Goal: Task Accomplishment & Management: Use online tool/utility

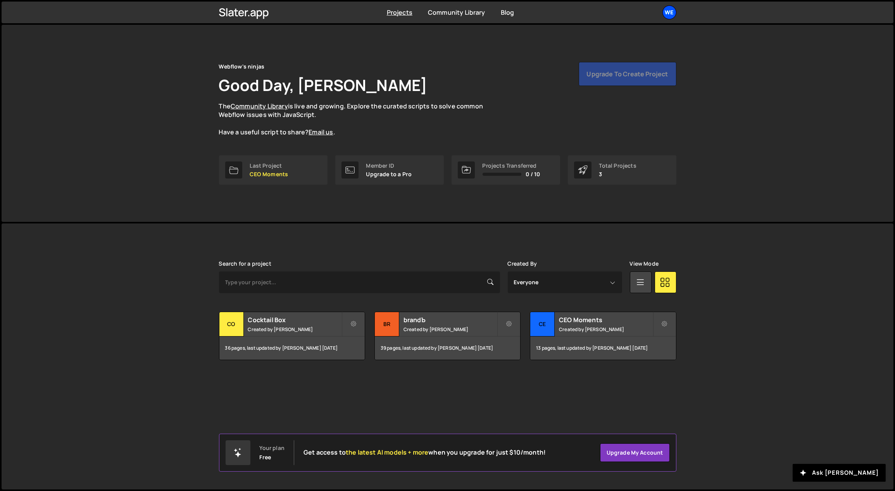
click at [670, 16] on div "We" at bounding box center [669, 12] width 14 height 14
click at [601, 85] on button "Logout" at bounding box center [628, 86] width 96 height 14
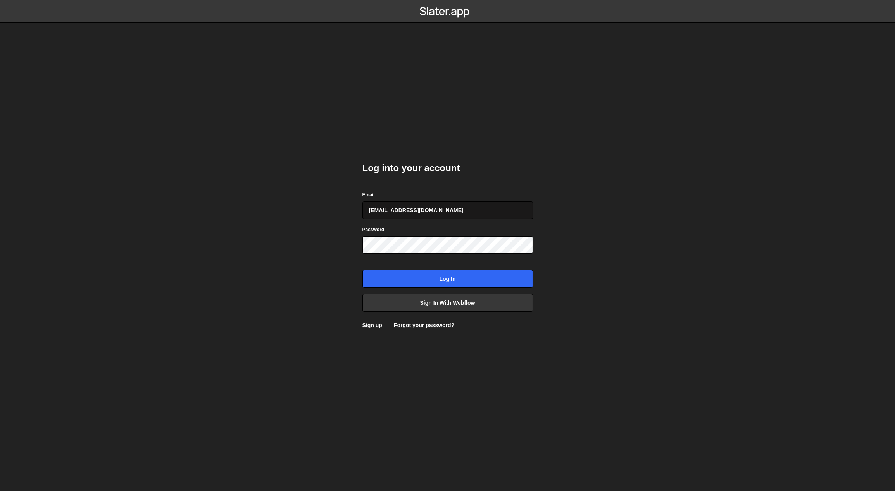
click at [438, 205] on input "gdtsonev@gmail.com" at bounding box center [447, 210] width 170 height 18
type input "georgi@branda.bg"
click at [449, 277] on input "Log in" at bounding box center [447, 279] width 170 height 18
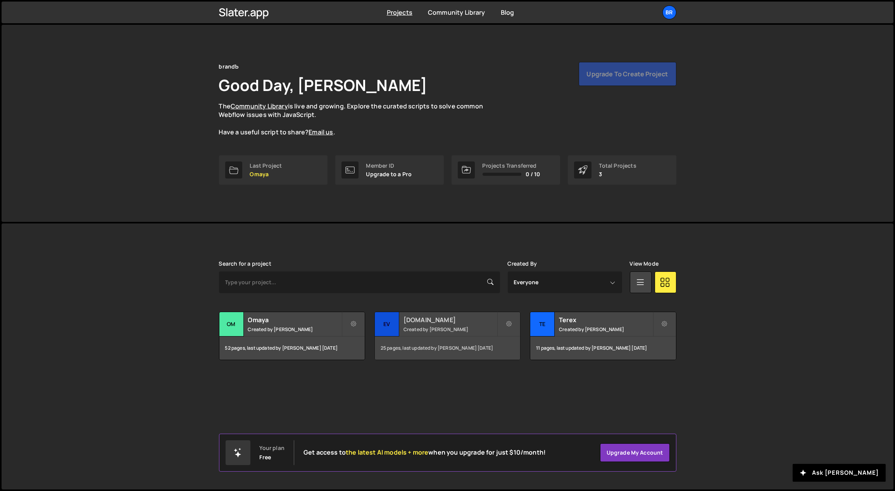
click at [463, 320] on h2 "[DOMAIN_NAME]" at bounding box center [449, 320] width 93 height 9
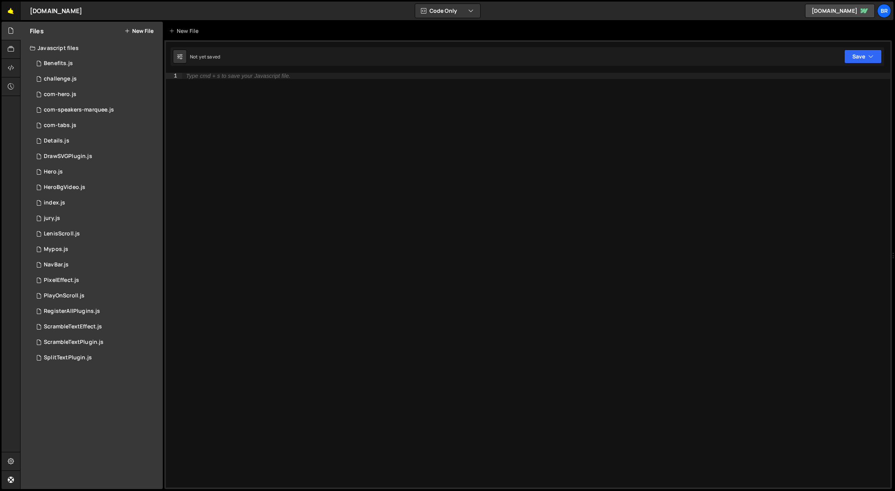
click at [14, 11] on link "🤙" at bounding box center [11, 11] width 19 height 19
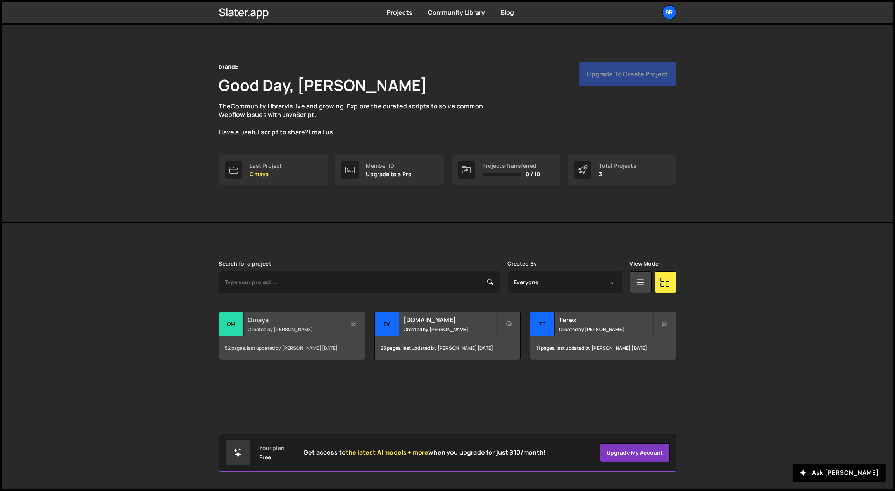
click at [285, 325] on div "Omaya Created by [PERSON_NAME]" at bounding box center [291, 324] width 145 height 24
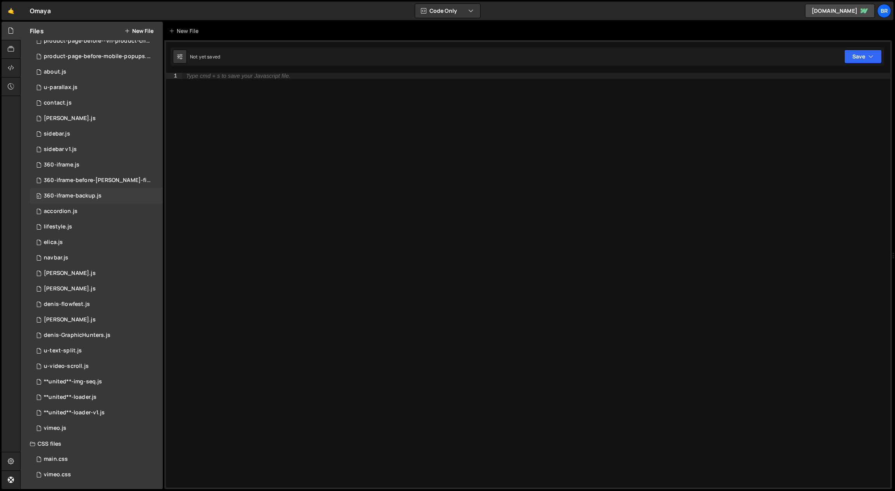
scroll to position [101, 0]
click at [153, 380] on div "0 **united**-img-seq.js 0" at bounding box center [96, 381] width 133 height 15
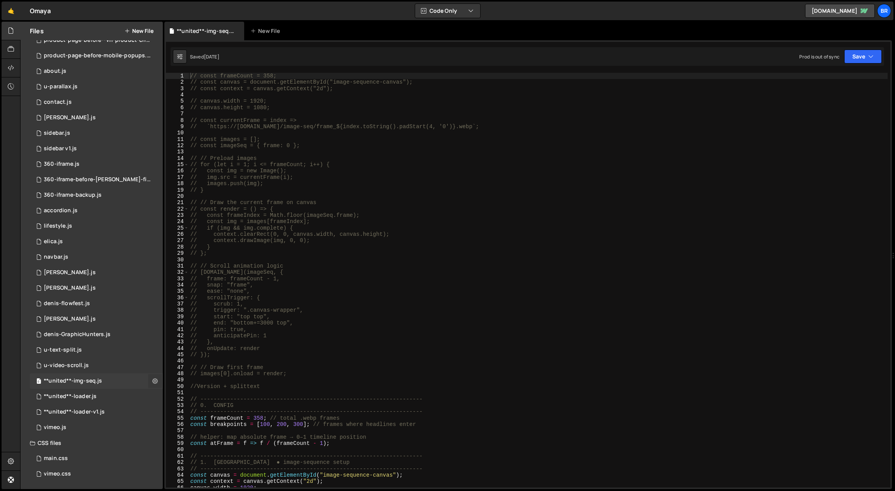
click at [153, 379] on icon at bounding box center [154, 380] width 5 height 7
click at [191, 429] on button "Delete File" at bounding box center [202, 428] width 76 height 15
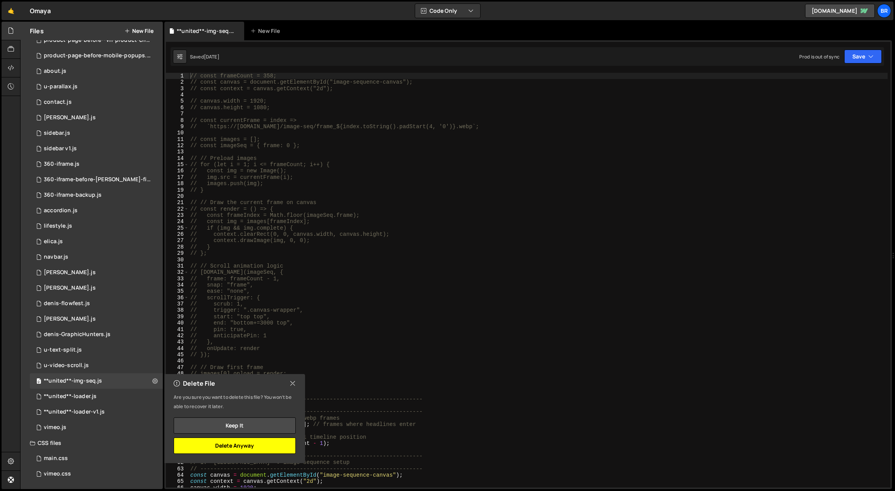
click at [258, 444] on button "Delete Anyway" at bounding box center [235, 446] width 122 height 16
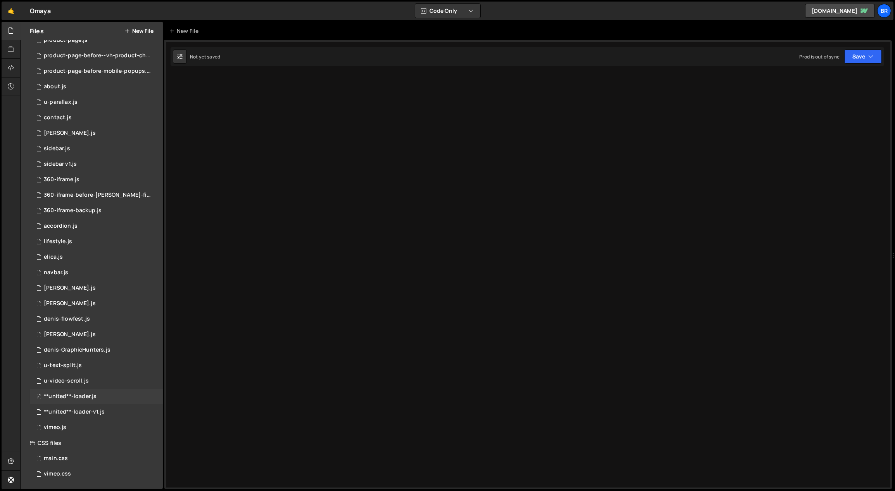
click at [152, 394] on div "0 **united**-loader.js 0" at bounding box center [96, 396] width 133 height 15
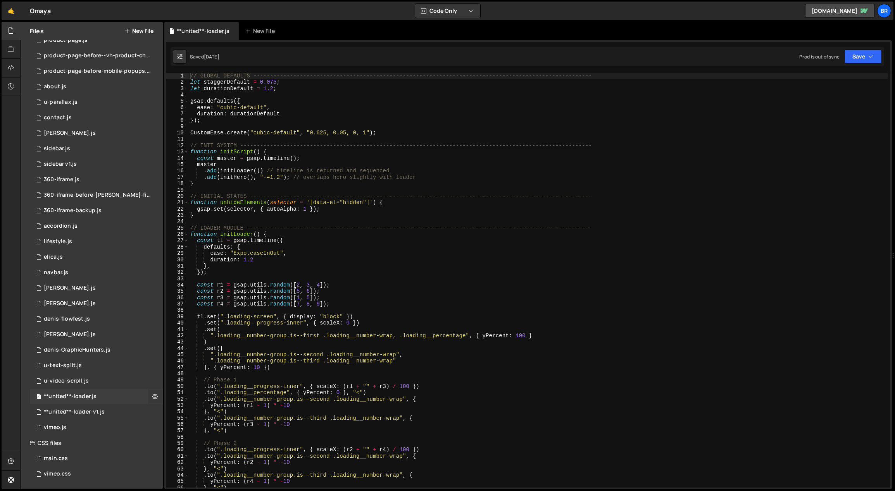
click at [153, 395] on icon at bounding box center [154, 396] width 5 height 7
click at [176, 441] on button "Delete File" at bounding box center [202, 443] width 76 height 15
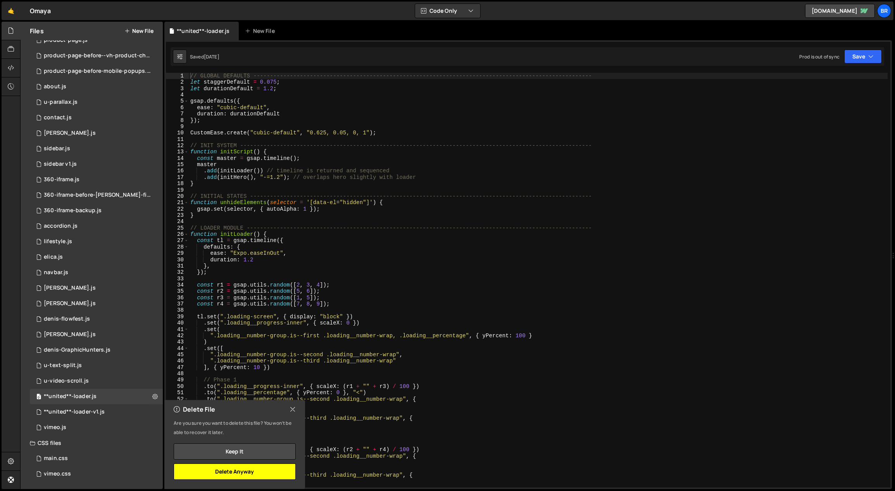
drag, startPoint x: 208, startPoint y: 472, endPoint x: 200, endPoint y: 465, distance: 10.7
click at [208, 472] on button "Delete Anyway" at bounding box center [235, 472] width 122 height 16
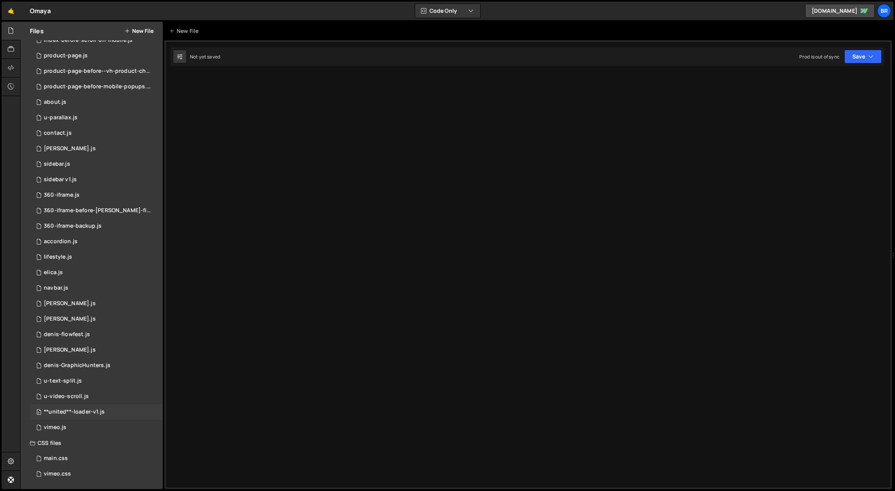
click at [150, 410] on div "0 **united**-loader-v1.js 0" at bounding box center [96, 412] width 133 height 15
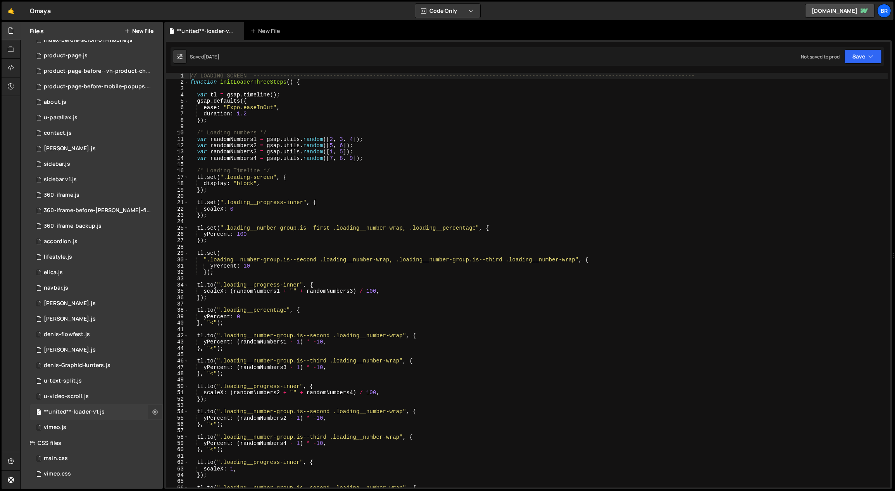
click at [153, 411] on icon at bounding box center [154, 411] width 5 height 7
click at [181, 458] on button "Delete File" at bounding box center [202, 458] width 76 height 15
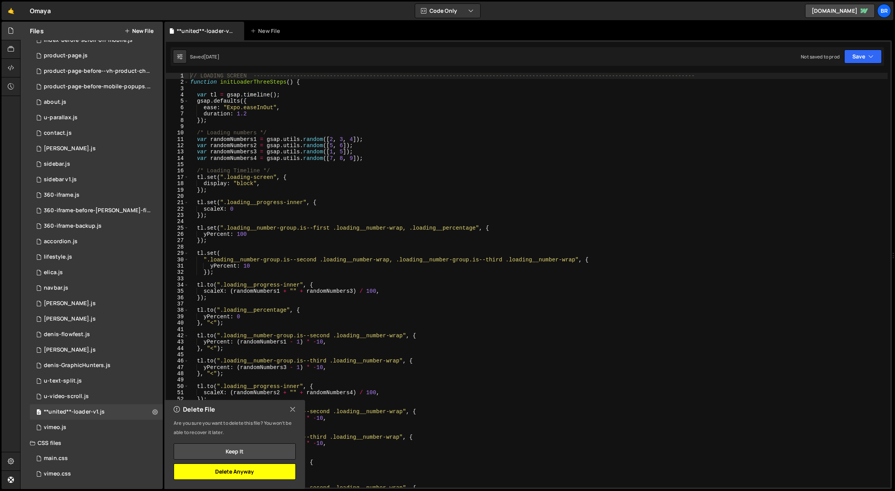
click at [212, 471] on button "Delete Anyway" at bounding box center [235, 472] width 122 height 16
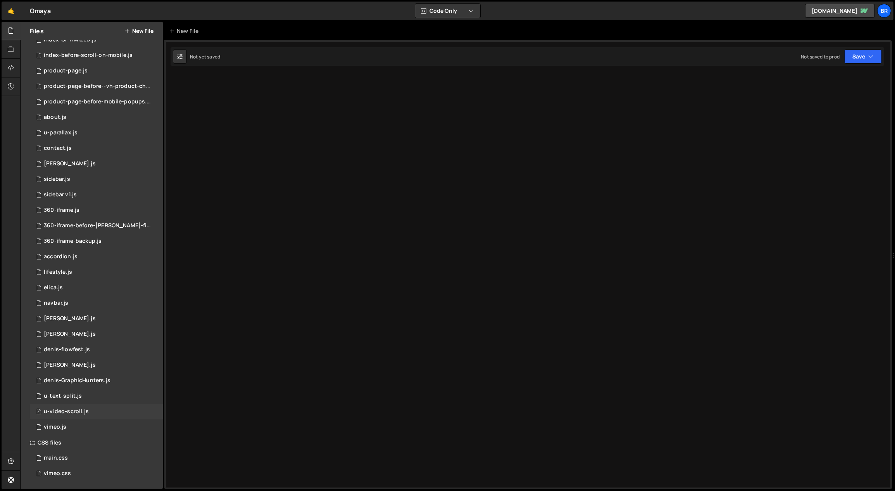
scroll to position [54, 0]
click at [155, 315] on div "0 [PERSON_NAME].js 0" at bounding box center [96, 319] width 133 height 15
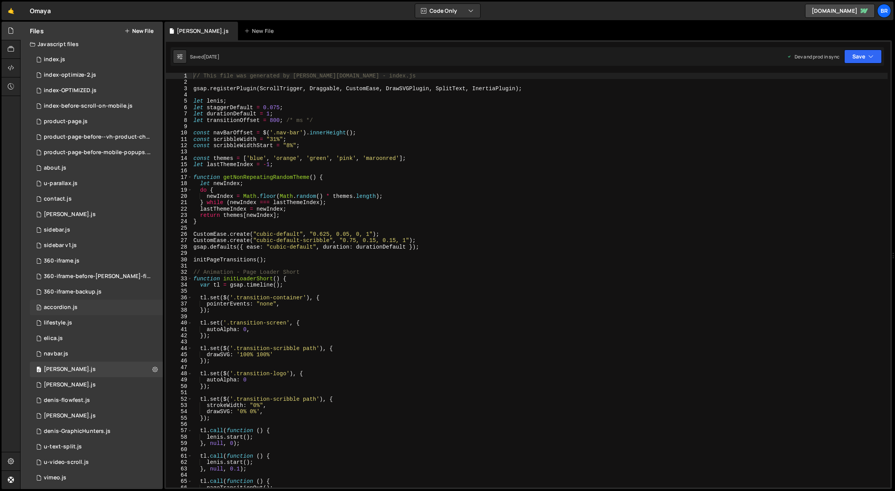
scroll to position [0, 0]
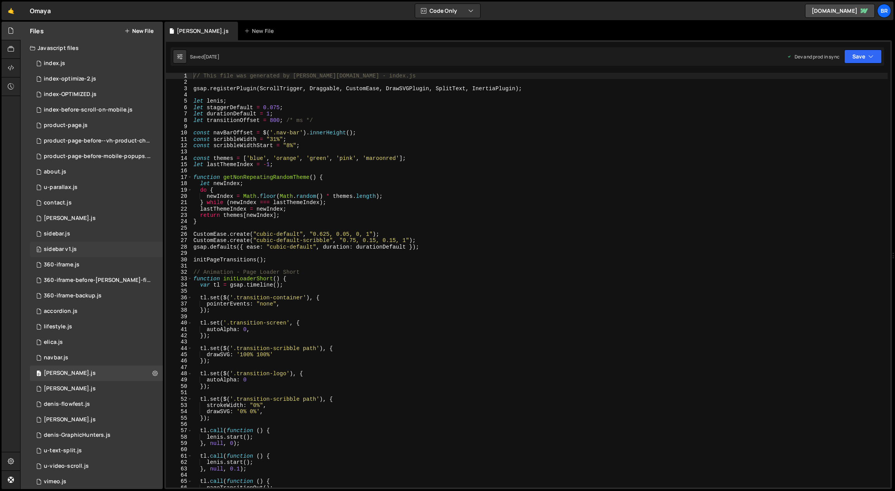
click at [105, 246] on div "0 sidebar v1.js 0" at bounding box center [96, 249] width 133 height 15
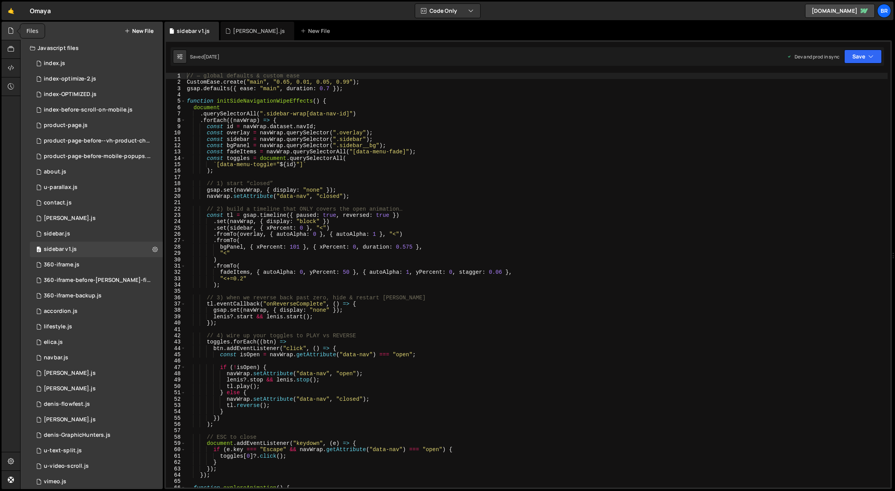
click at [10, 29] on icon at bounding box center [11, 30] width 6 height 9
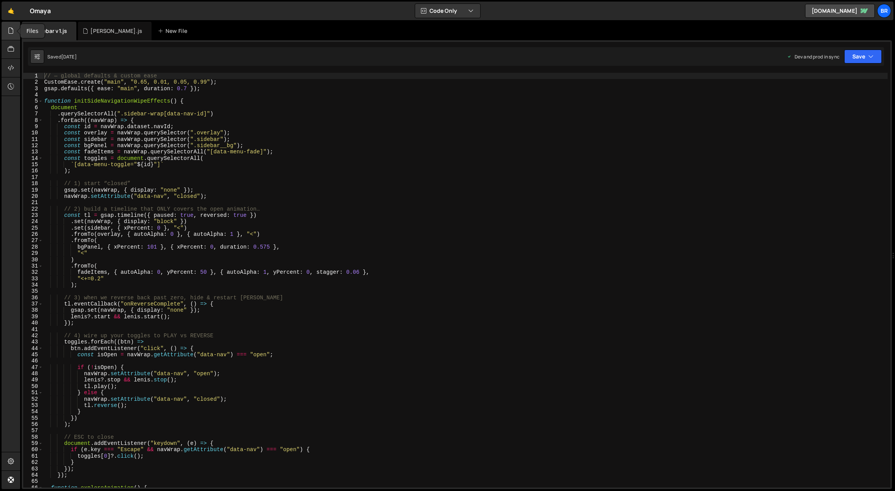
click at [12, 29] on icon at bounding box center [11, 30] width 6 height 9
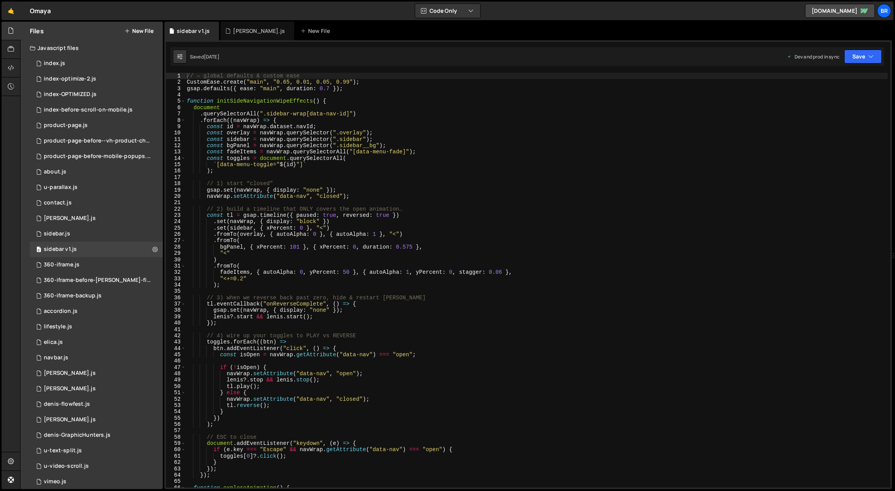
click at [141, 28] on button "New File" at bounding box center [138, 31] width 29 height 6
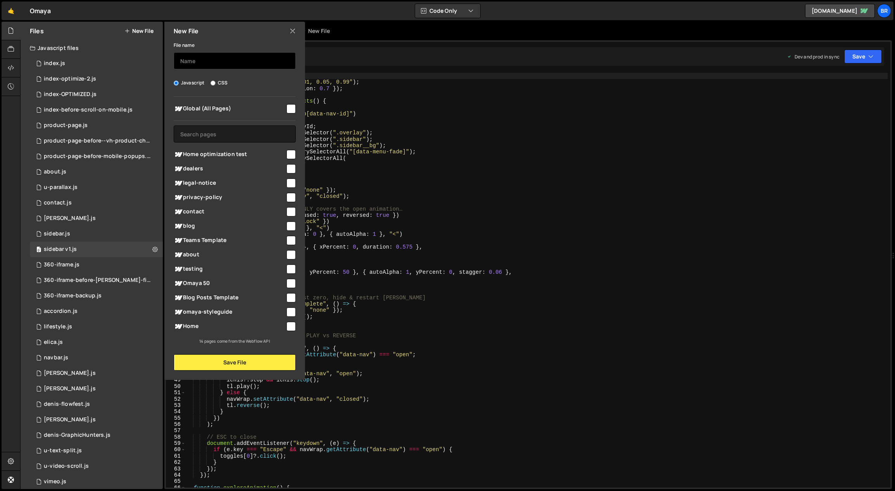
click at [195, 59] on input "text" at bounding box center [235, 60] width 122 height 17
paste input "-----------------------------"
type input "-------------------------------------------------------------------------------…"
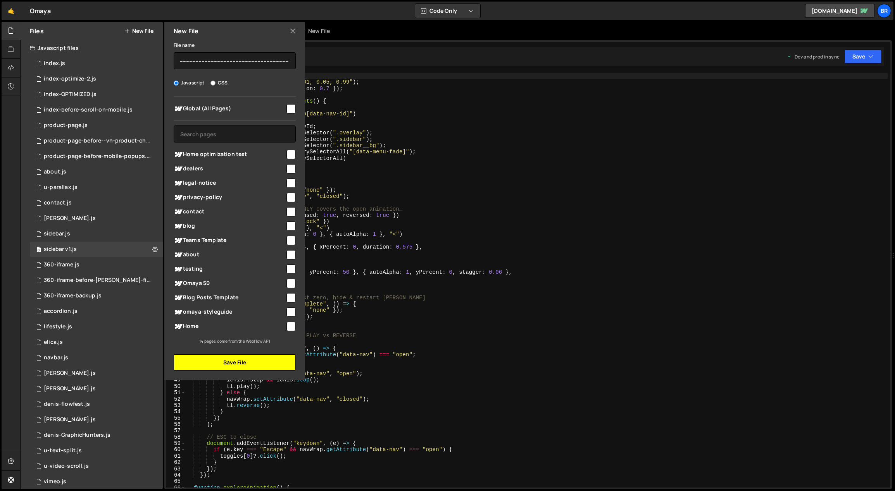
click at [269, 360] on button "Save File" at bounding box center [235, 363] width 122 height 16
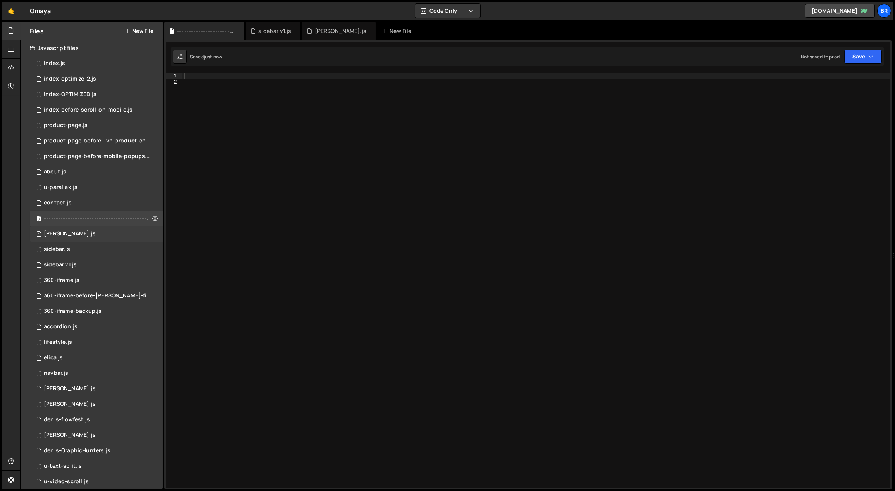
click at [72, 229] on div "0 [PERSON_NAME].js 0" at bounding box center [96, 233] width 133 height 15
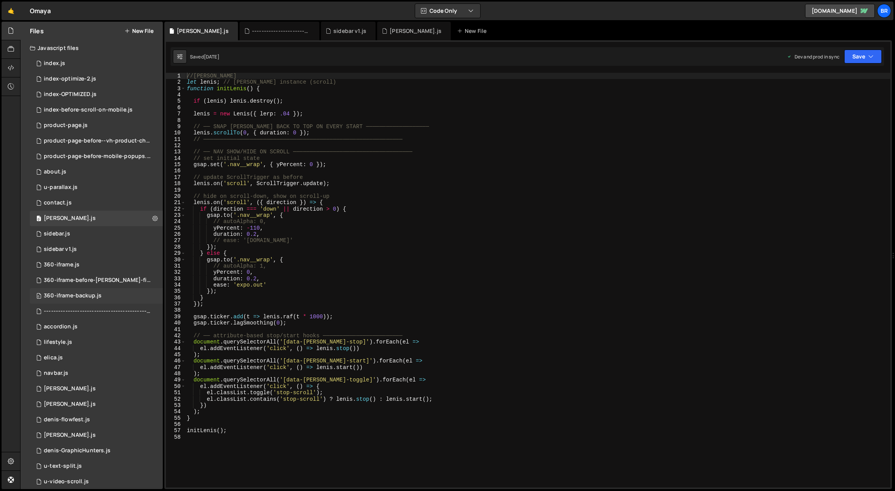
click at [144, 298] on div "0 360-iframe-backup.js 0" at bounding box center [96, 295] width 133 height 15
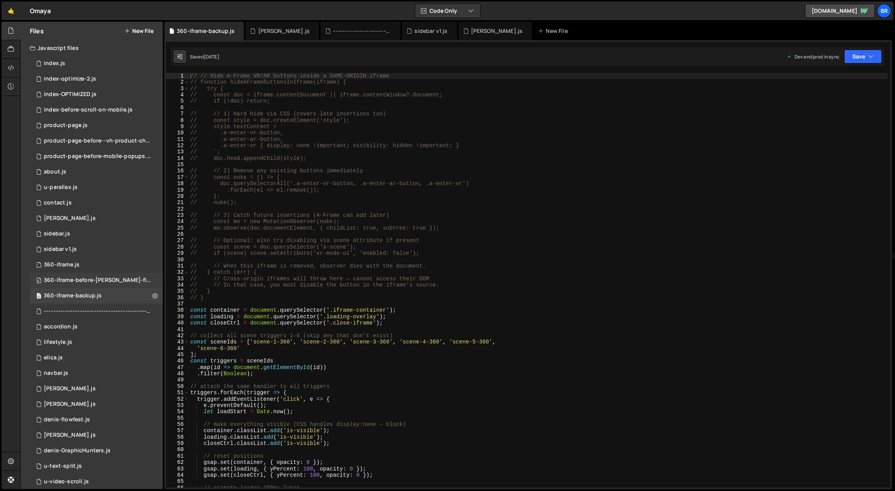
click at [152, 279] on div "0 360-iframe-before-[PERSON_NAME]-fix.js 0" at bounding box center [98, 280] width 136 height 15
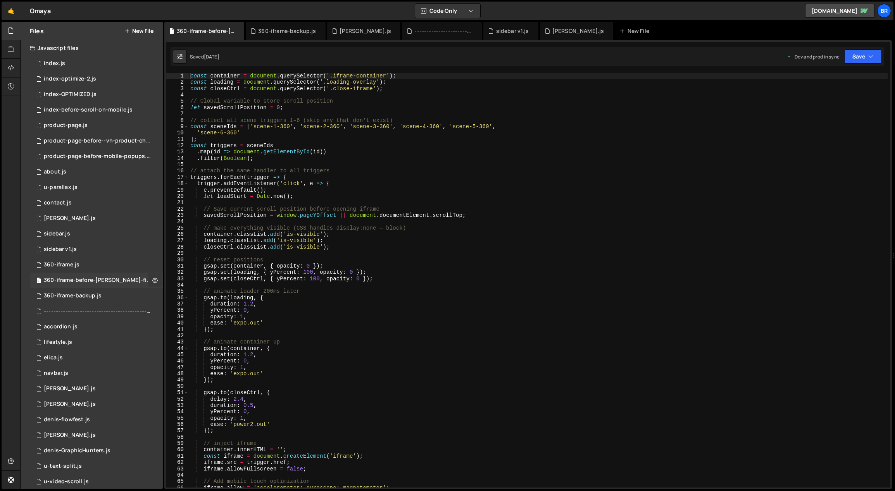
click at [152, 278] on icon at bounding box center [154, 280] width 5 height 7
click at [136, 290] on div "0 360-iframe-backup.js 0" at bounding box center [96, 295] width 133 height 15
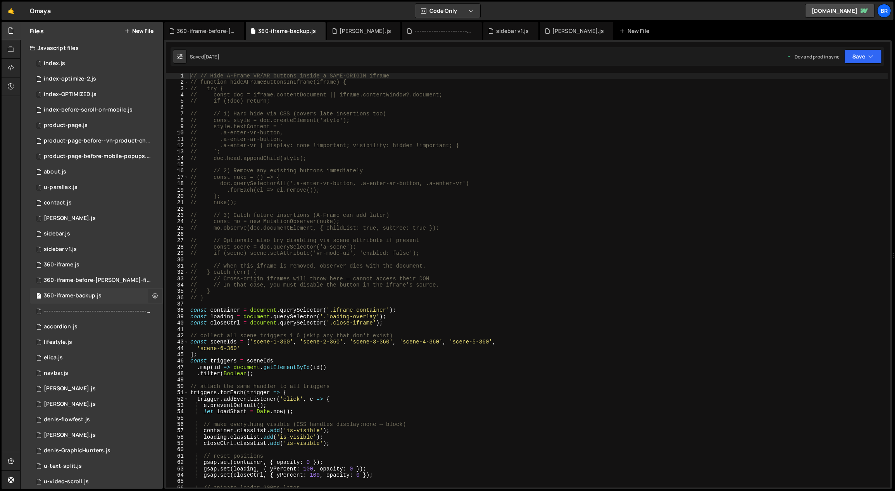
click at [152, 295] on icon at bounding box center [154, 295] width 5 height 7
click at [147, 282] on div "0 360-iframe-before-[PERSON_NAME]-fix.js 0" at bounding box center [98, 280] width 136 height 15
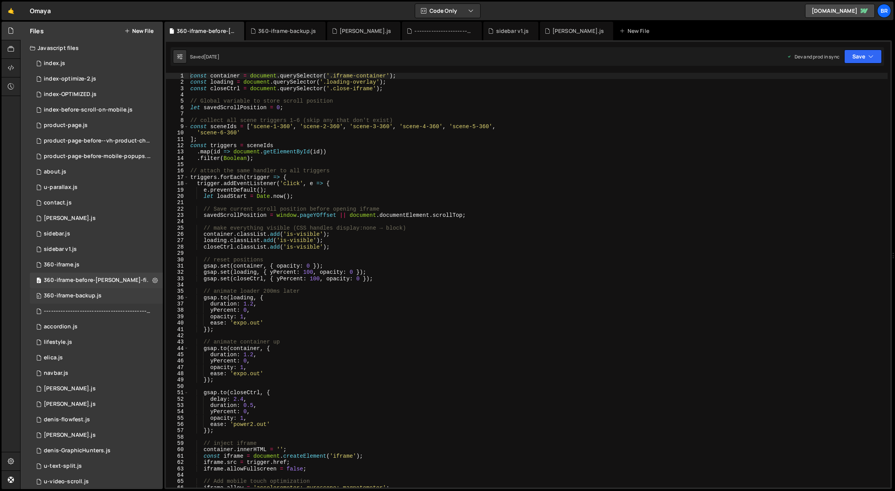
click at [153, 295] on div "0 360-iframe-backup.js 0" at bounding box center [96, 295] width 133 height 15
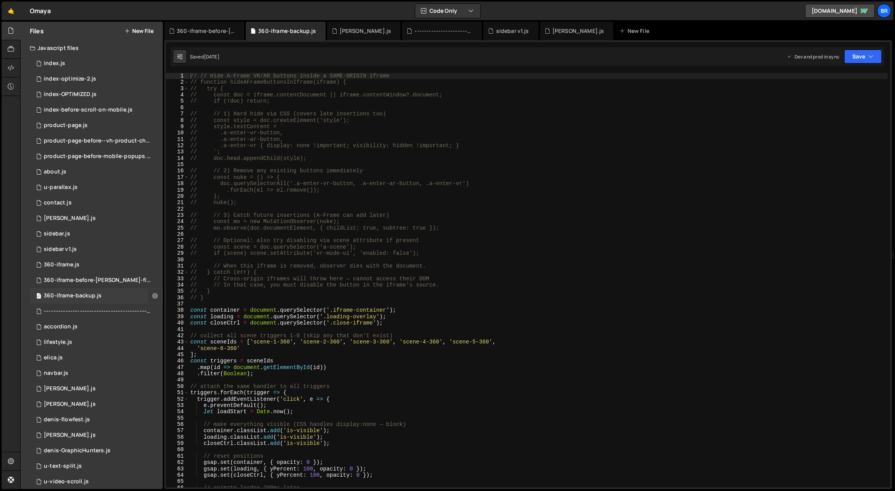
click at [152, 294] on icon at bounding box center [154, 295] width 5 height 7
click at [180, 340] on button "Delete File" at bounding box center [202, 343] width 76 height 15
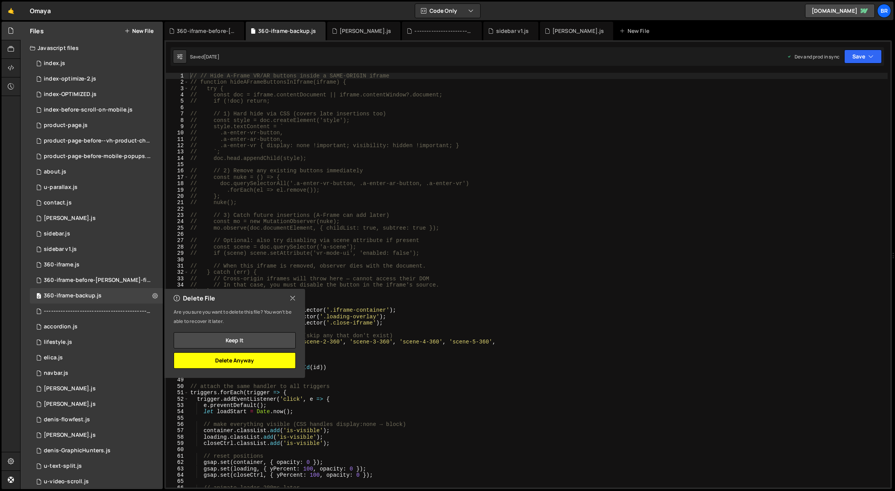
click at [231, 361] on button "Delete Anyway" at bounding box center [235, 361] width 122 height 16
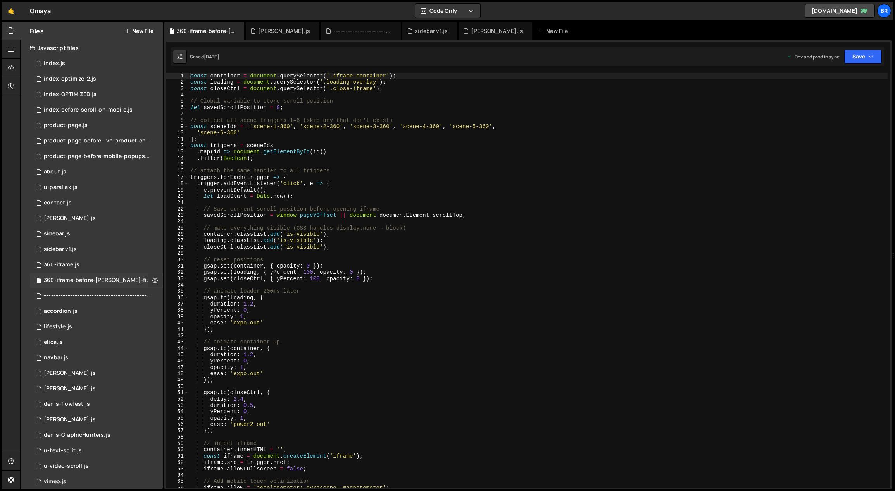
click at [152, 280] on icon at bounding box center [154, 280] width 5 height 7
click at [183, 324] on button "Delete File" at bounding box center [202, 327] width 76 height 15
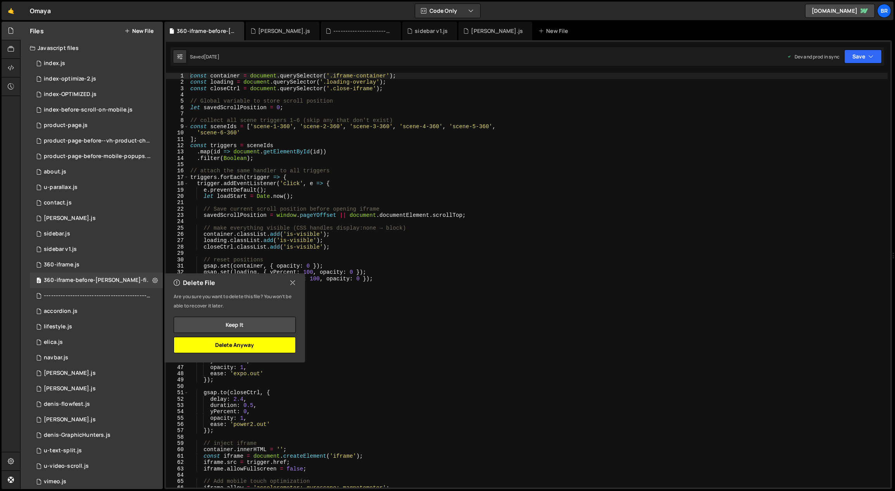
click at [236, 345] on button "Delete Anyway" at bounding box center [235, 345] width 122 height 16
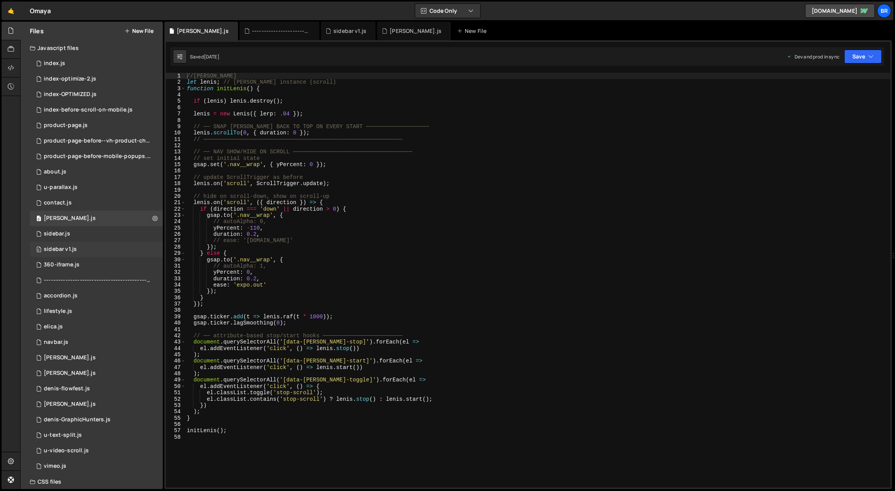
click at [150, 250] on div "0 sidebar v1.js 0" at bounding box center [96, 249] width 133 height 15
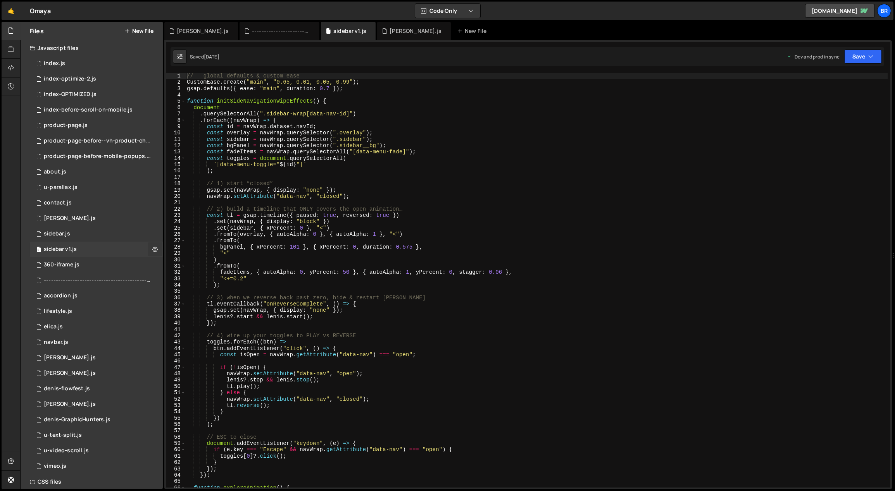
click at [154, 250] on icon at bounding box center [154, 249] width 5 height 7
click at [182, 295] on button "Delete File" at bounding box center [202, 296] width 76 height 15
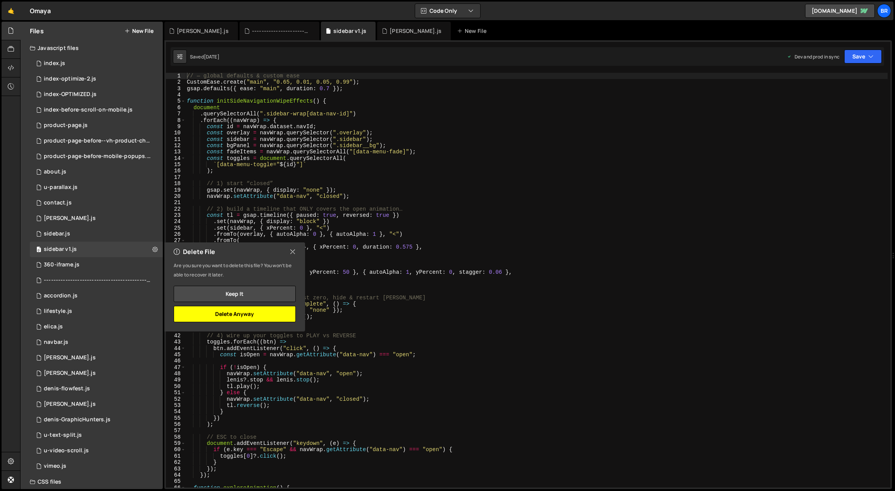
click at [265, 317] on button "Delete Anyway" at bounding box center [235, 314] width 122 height 16
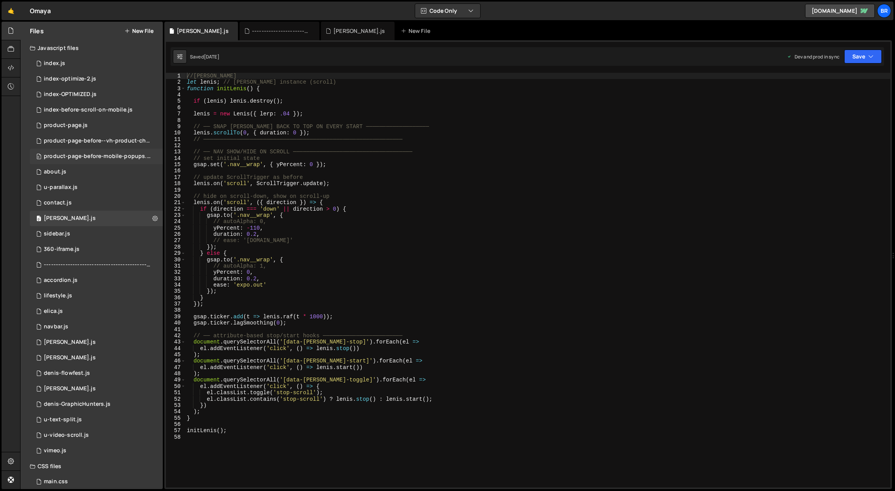
click at [145, 154] on div "product-page-before-mobile-popups.js" at bounding box center [97, 156] width 107 height 7
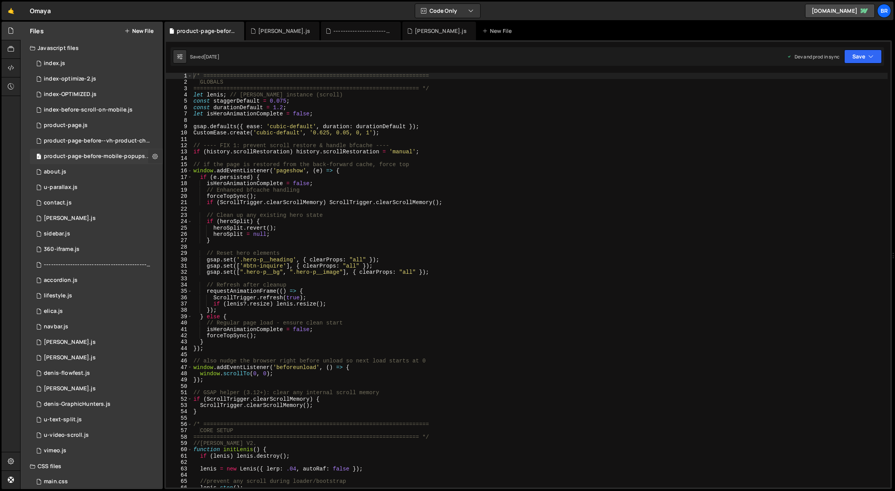
click at [153, 155] on icon at bounding box center [154, 156] width 5 height 7
click at [175, 201] on button "Delete File" at bounding box center [202, 203] width 76 height 15
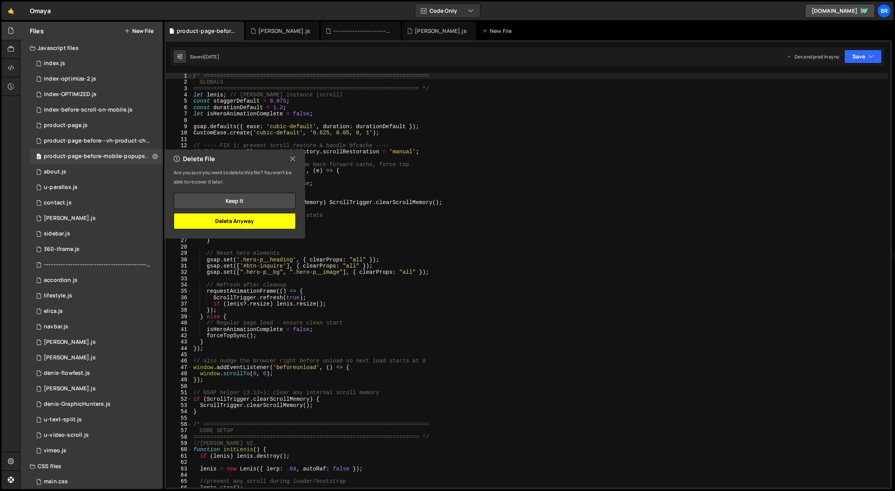
click at [205, 223] on button "Delete Anyway" at bounding box center [235, 221] width 122 height 16
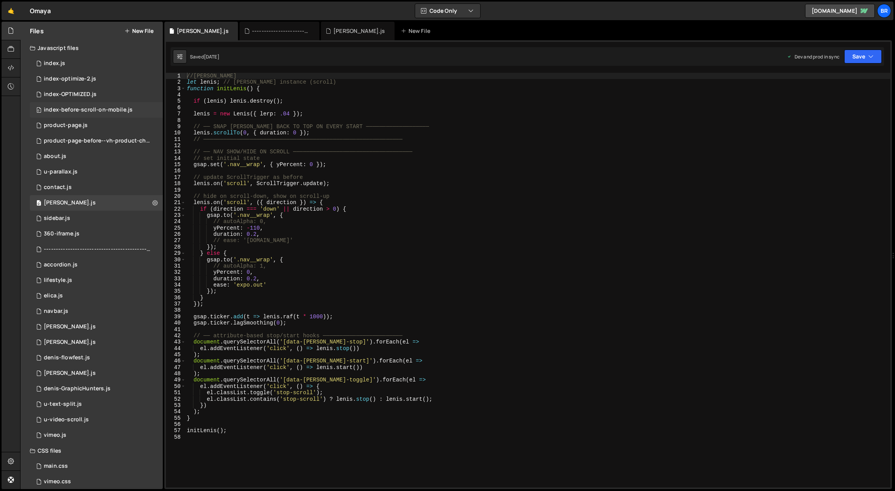
click at [144, 109] on div "0 index-before-scroll-on-mobile.js 0" at bounding box center [96, 109] width 133 height 15
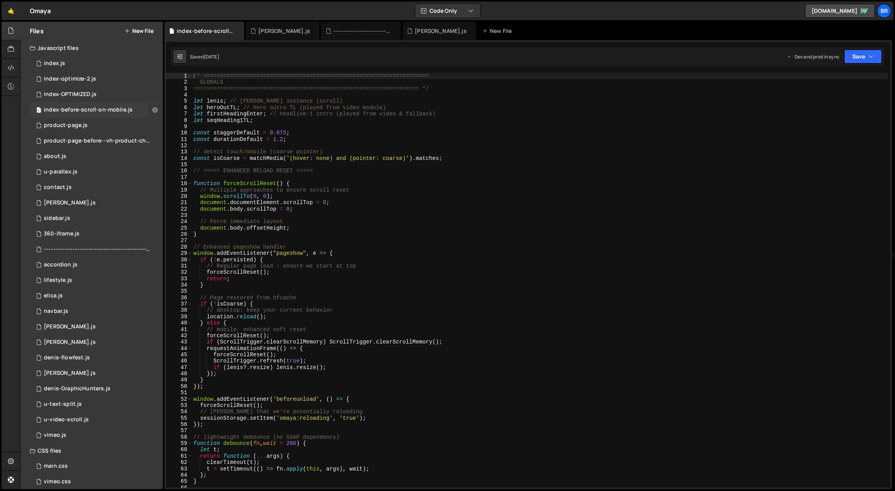
click at [152, 108] on icon at bounding box center [154, 109] width 5 height 7
click at [192, 157] on button "Delete File" at bounding box center [202, 157] width 76 height 15
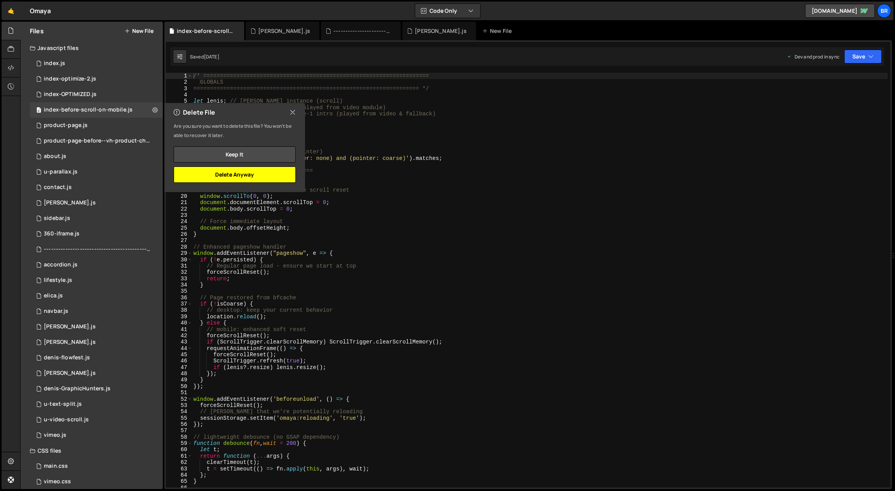
click at [267, 174] on button "Delete Anyway" at bounding box center [235, 175] width 122 height 16
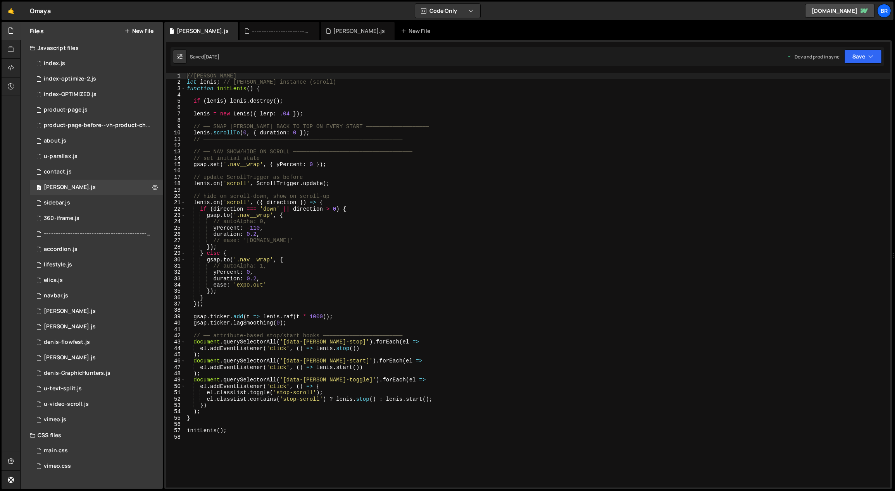
click at [151, 31] on button "New File" at bounding box center [138, 31] width 29 height 6
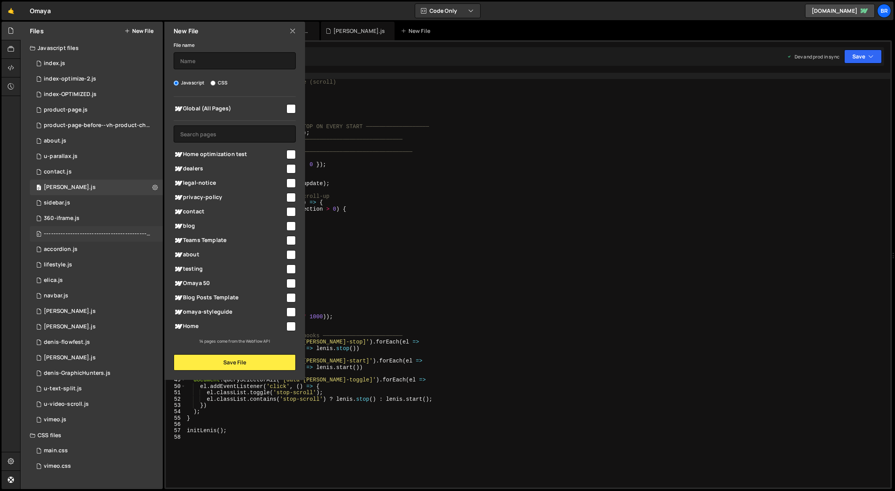
click at [133, 231] on div "-------------------------------------------------------------------------------…" at bounding box center [97, 234] width 107 height 7
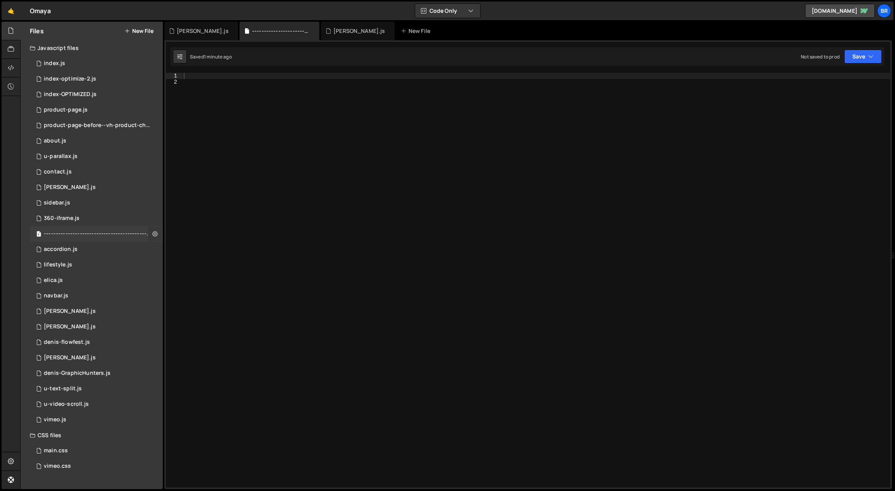
click at [155, 235] on icon at bounding box center [154, 233] width 5 height 7
click at [194, 248] on button "Edit File Settings" at bounding box center [202, 250] width 76 height 15
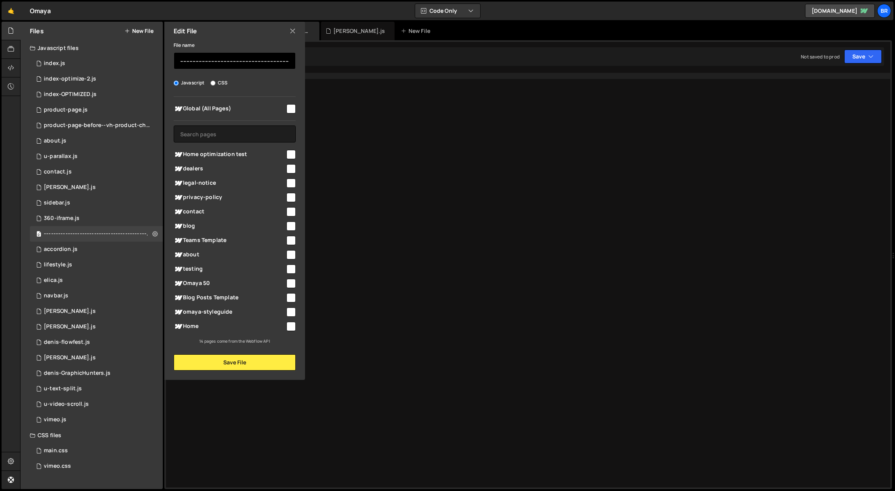
click at [220, 61] on input "-------------------------------------------------------------------------------…" at bounding box center [235, 60] width 122 height 17
click at [295, 32] on icon at bounding box center [292, 31] width 6 height 9
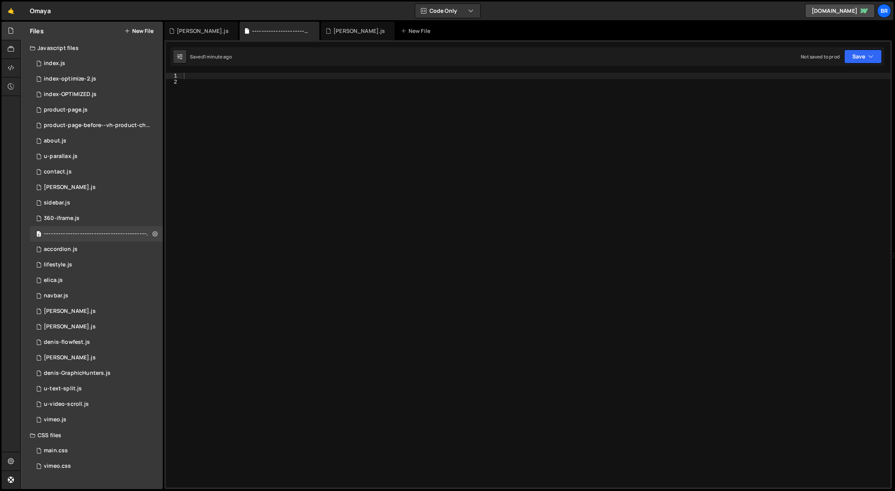
click at [134, 33] on button "New File" at bounding box center [138, 31] width 29 height 6
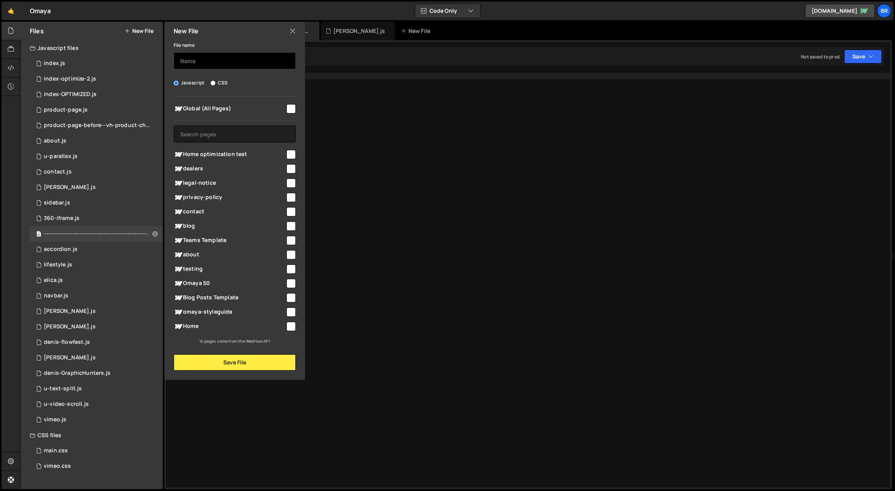
click at [200, 58] on input "text" at bounding box center [235, 60] width 122 height 17
paste input "-------------------------------------------------------------------------------…"
type input "-------------------------------------------------------------------------------…"
drag, startPoint x: 283, startPoint y: 363, endPoint x: 217, endPoint y: 322, distance: 77.8
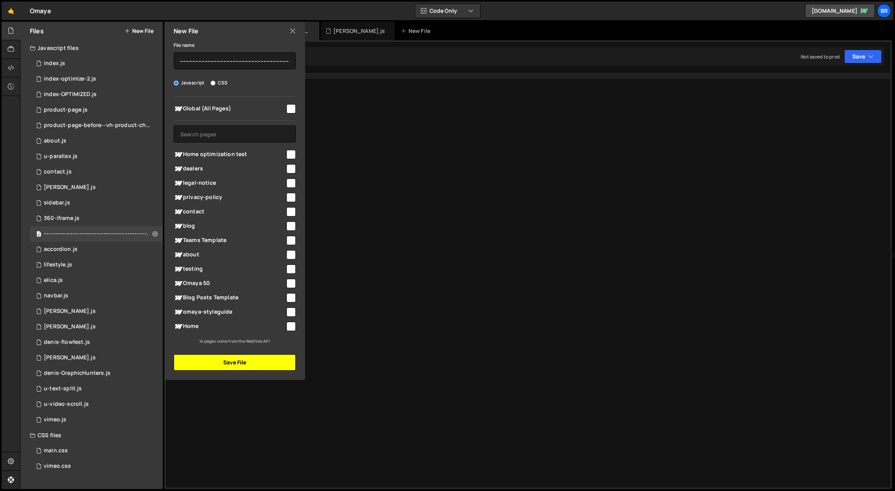
click at [283, 363] on button "Save File" at bounding box center [235, 363] width 122 height 16
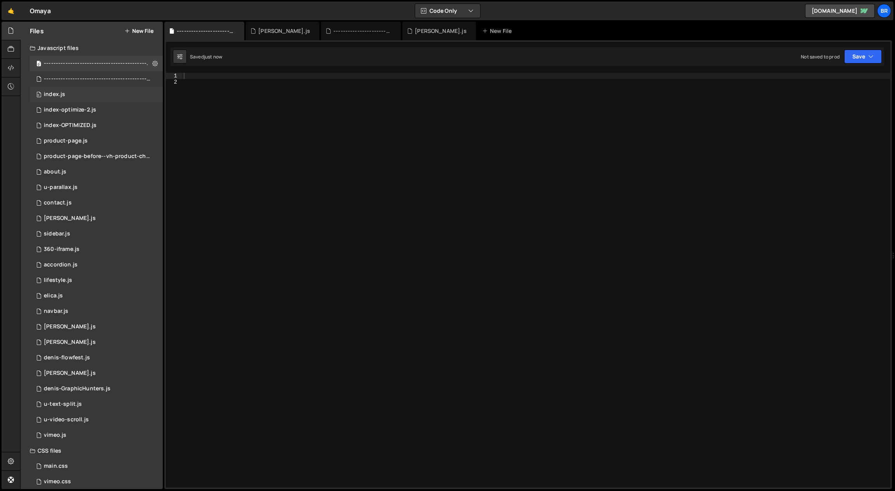
click at [80, 96] on div "0 index.js 0" at bounding box center [96, 94] width 133 height 15
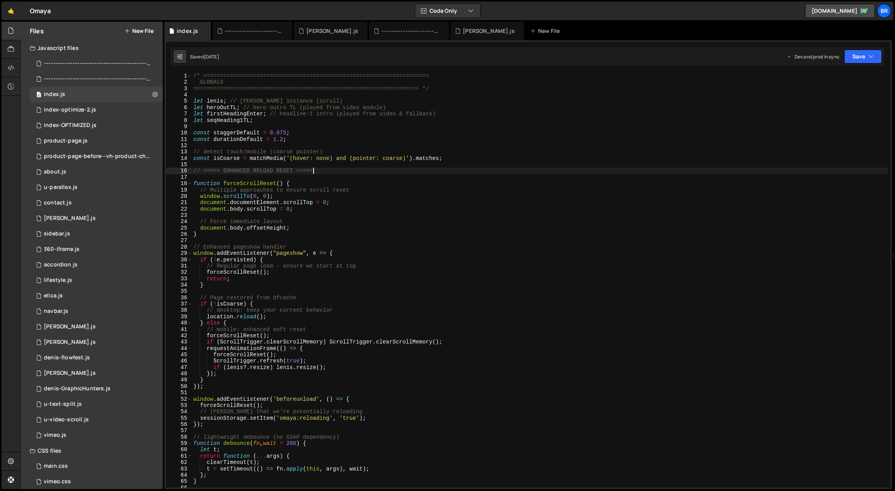
scroll to position [1914, 0]
click at [497, 173] on div "/* ==================================================================== GLOBALS…" at bounding box center [540, 287] width 696 height 428
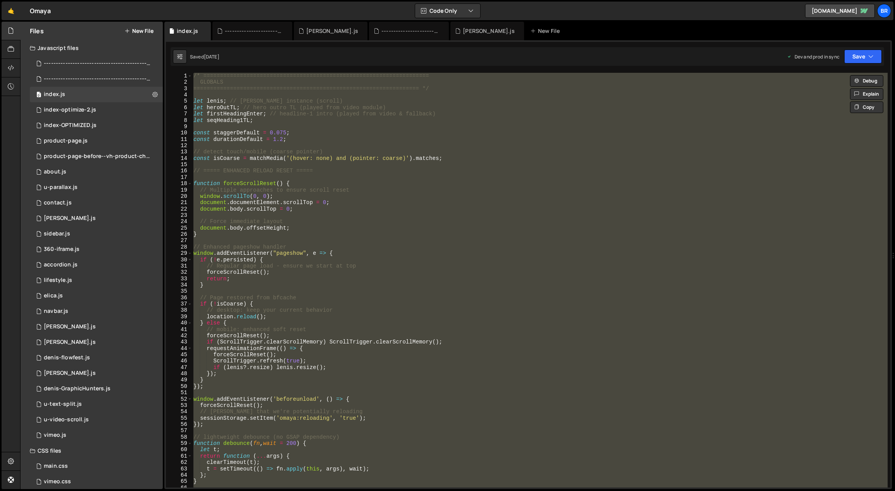
click at [468, 187] on div "/* ==================================================================== GLOBALS…" at bounding box center [540, 280] width 696 height 415
click at [469, 191] on div "/* ==================================================================== GLOBALS…" at bounding box center [540, 280] width 696 height 415
type textarea "// Multiple approaches to ensure scroll reset"
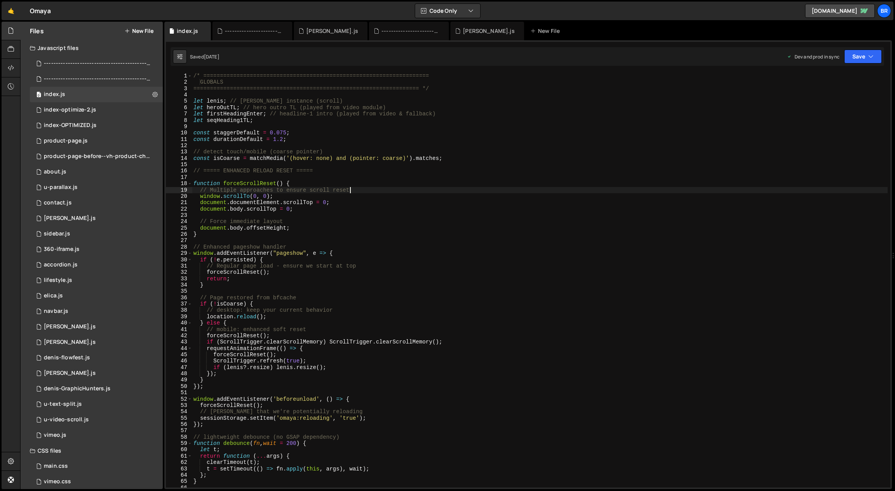
click at [137, 30] on button "New File" at bounding box center [138, 31] width 29 height 6
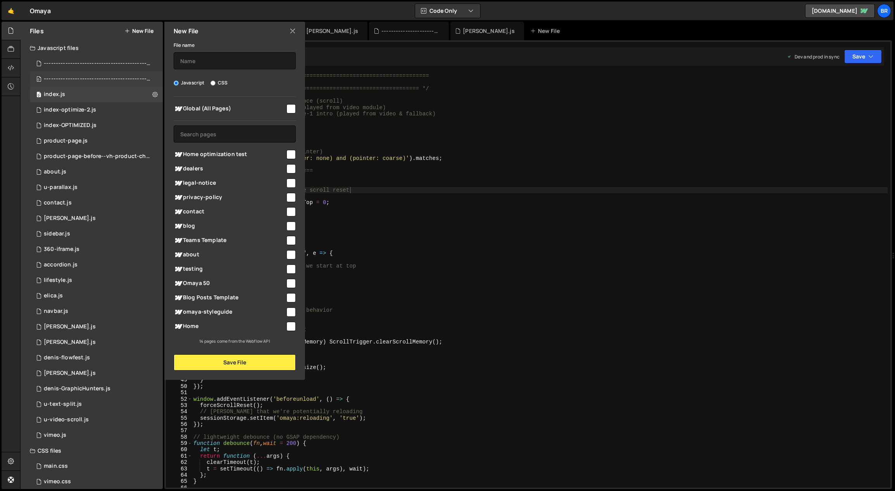
click at [124, 76] on div "-------------------------------------------------------------------------------…" at bounding box center [97, 79] width 107 height 7
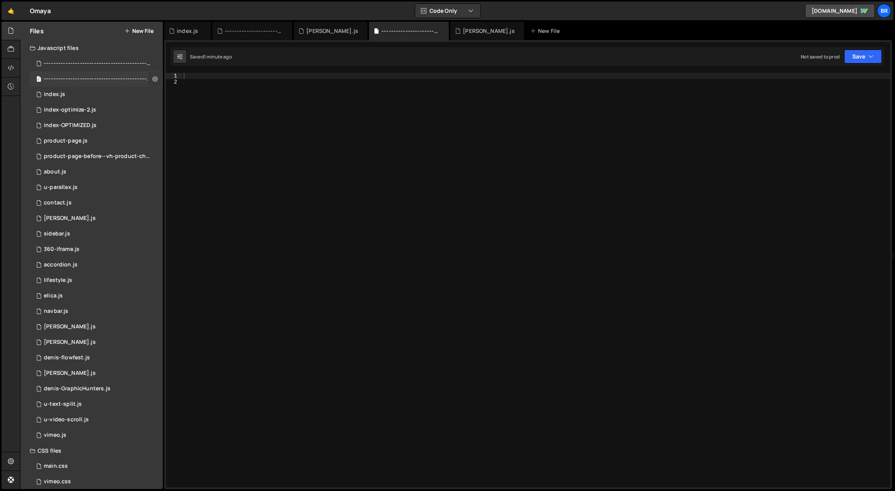
scroll to position [0, 0]
click at [152, 79] on icon at bounding box center [154, 78] width 5 height 7
type input "-------------------------------------------------------------------------------…"
radio input "true"
click at [178, 95] on button "Edit File Settings" at bounding box center [202, 95] width 76 height 15
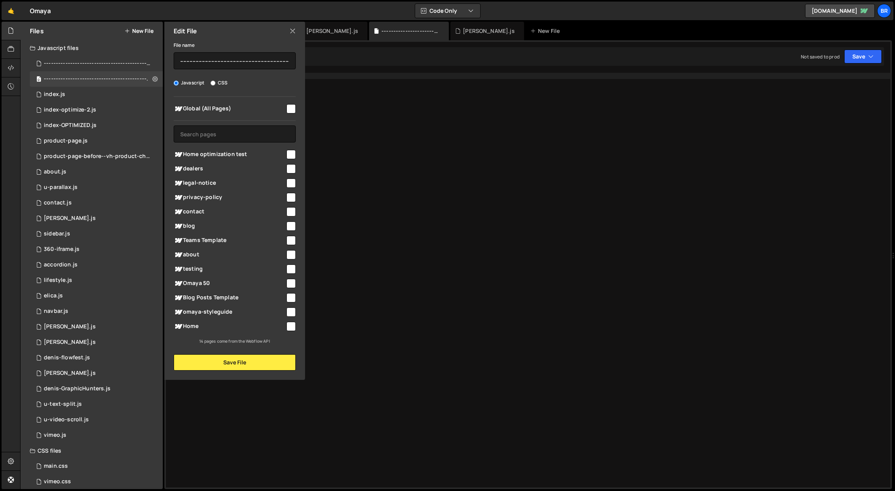
click at [207, 52] on div "File name ---------------------------------------------------------------------…" at bounding box center [235, 54] width 122 height 29
click at [207, 62] on input "-------------------------------------------------------------------------------…" at bounding box center [235, 60] width 122 height 17
click at [141, 33] on button "New File" at bounding box center [138, 31] width 29 height 6
click at [136, 29] on button "New File" at bounding box center [138, 31] width 29 height 6
click at [294, 30] on icon at bounding box center [292, 31] width 6 height 9
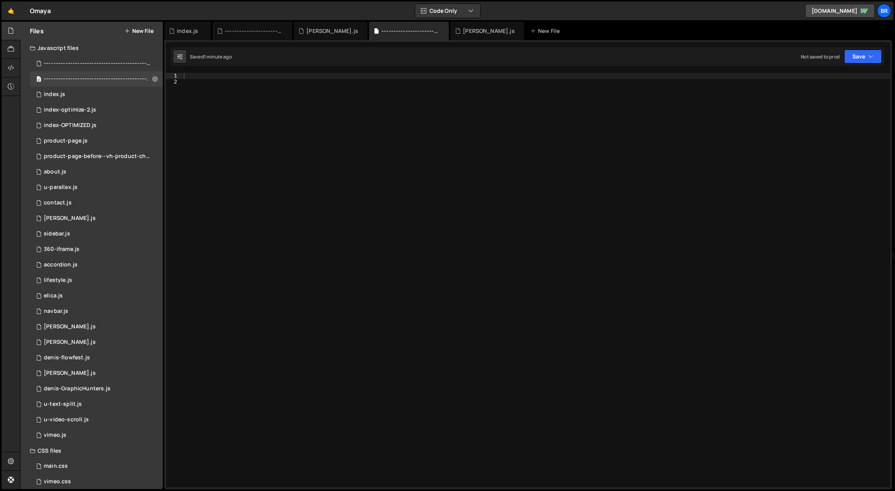
click at [129, 35] on div "Files New File" at bounding box center [92, 31] width 142 height 19
click at [150, 34] on button "New File" at bounding box center [138, 31] width 29 height 6
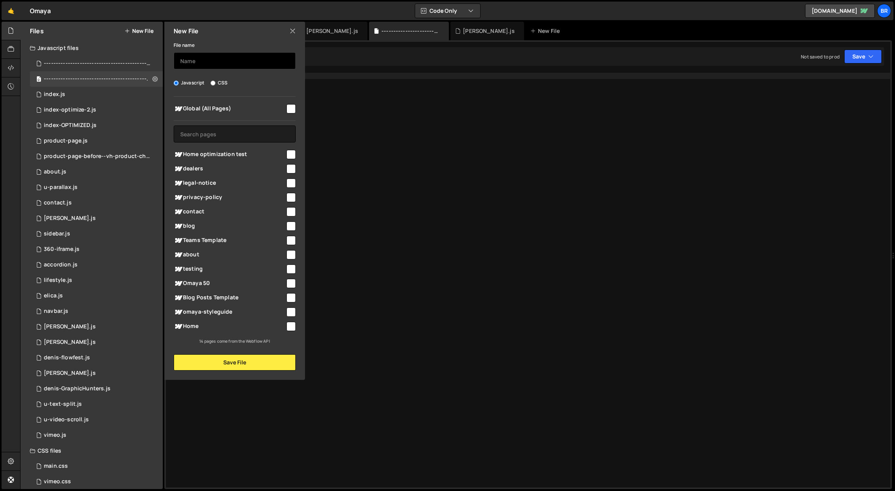
click at [189, 56] on input "text" at bounding box center [235, 60] width 122 height 17
type input "---------------OFFICIAL------------"
click at [250, 362] on button "Save File" at bounding box center [235, 363] width 122 height 16
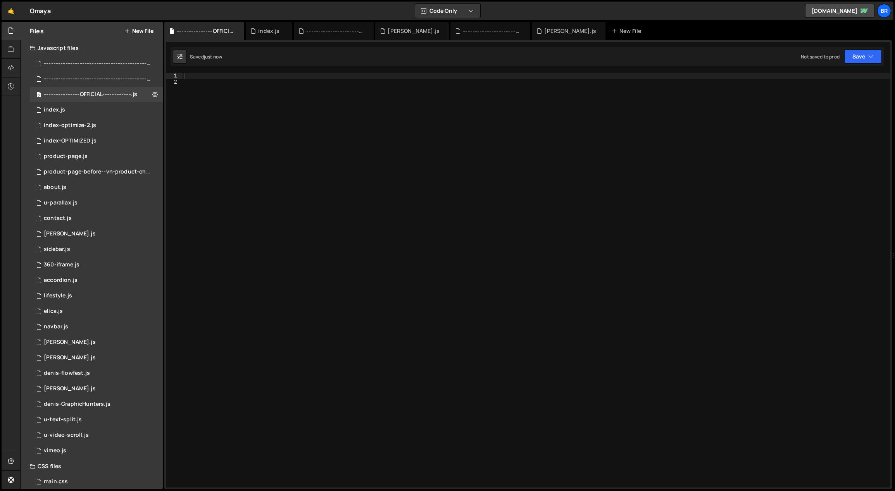
click at [133, 29] on button "New File" at bounding box center [138, 31] width 29 height 6
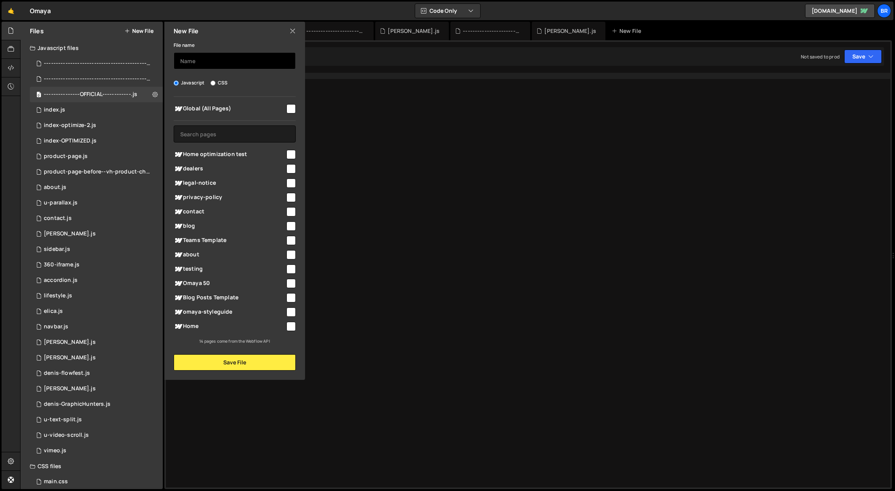
click at [240, 68] on input "text" at bounding box center [235, 60] width 122 height 17
type input "T"
click at [273, 366] on button "Save File" at bounding box center [235, 363] width 122 height 16
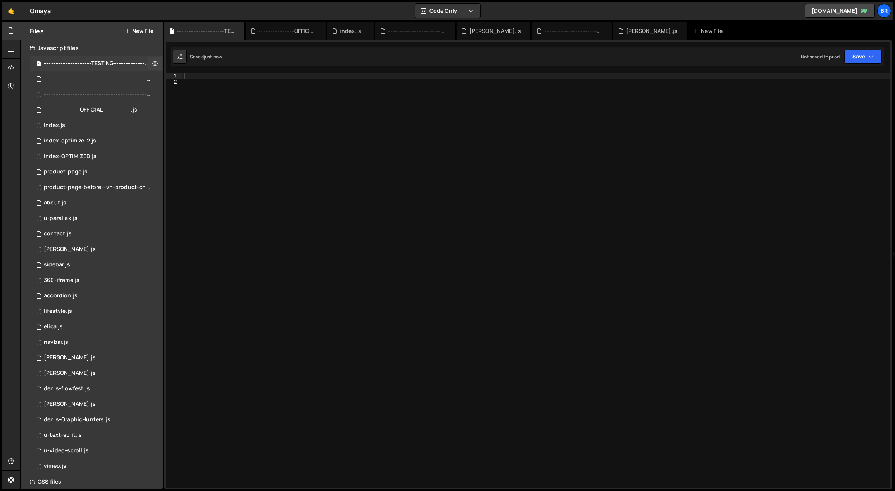
click at [112, 63] on div "--------------------TESTING--------------.js" at bounding box center [97, 63] width 107 height 7
click at [152, 65] on icon at bounding box center [154, 63] width 5 height 7
click at [189, 81] on button "Edit File Settings" at bounding box center [202, 79] width 76 height 15
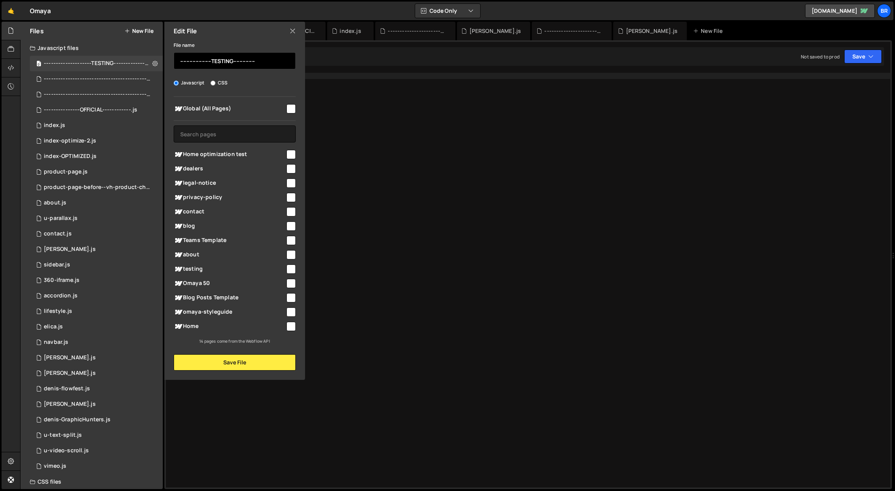
click at [255, 63] on input "--------------------TESTING--------------" at bounding box center [235, 60] width 122 height 17
click at [261, 365] on button "Save File" at bounding box center [235, 363] width 122 height 16
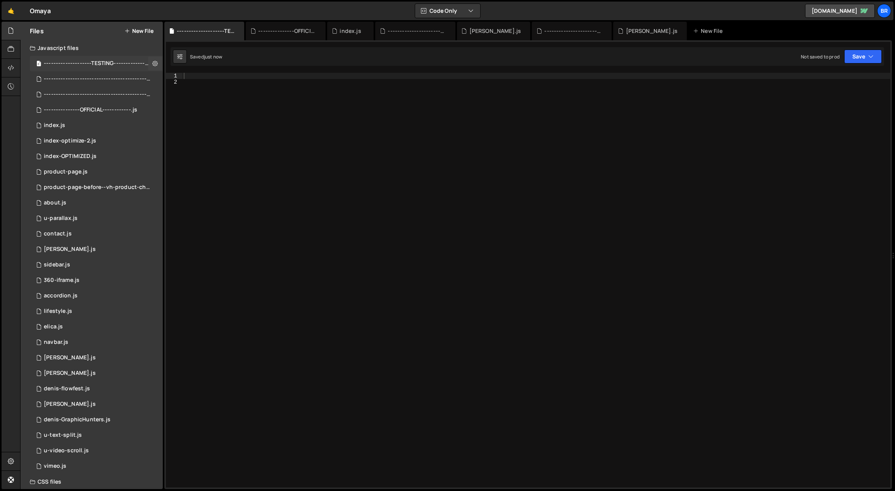
click at [93, 64] on div "--------------------TESTING-----------------------.js" at bounding box center [97, 63] width 107 height 7
click at [137, 31] on button "New File" at bounding box center [138, 31] width 29 height 6
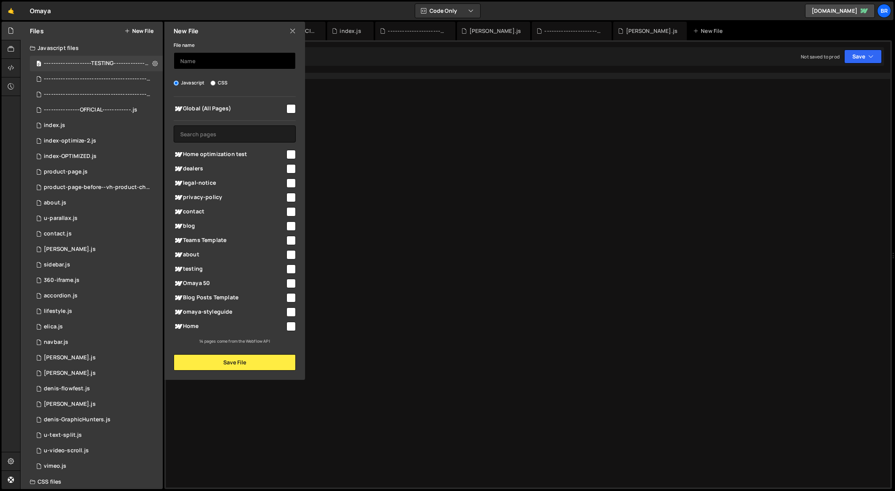
click at [249, 62] on input "text" at bounding box center [235, 60] width 122 height 17
type input "index-test"
click at [250, 364] on button "Save File" at bounding box center [235, 363] width 122 height 16
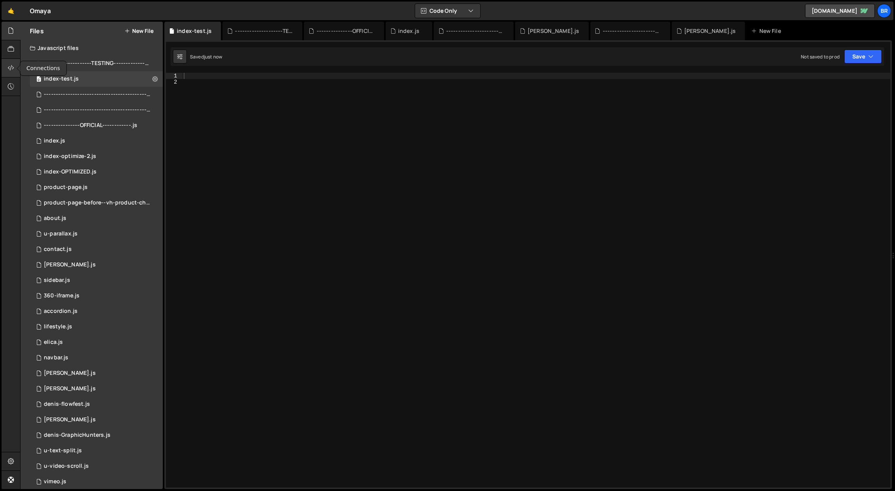
click at [13, 67] on icon at bounding box center [11, 68] width 6 height 9
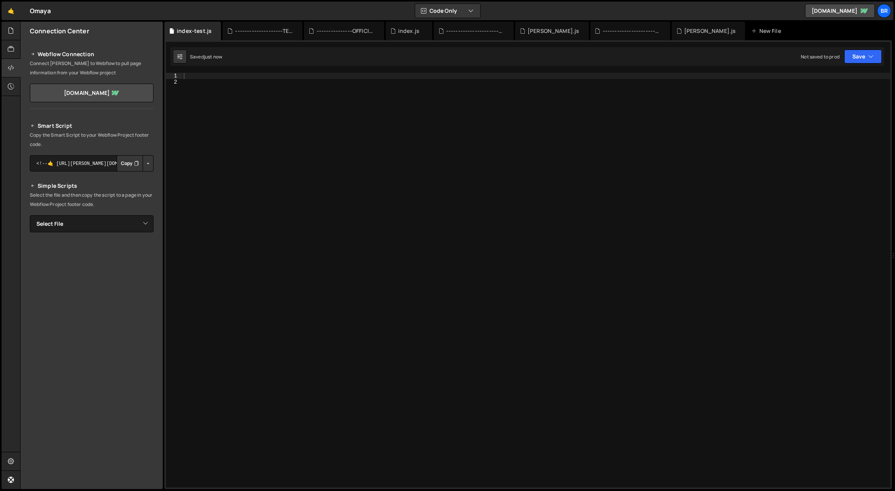
click at [146, 161] on button "Button group with nested dropdown" at bounding box center [148, 163] width 11 height 16
click at [130, 189] on link "Copy Production Script" at bounding box center [115, 188] width 76 height 11
click at [129, 207] on p "Select the file and then copy the script to a page in your Webflow Project foot…" at bounding box center [92, 200] width 124 height 19
click at [131, 216] on select "Select File index.js index-optimize-2.js index-OPTIMIZED.js index-before-scroll…" at bounding box center [92, 223] width 124 height 17
click at [12, 31] on icon at bounding box center [11, 30] width 6 height 9
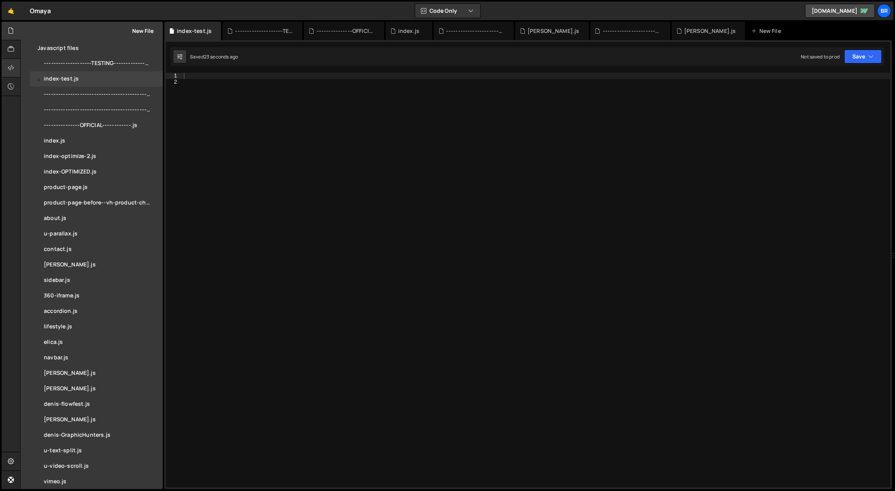
click at [15, 67] on div at bounding box center [11, 68] width 19 height 19
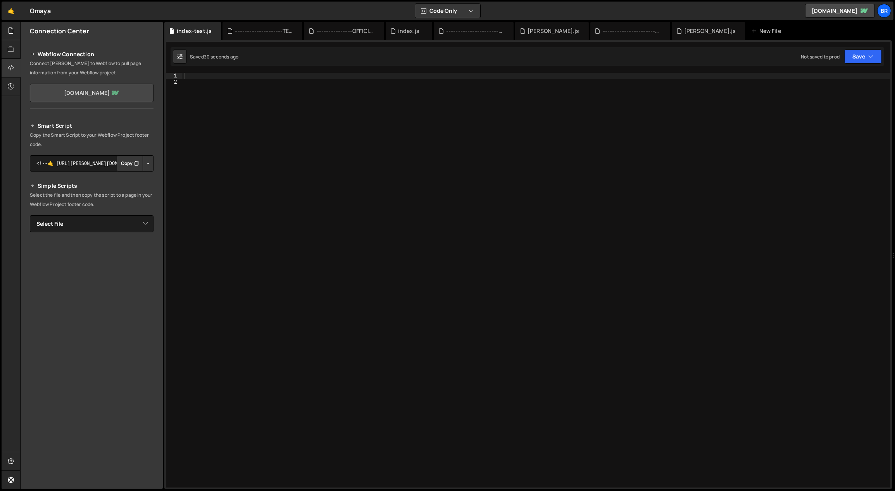
click at [134, 96] on link "[DOMAIN_NAME]" at bounding box center [92, 93] width 124 height 19
click at [14, 31] on div at bounding box center [11, 31] width 19 height 19
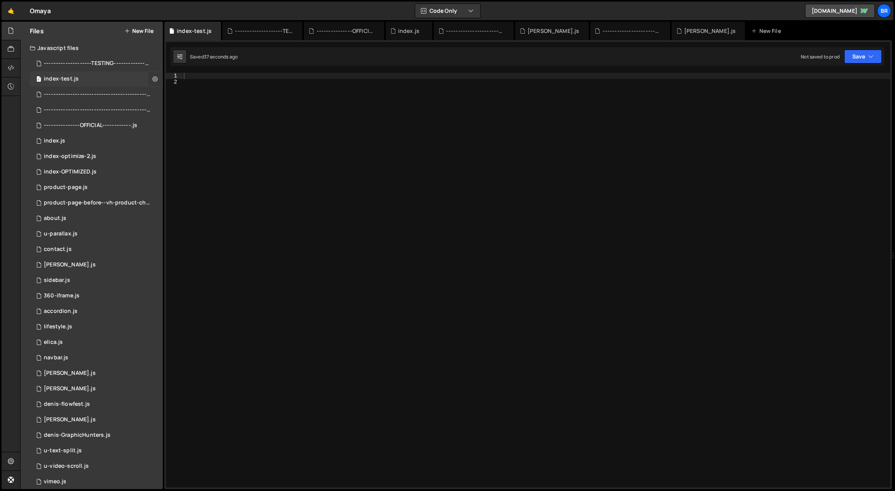
click at [152, 79] on icon at bounding box center [154, 78] width 5 height 7
click at [14, 81] on div at bounding box center [11, 86] width 19 height 19
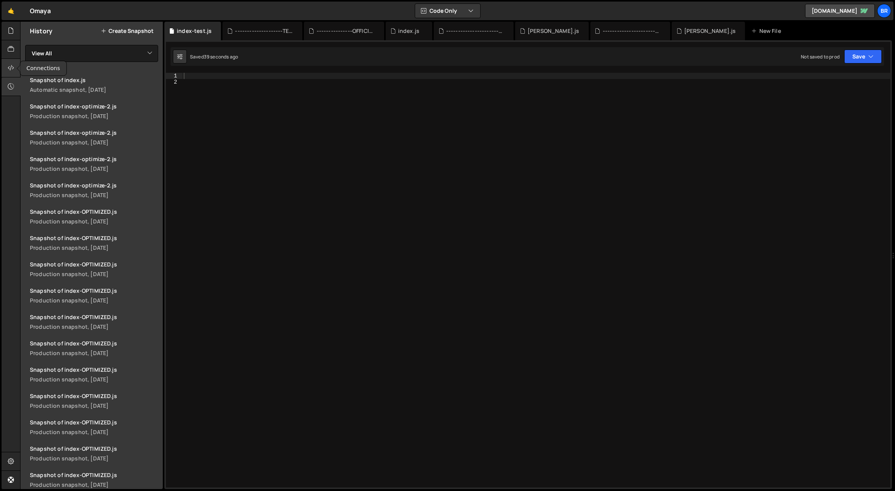
click at [12, 69] on icon at bounding box center [11, 68] width 6 height 9
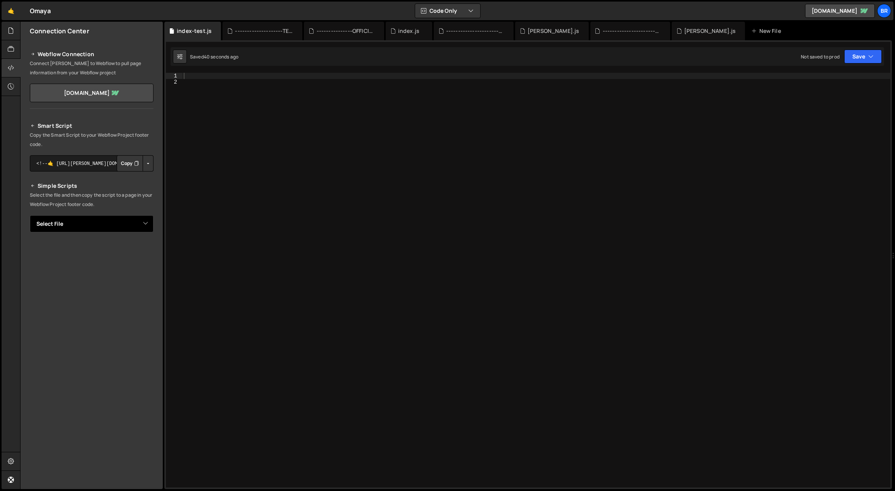
click at [141, 219] on select "Select File index.js index-optimize-2.js index-OPTIMIZED.js index-before-scroll…" at bounding box center [92, 223] width 124 height 17
select select "46031"
click at [30, 215] on select "Select File index.js index-optimize-2.js index-OPTIMIZED.js index-before-scroll…" at bounding box center [92, 223] width 124 height 17
drag, startPoint x: 144, startPoint y: 250, endPoint x: 143, endPoint y: 257, distance: 7.1
click at [144, 249] on button "Button group with nested dropdown" at bounding box center [148, 250] width 11 height 16
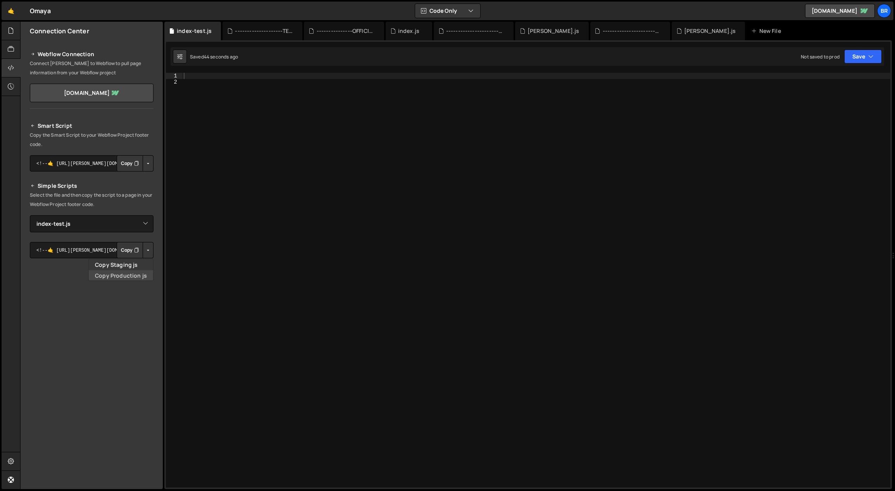
click at [140, 273] on link "Copy Production js" at bounding box center [121, 275] width 64 height 11
click at [15, 27] on div at bounding box center [11, 31] width 19 height 19
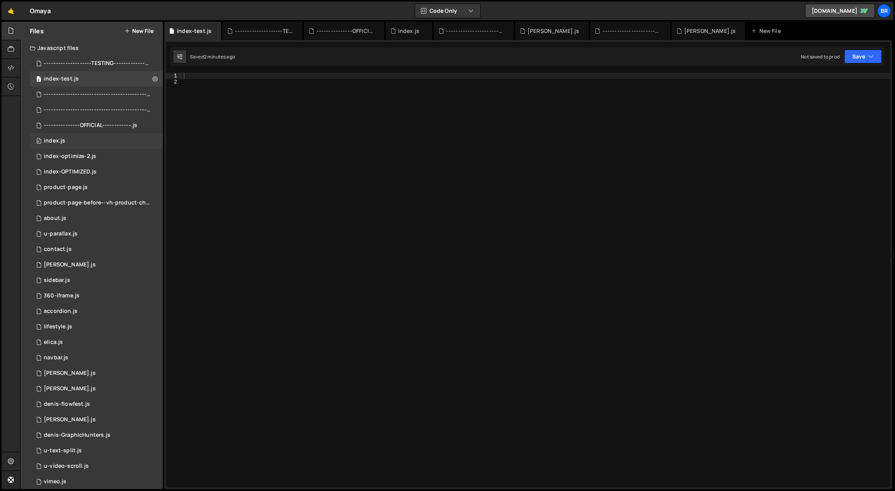
click at [91, 141] on div "0 index.js 0" at bounding box center [96, 140] width 133 height 15
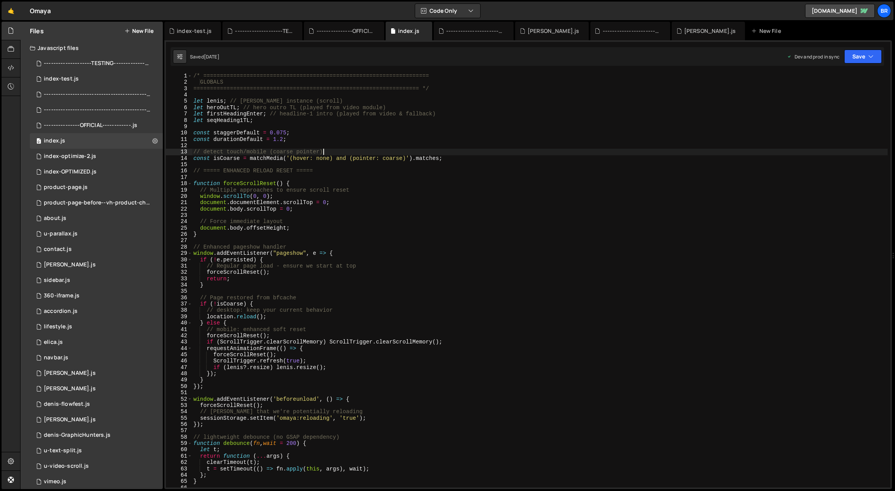
click at [384, 151] on div "/* ==================================================================== GLOBALS…" at bounding box center [540, 287] width 696 height 428
type textarea "});"
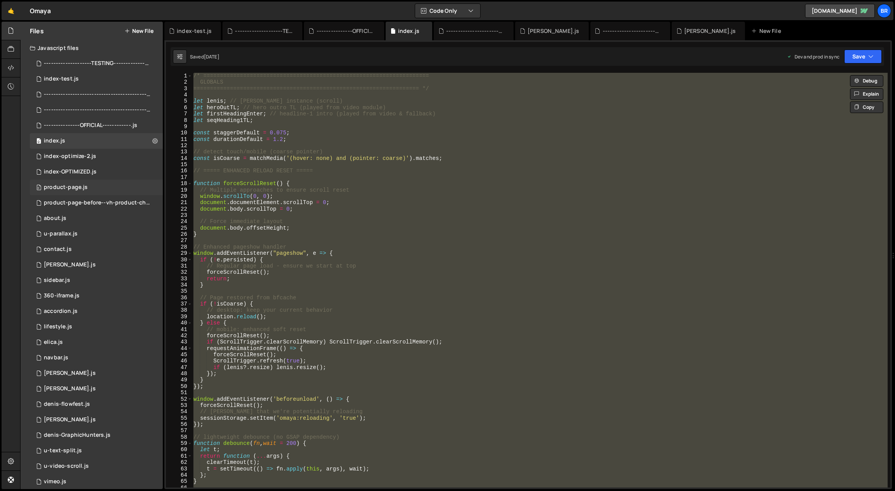
click at [72, 188] on div "product-page.js" at bounding box center [66, 187] width 44 height 7
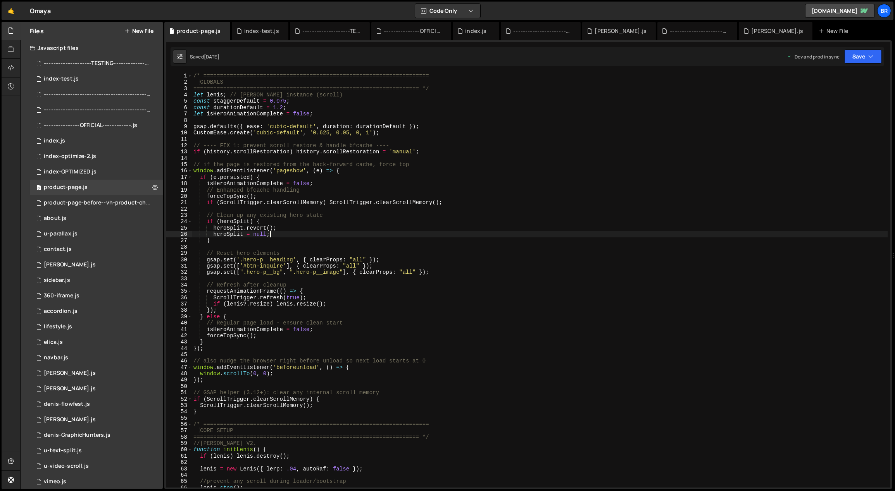
click at [490, 233] on div "/* ==================================================================== GLOBALS…" at bounding box center [540, 287] width 696 height 428
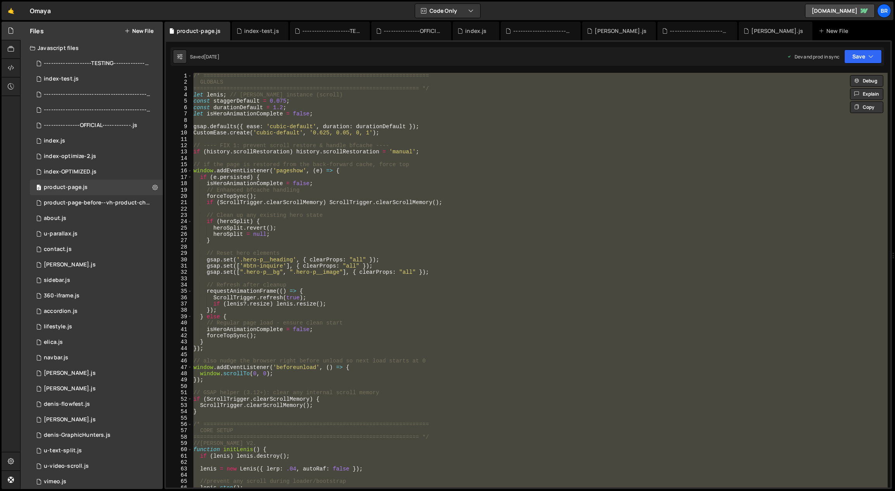
click at [524, 203] on div "/* ==================================================================== GLOBALS…" at bounding box center [540, 280] width 696 height 415
type textarea "if (ScrollTrigger.clearScrollMemory) ScrollTrigger.clearScrollMemory();"
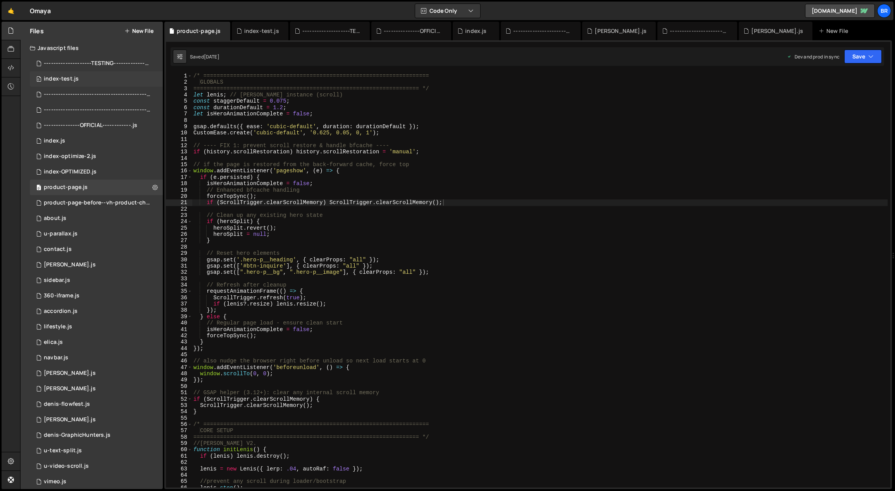
click at [88, 79] on div "0 index-test.js 0" at bounding box center [96, 78] width 133 height 15
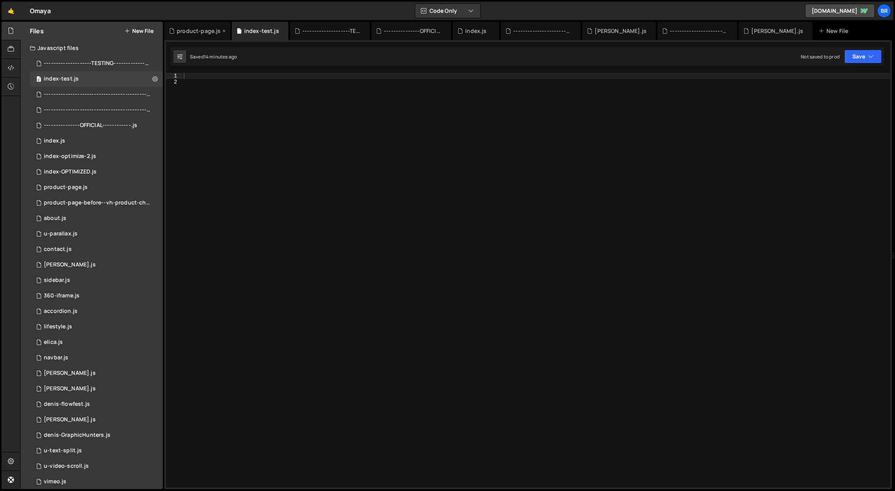
click at [221, 30] on icon at bounding box center [223, 31] width 5 height 8
click at [294, 29] on icon at bounding box center [296, 31] width 5 height 8
click at [0, 0] on icon at bounding box center [0, 0] width 0 height 0
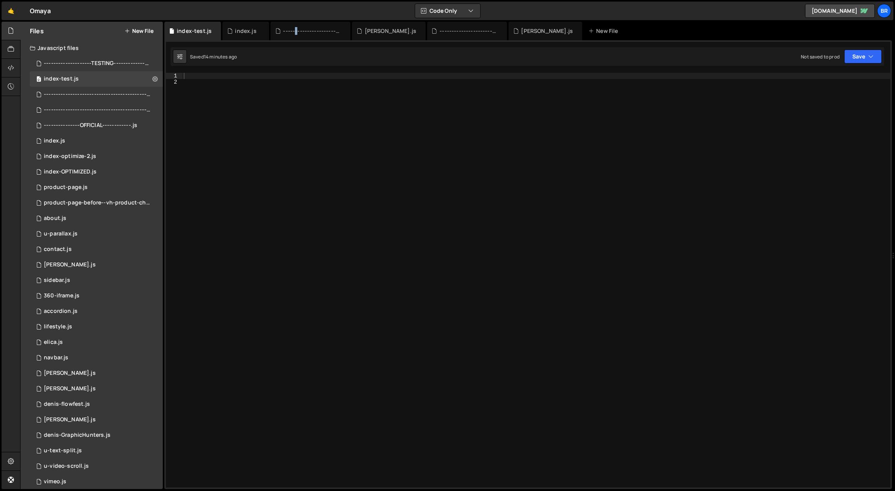
click at [294, 29] on div "-------------------------------------------------------------------------------…" at bounding box center [312, 31] width 58 height 8
click at [264, 29] on icon at bounding box center [262, 31] width 5 height 8
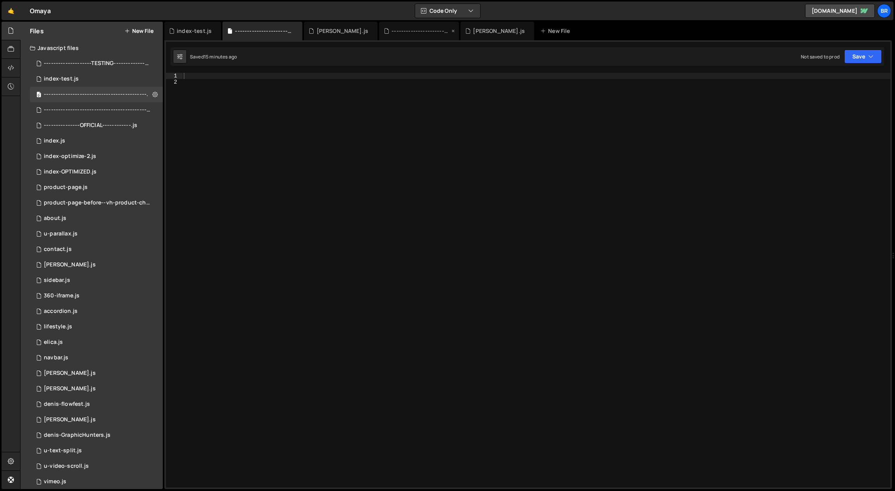
click at [0, 0] on icon at bounding box center [0, 0] width 0 height 0
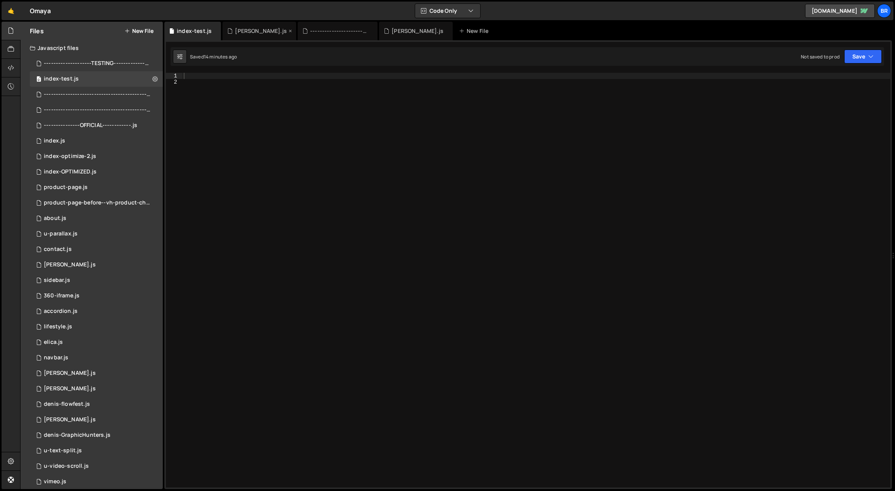
click at [288, 30] on icon at bounding box center [290, 31] width 5 height 8
click at [295, 30] on icon at bounding box center [296, 31] width 5 height 8
click at [288, 30] on icon at bounding box center [290, 31] width 5 height 8
click at [96, 136] on div "0 index.js 0" at bounding box center [96, 140] width 133 height 15
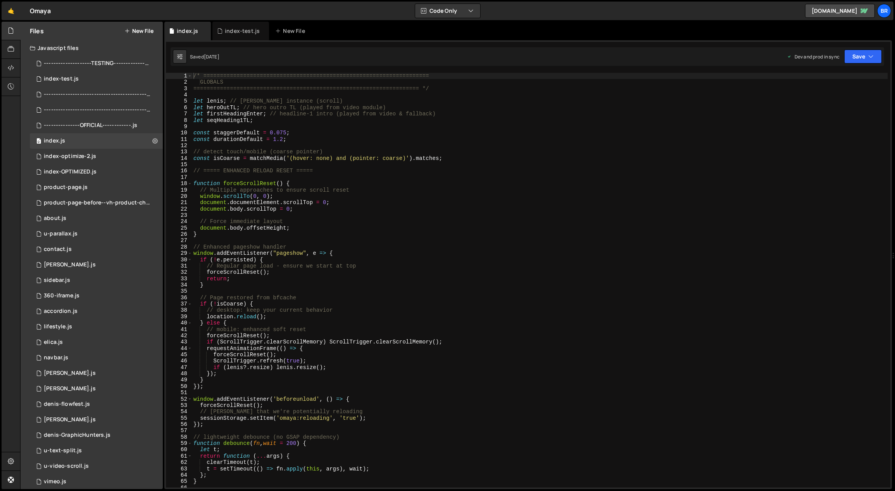
click at [336, 151] on div "/* ==================================================================== GLOBALS…" at bounding box center [540, 287] width 696 height 428
type textarea "});"
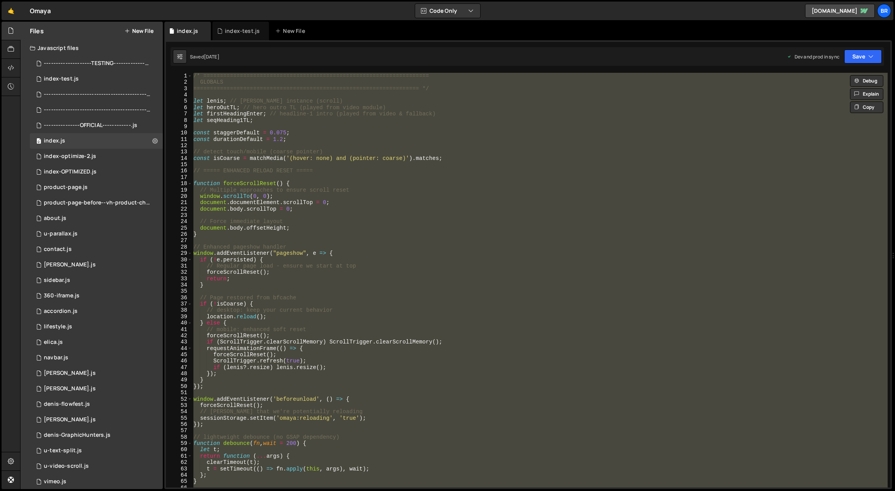
click at [149, 31] on button "New File" at bounding box center [138, 31] width 29 height 6
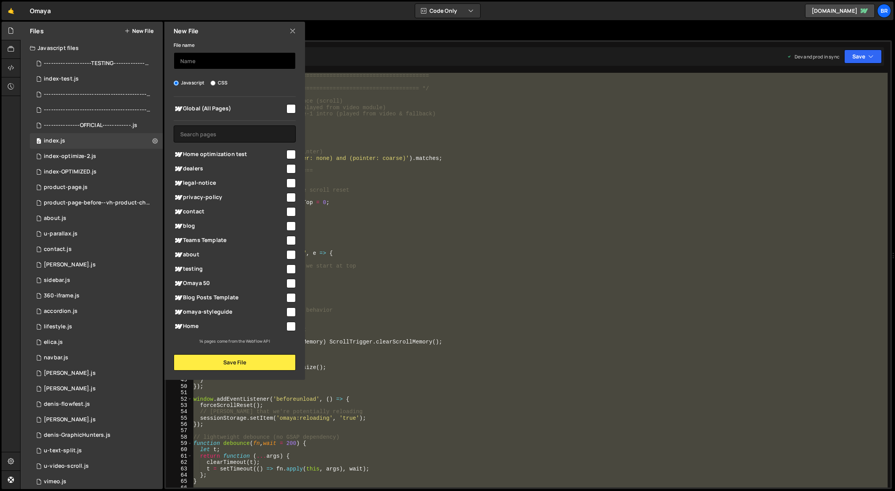
click at [206, 62] on input "text" at bounding box center [235, 60] width 122 height 17
type input "index-backup"
click at [233, 363] on button "Save File" at bounding box center [235, 363] width 122 height 16
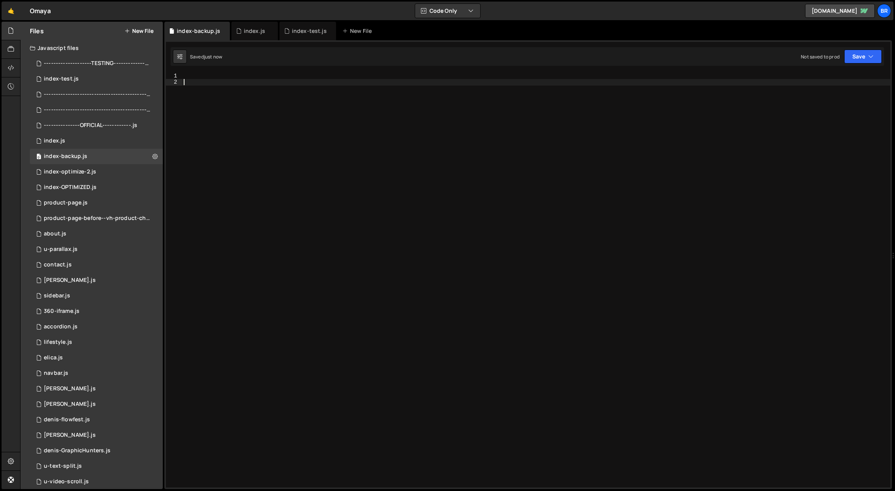
click at [303, 186] on div at bounding box center [536, 287] width 708 height 428
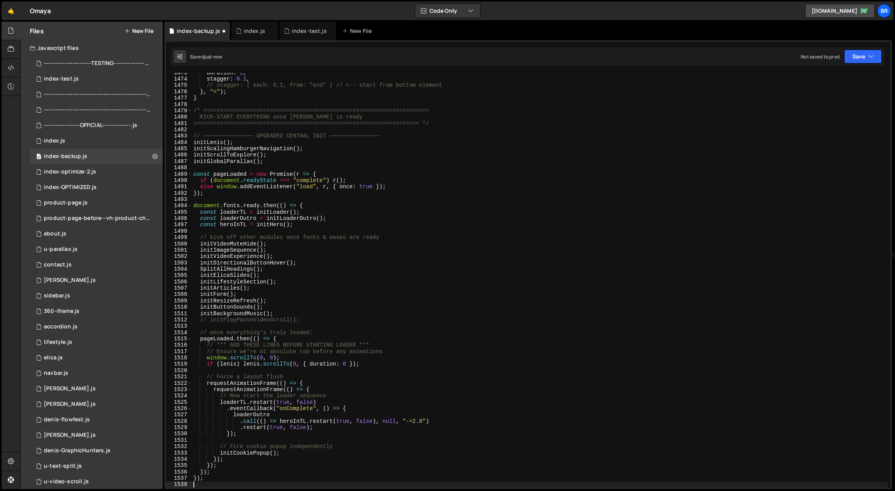
scroll to position [9343, 0]
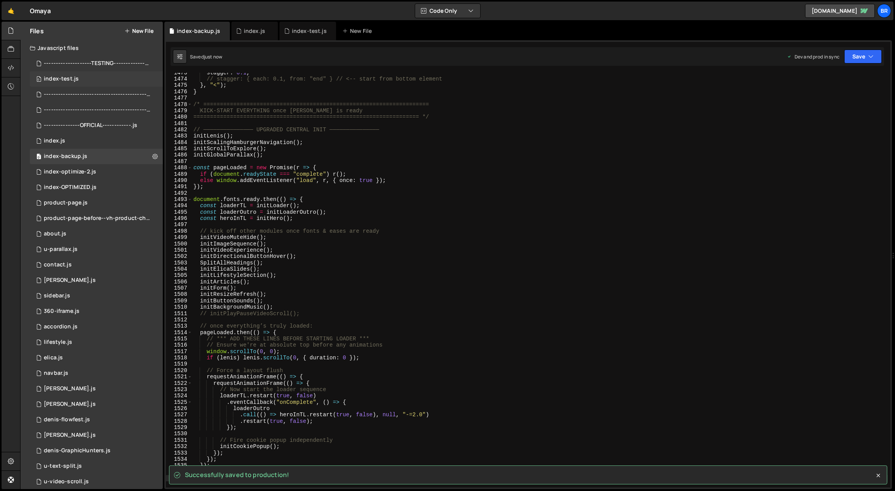
click at [65, 72] on div "0 index-test.js 0" at bounding box center [96, 78] width 133 height 15
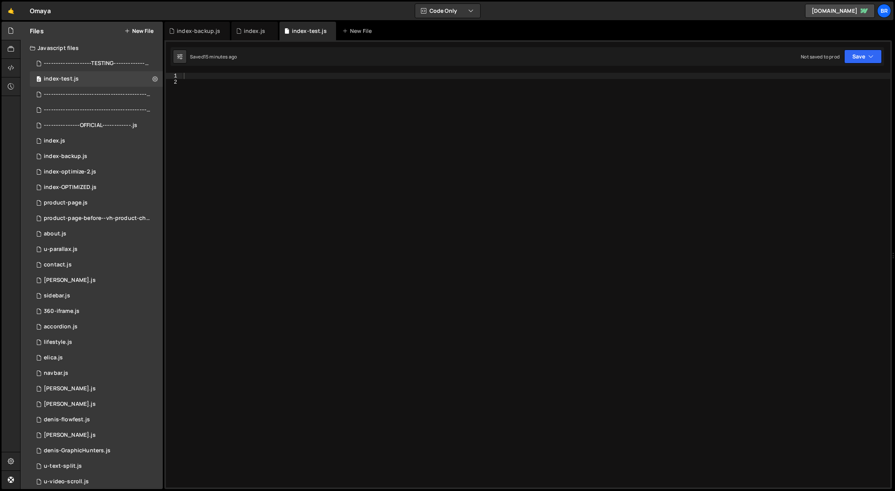
click at [82, 46] on div "Javascript files" at bounding box center [92, 47] width 142 height 15
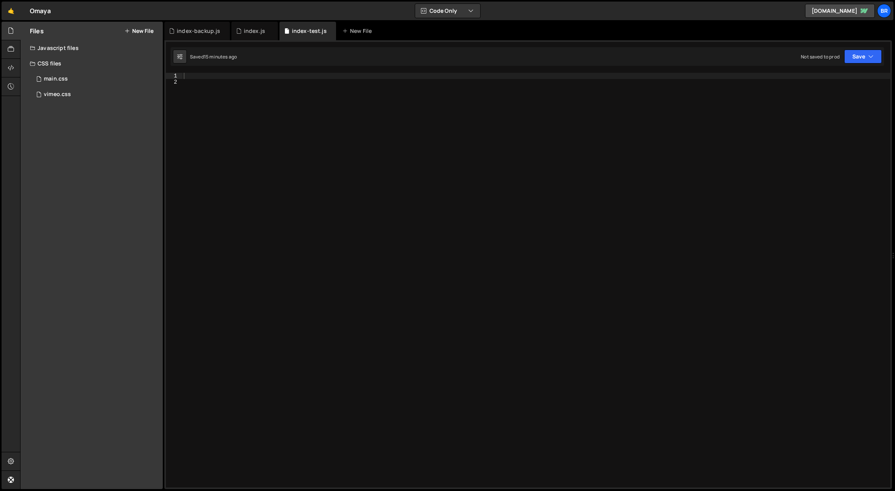
click at [81, 50] on div "Javascript files" at bounding box center [92, 47] width 142 height 15
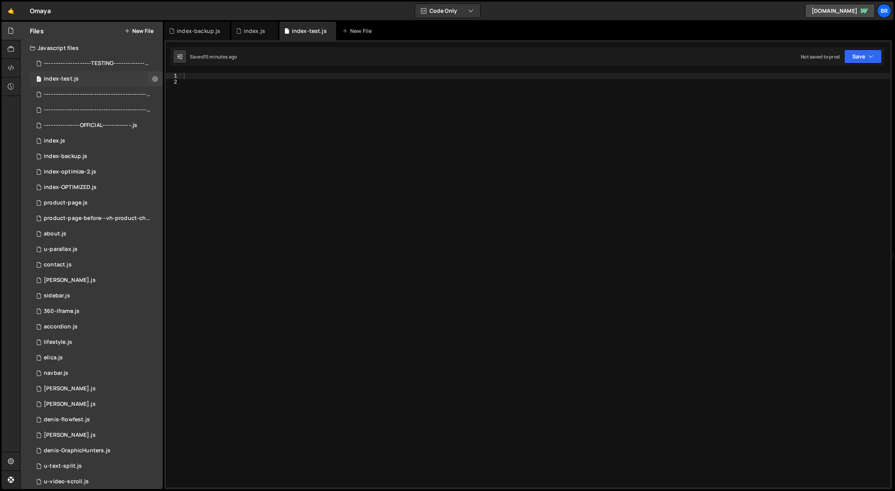
click at [87, 76] on div "0 index-test.js 0" at bounding box center [98, 78] width 136 height 15
click at [251, 29] on div "index.js" at bounding box center [254, 31] width 21 height 8
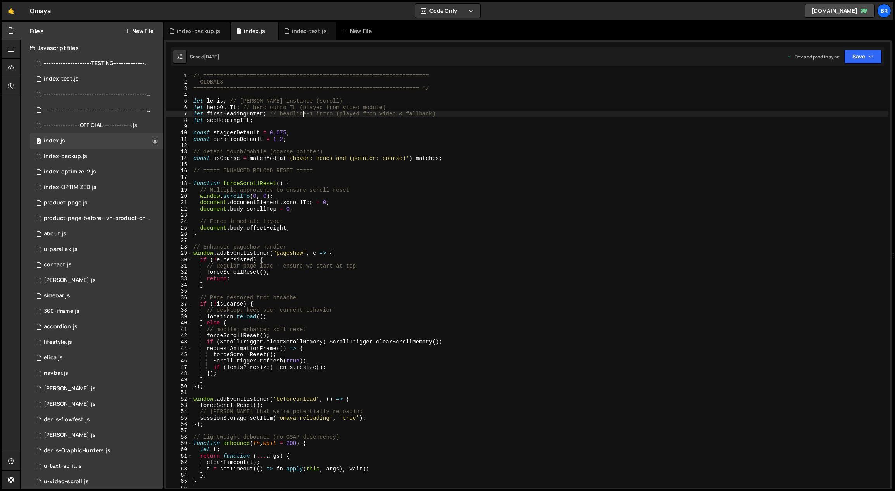
click at [302, 111] on div "/* ==================================================================== GLOBALS…" at bounding box center [540, 287] width 696 height 428
type textarea "});"
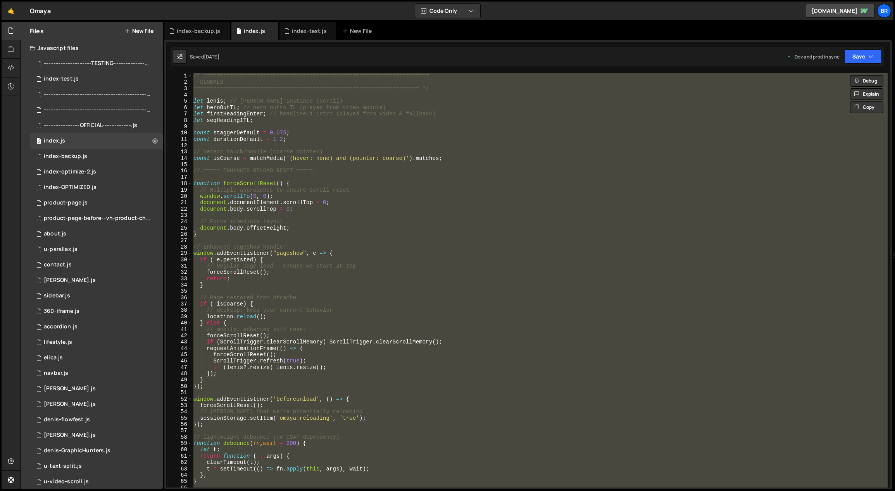
scroll to position [1914, 0]
click at [303, 33] on div "index-test.js" at bounding box center [309, 31] width 35 height 8
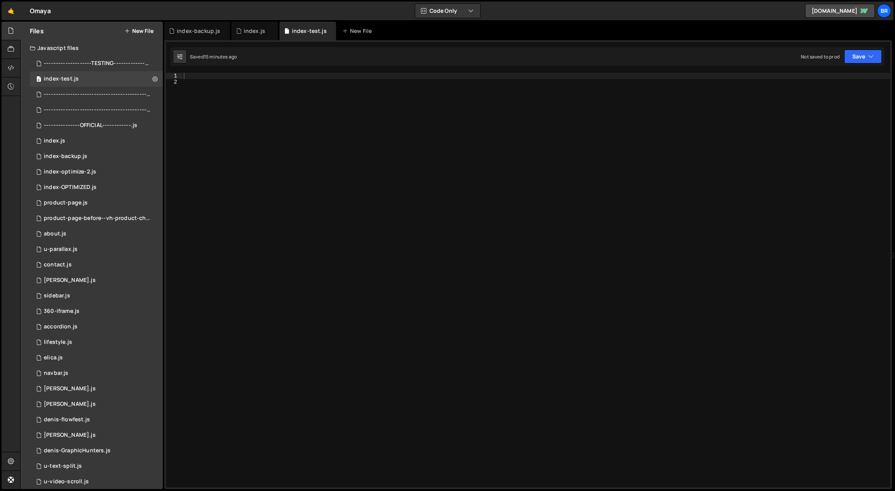
scroll to position [0, 0]
click at [335, 97] on div at bounding box center [536, 287] width 708 height 428
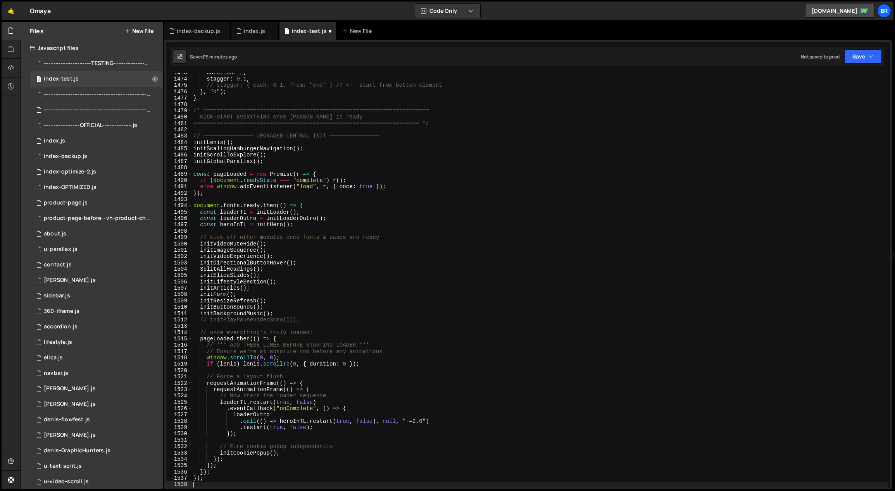
scroll to position [9343, 0]
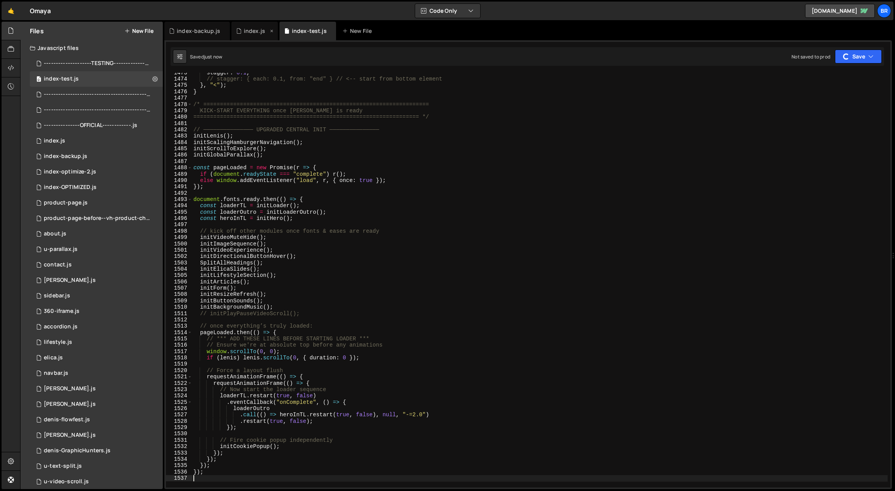
click at [261, 36] on div "index.js" at bounding box center [254, 31] width 46 height 19
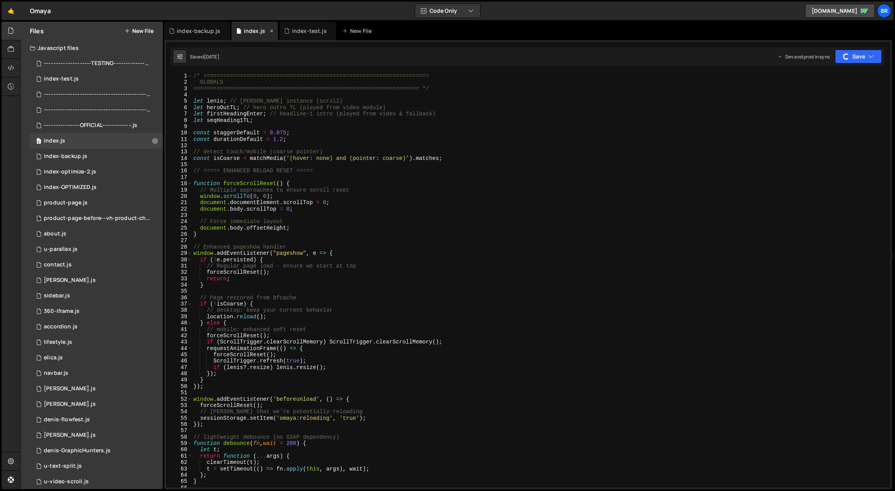
scroll to position [1914, 0]
click at [270, 29] on icon at bounding box center [271, 31] width 5 height 8
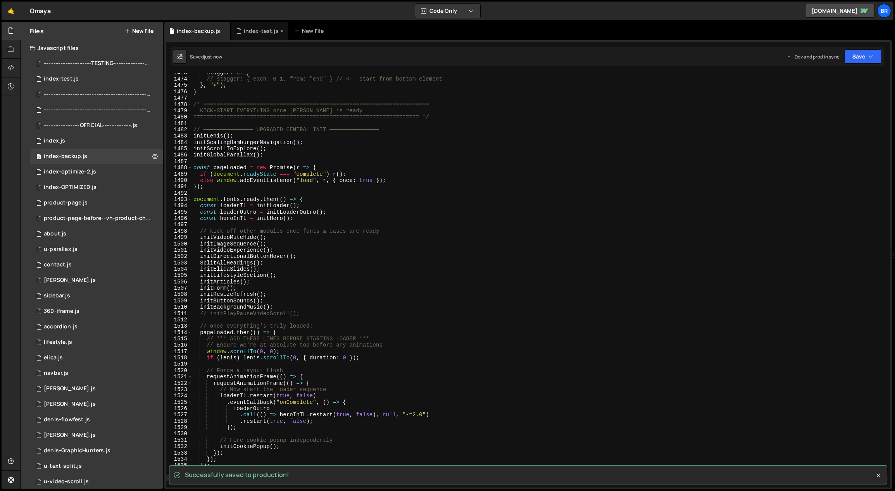
click at [260, 30] on div "index-test.js" at bounding box center [261, 31] width 35 height 8
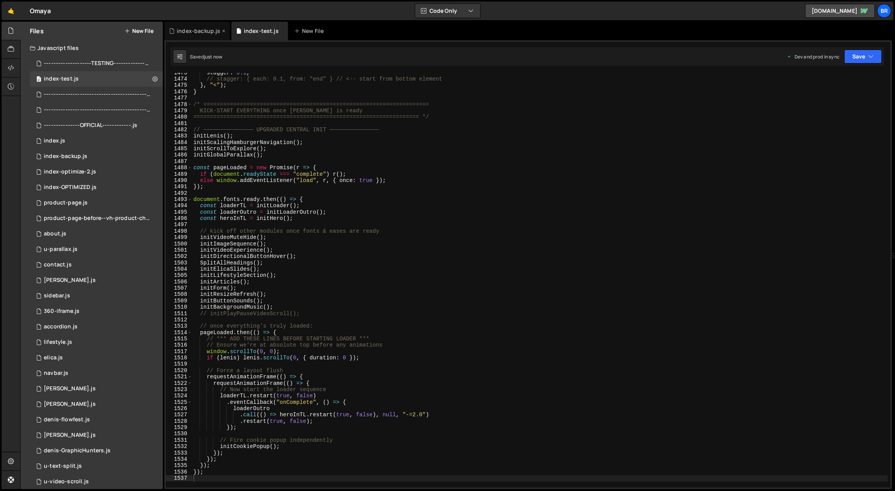
click at [211, 32] on div "index-backup.js" at bounding box center [198, 31] width 43 height 8
click at [221, 29] on icon at bounding box center [223, 31] width 5 height 8
click at [517, 214] on div "stagger : 0.1 , // stagger: { each: 0.1, from: "end" } // <-- start from bottom…" at bounding box center [540, 284] width 696 height 428
click at [334, 140] on div "stagger : 0.1 , // stagger: { each: 0.1, from: "end" } // <-- start from bottom…" at bounding box center [540, 284] width 696 height 428
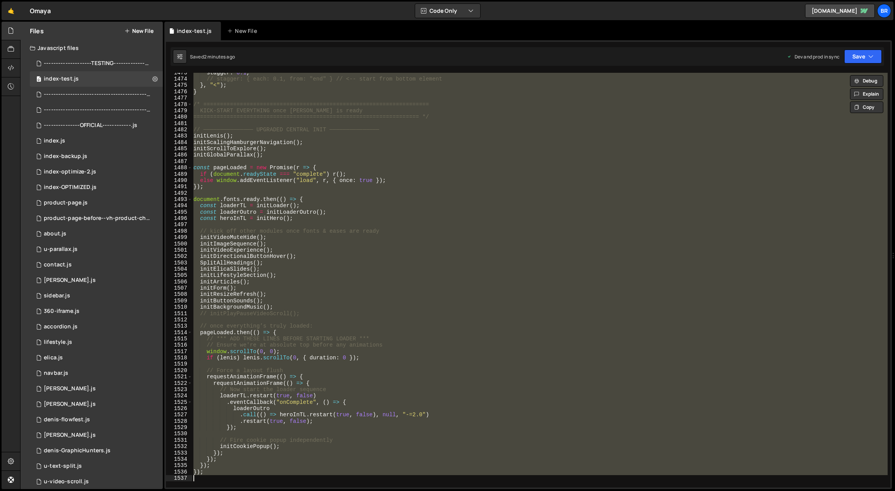
paste textarea
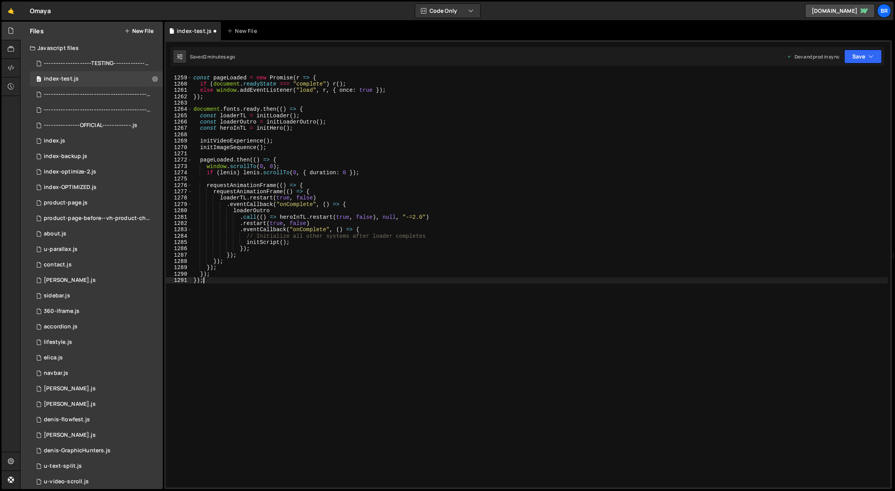
scroll to position [7975, 0]
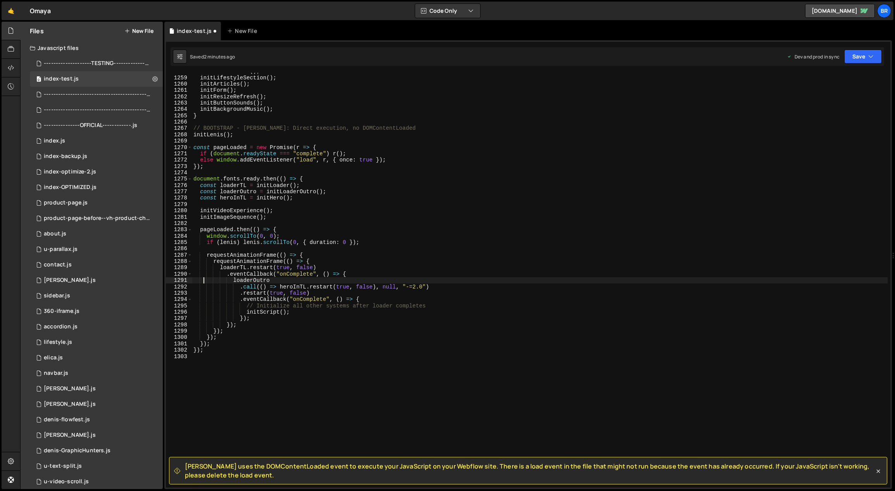
type textarea "loaderOutro"
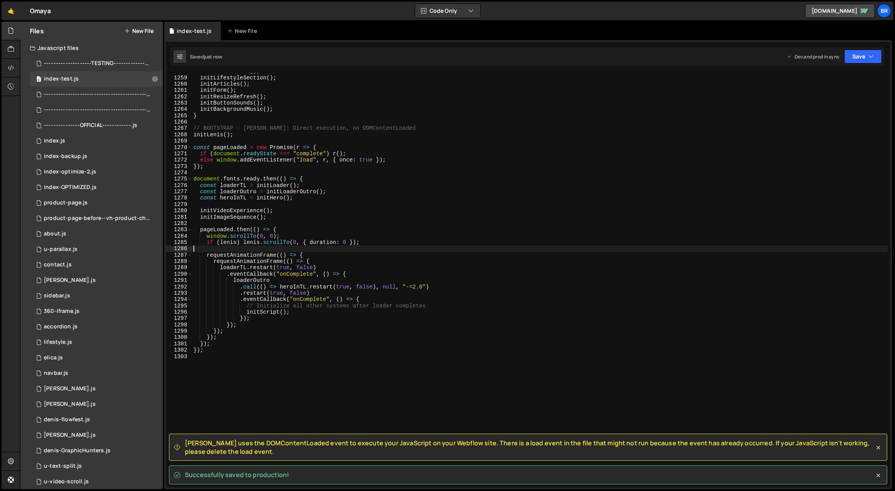
click at [546, 249] on div "initElicaSlides ( ) ; initLifestyleSection ( ) ; initArticles ( ) ; initForm ( …" at bounding box center [540, 282] width 696 height 428
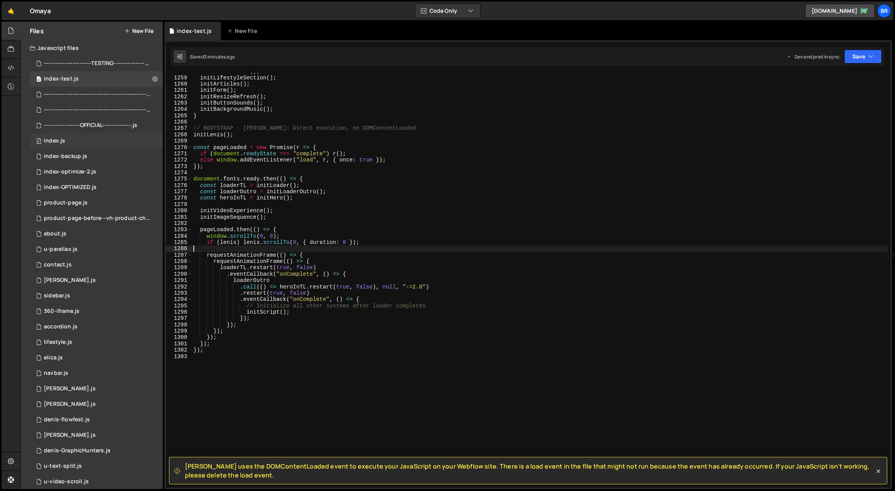
click at [75, 140] on div "0 index.js 0" at bounding box center [98, 140] width 136 height 15
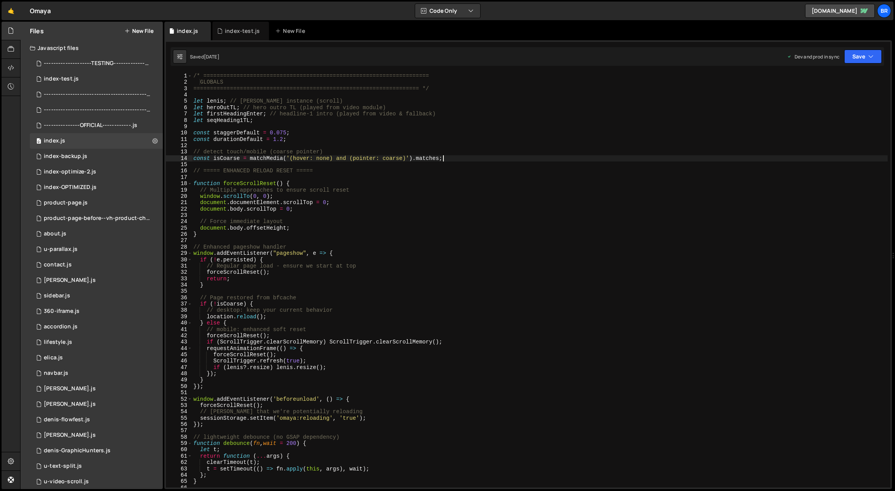
click at [489, 160] on div "/* ==================================================================== GLOBALS…" at bounding box center [540, 287] width 696 height 428
type textarea "});"
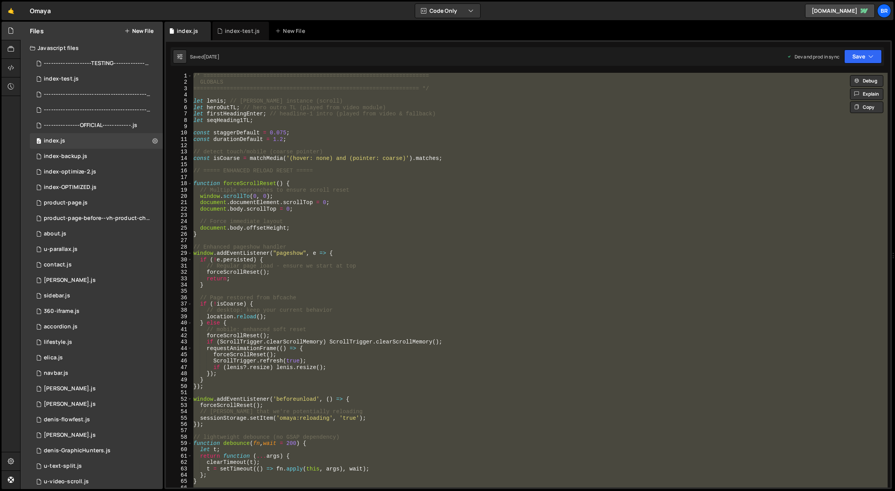
scroll to position [1914, 0]
click at [467, 294] on div "/* ==================================================================== GLOBALS…" at bounding box center [540, 280] width 696 height 415
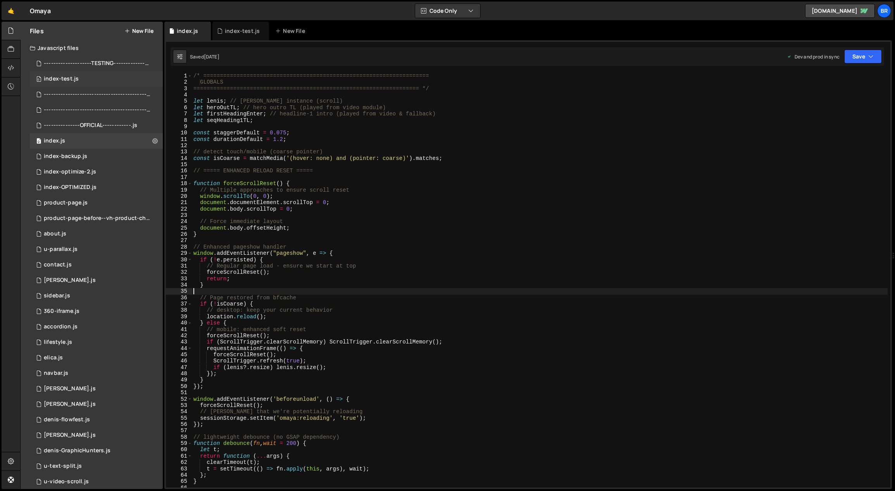
click at [98, 82] on div "0 index-test.js 0" at bounding box center [98, 78] width 136 height 15
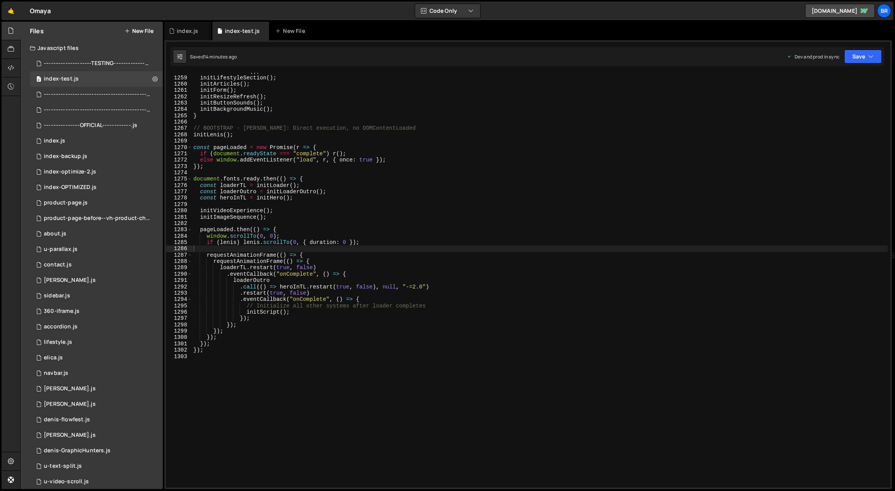
click at [432, 162] on div "initElicaSlides ( ) ; initLifestyleSection ( ) ; initArticles ( ) ; initForm ( …" at bounding box center [540, 282] width 696 height 428
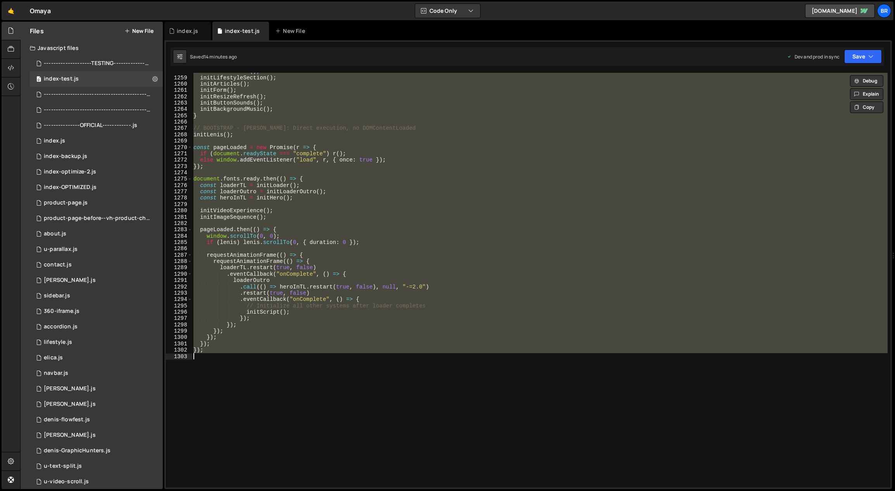
paste textarea "initializeApp();"
type textarea "initializeApp();"
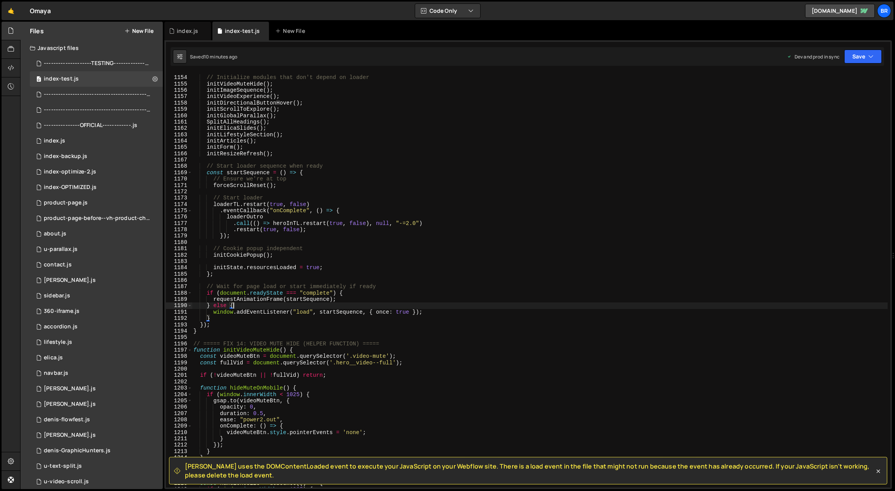
click at [505, 307] on div "// Initialize modules that don't depend on loader initVideoMuteHide ( ) ; initI…" at bounding box center [540, 282] width 696 height 428
type textarea "} else {"
click at [203, 30] on icon at bounding box center [204, 31] width 5 height 8
click at [392, 160] on div "// Initialize modules that don't depend on loader initVideoMuteHide ( ) ; initI…" at bounding box center [540, 282] width 696 height 428
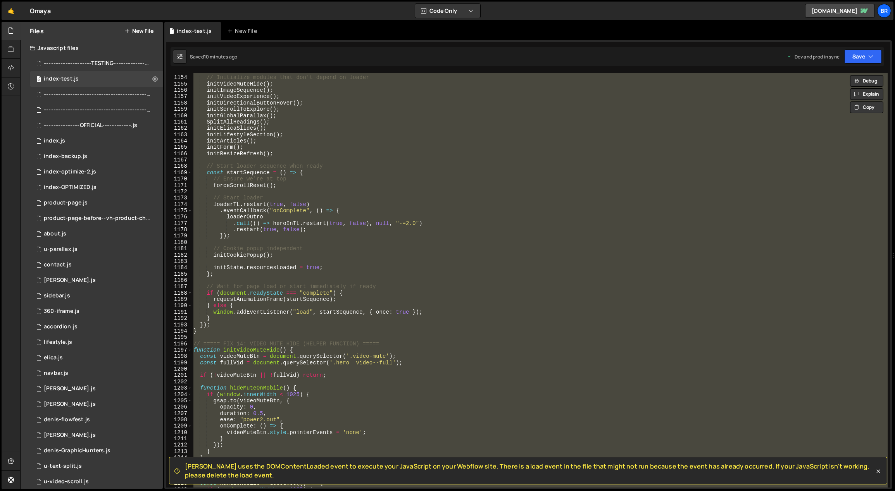
paste textarea
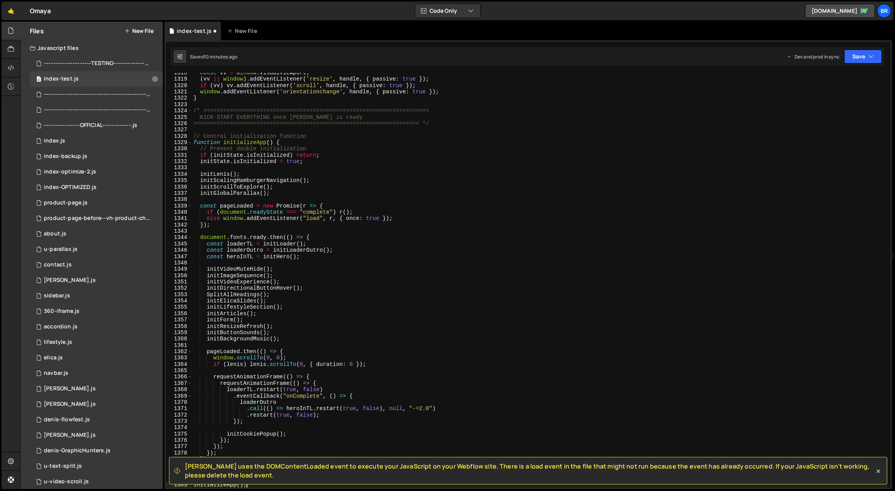
scroll to position [8354, 0]
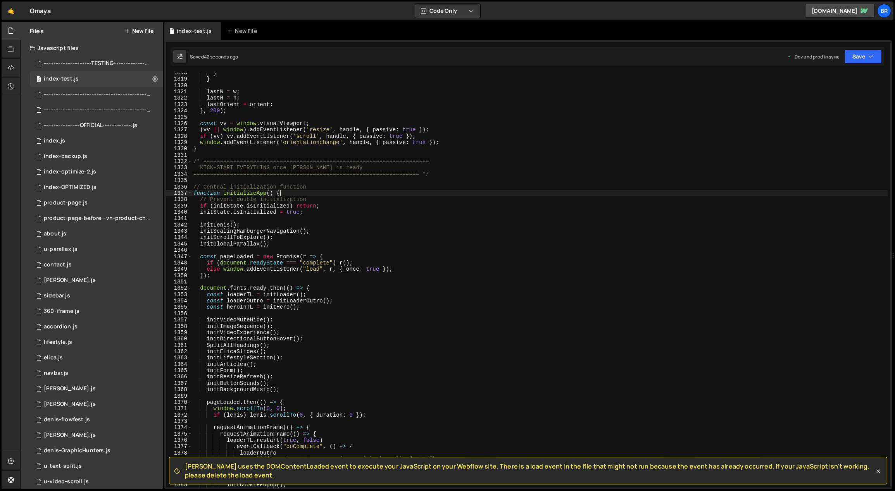
click at [603, 193] on div "} } lastW = w ; lastH = h ; lastOrient = orient ; } , 200 ) ; const vv = window…" at bounding box center [540, 284] width 696 height 428
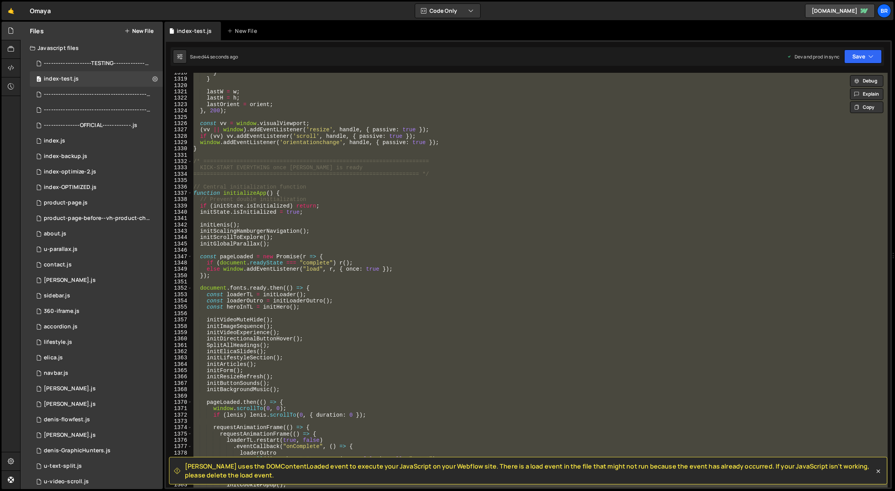
paste textarea
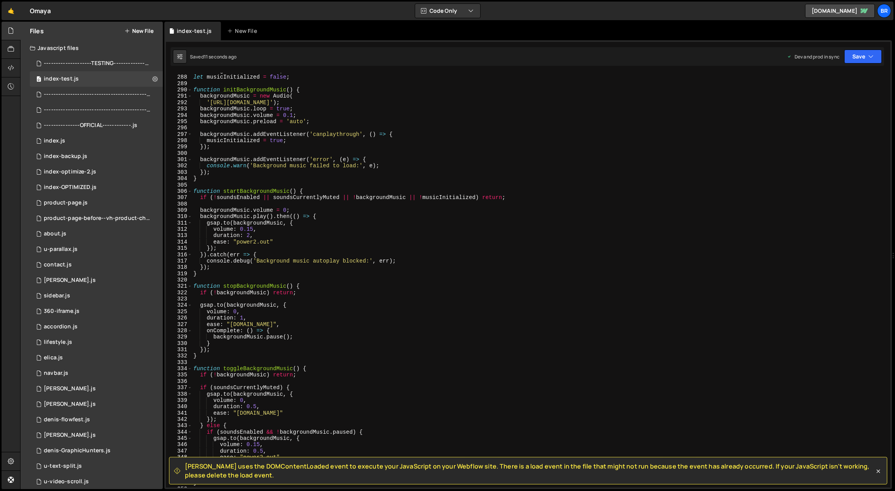
scroll to position [1863, 0]
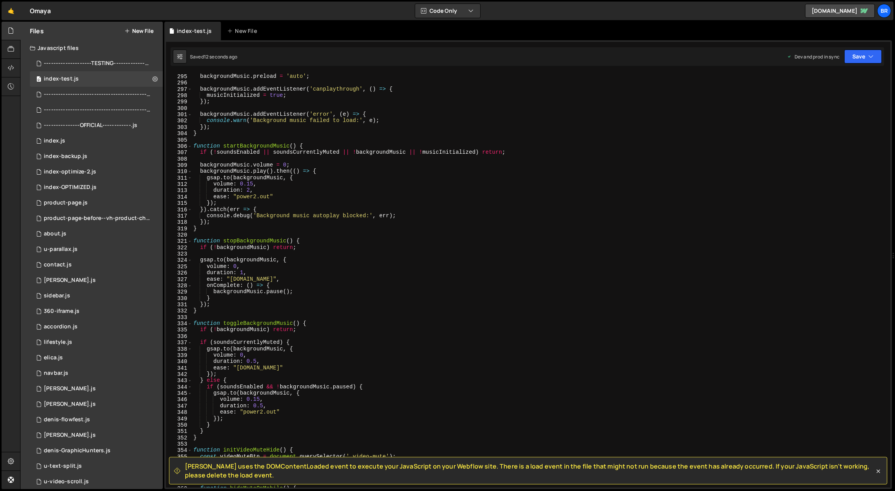
click at [621, 218] on div "backgroundMusic . volume = 0.1 ; backgroundMusic . preload = 'auto' ; backgroun…" at bounding box center [540, 281] width 696 height 428
type textarea "console.debug('Background music autoplay blocked:', err);"
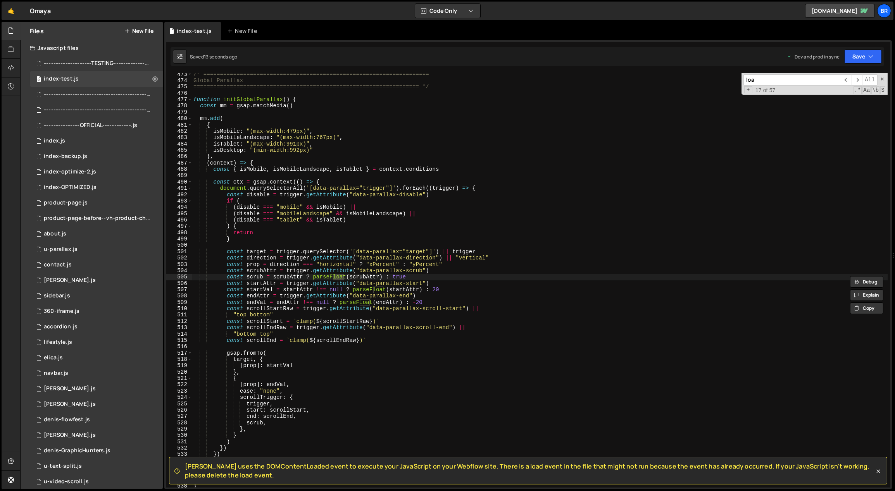
scroll to position [3216, 0]
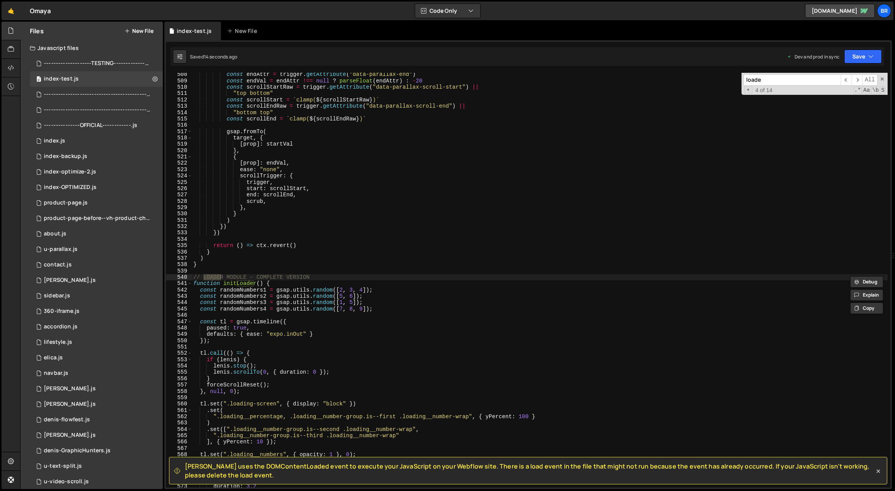
type input "loader"
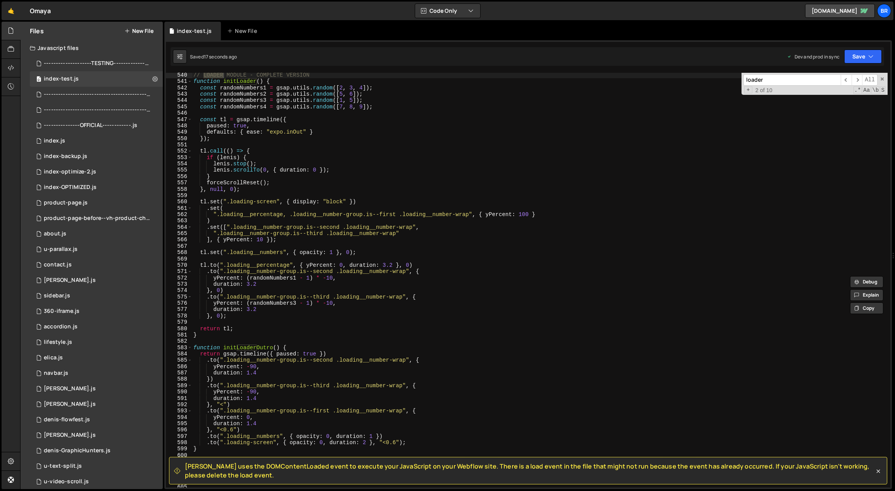
scroll to position [3410, 0]
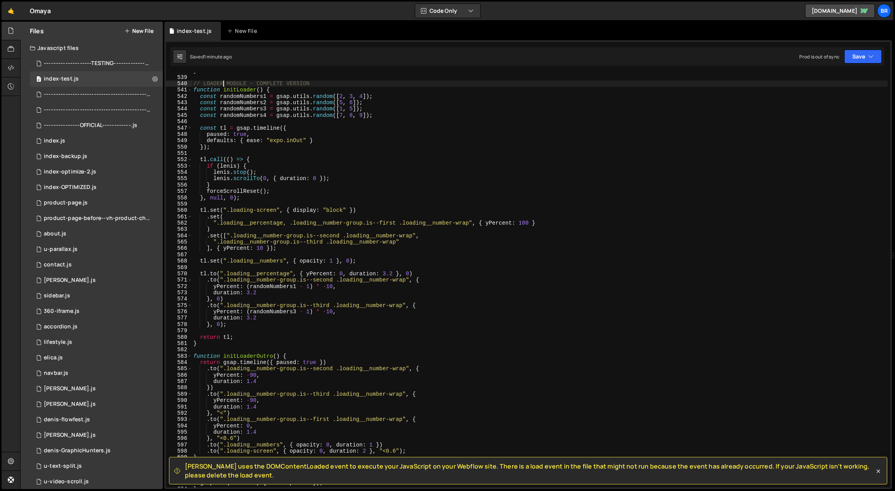
click at [656, 263] on div "} // LOADER MODULE - COMPLETE VERSION function initLoader ( ) { const randomNum…" at bounding box center [540, 282] width 696 height 428
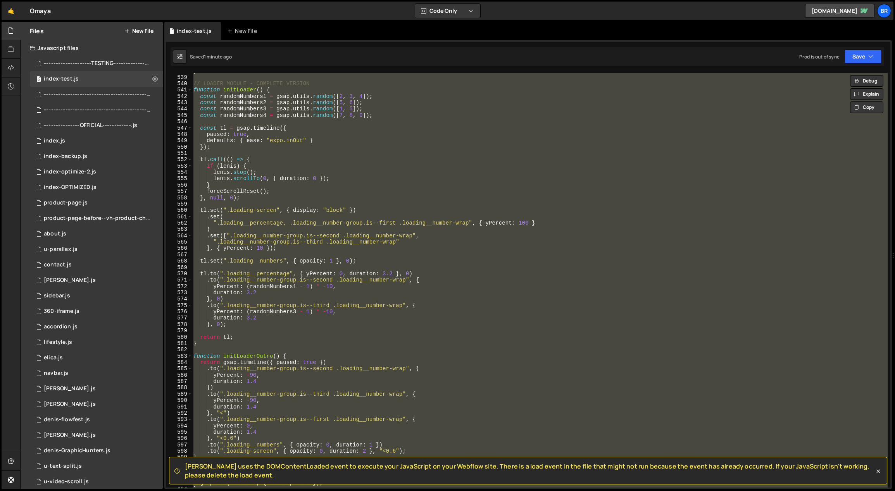
paste textarea "});"
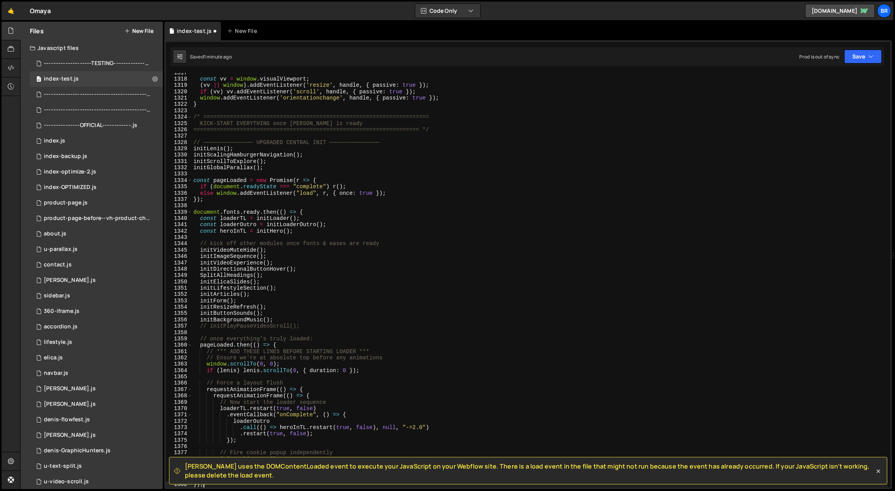
scroll to position [8347, 0]
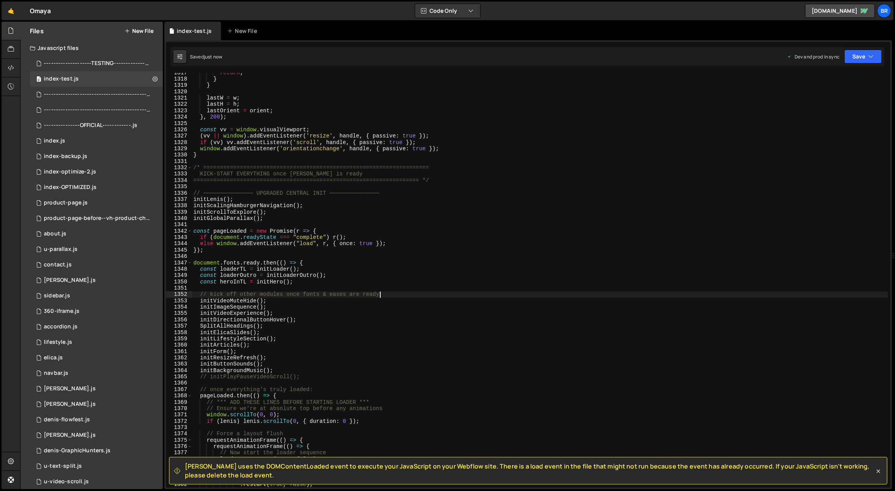
click at [534, 295] on div "return ; } } lastW = w ; lastH = h ; lastOrient = orient ; } , 200 ) ; const vv…" at bounding box center [540, 284] width 696 height 428
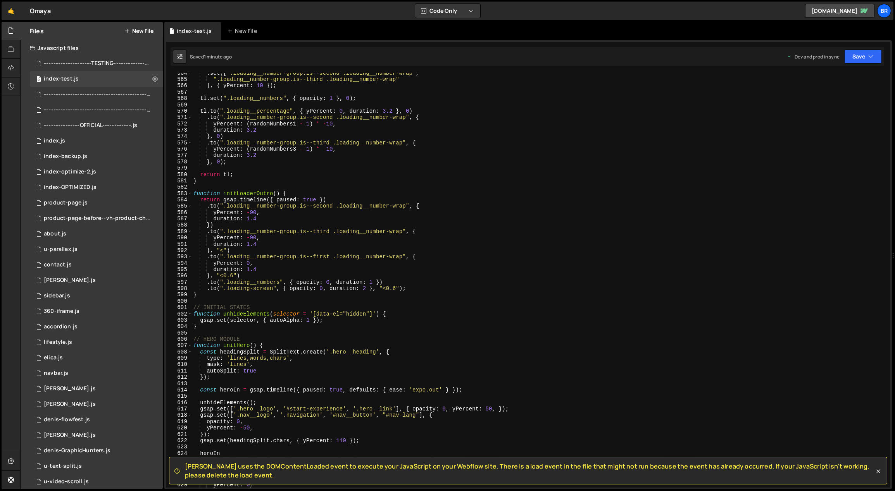
scroll to position [3547, 0]
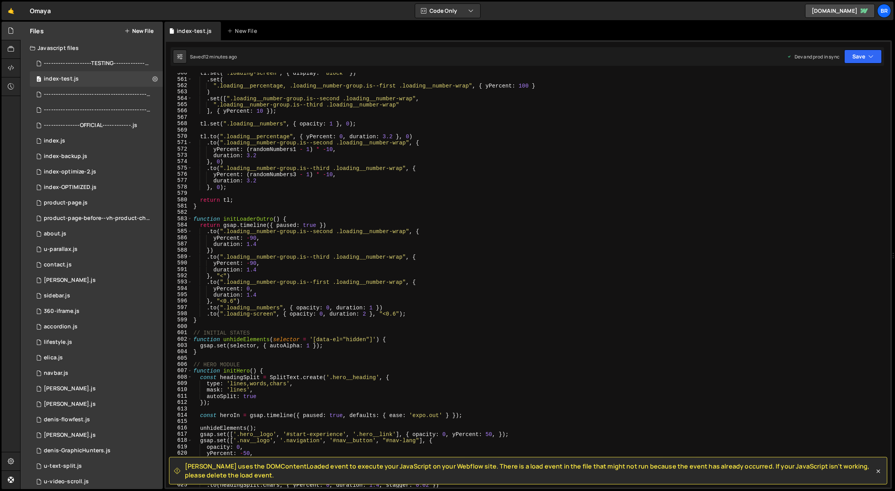
click at [664, 293] on div "tl . set ( ".loading-screen" , { display : "block" }) . set ( ".loading__percen…" at bounding box center [540, 284] width 696 height 428
click at [669, 217] on div "tl . set ( ".loading-screen" , { display : "block" }) . set ( ".loading__percen…" at bounding box center [540, 284] width 696 height 428
click at [565, 305] on div "tl . set ( ".loading-screen" , { display : "block" }) . set ( ".loading__percen…" at bounding box center [540, 284] width 696 height 428
click at [482, 202] on div "tl . set ( ".loading-screen" , { display : "block" }) . set ( ".loading__percen…" at bounding box center [540, 284] width 696 height 428
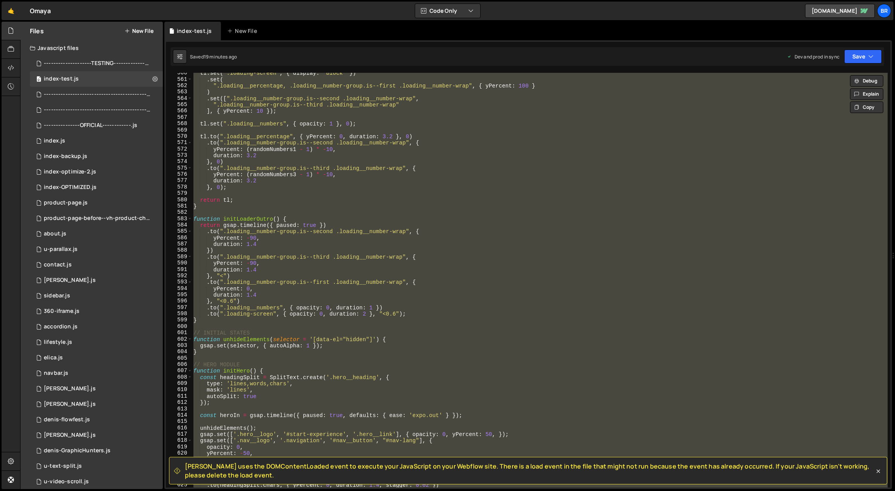
paste textarea "initializeApp();"
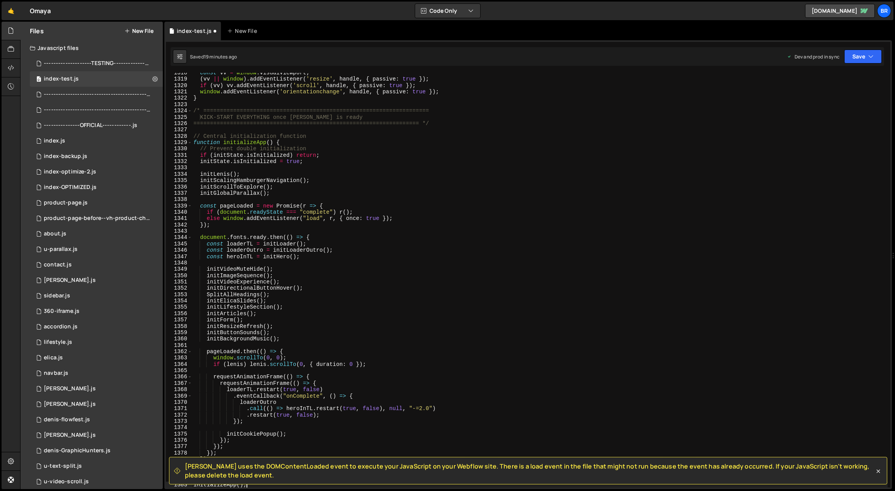
scroll to position [8354, 0]
type textarea "initCookiePopup();"
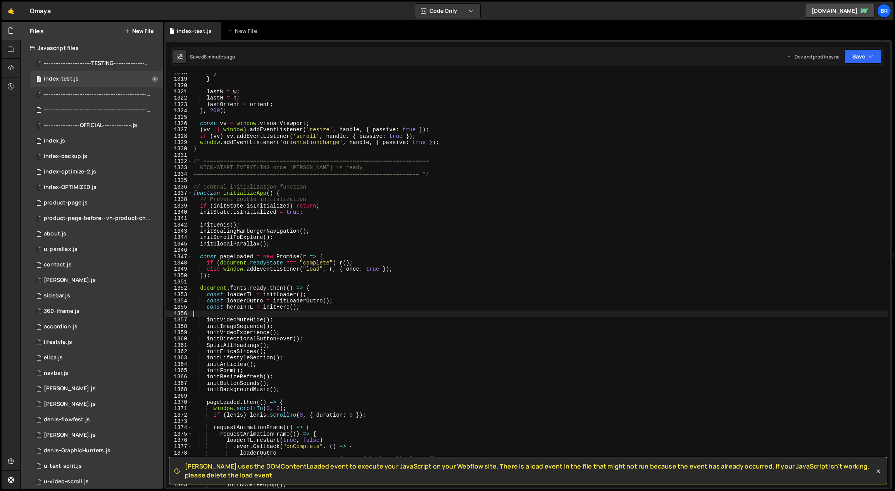
click at [417, 312] on div "} } lastW = w ; lastH = h ; lastOrient = orient ; } , 200 ) ; const vv = window…" at bounding box center [540, 284] width 696 height 428
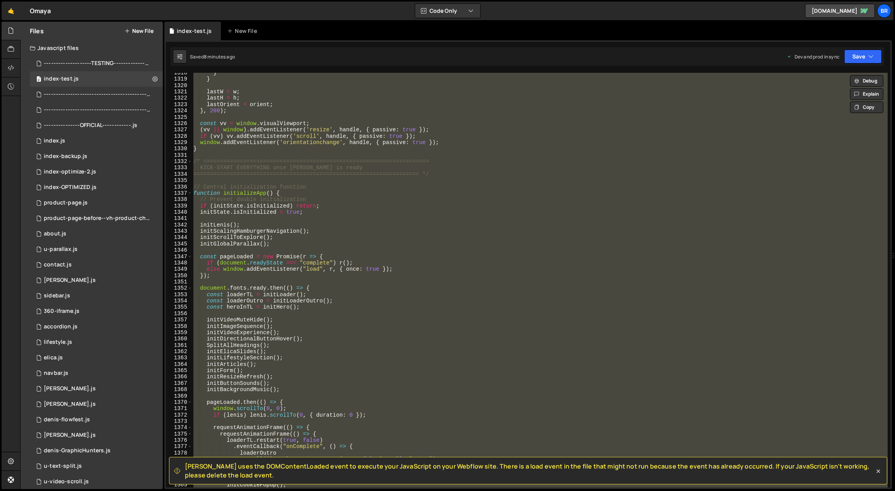
paste textarea "});"
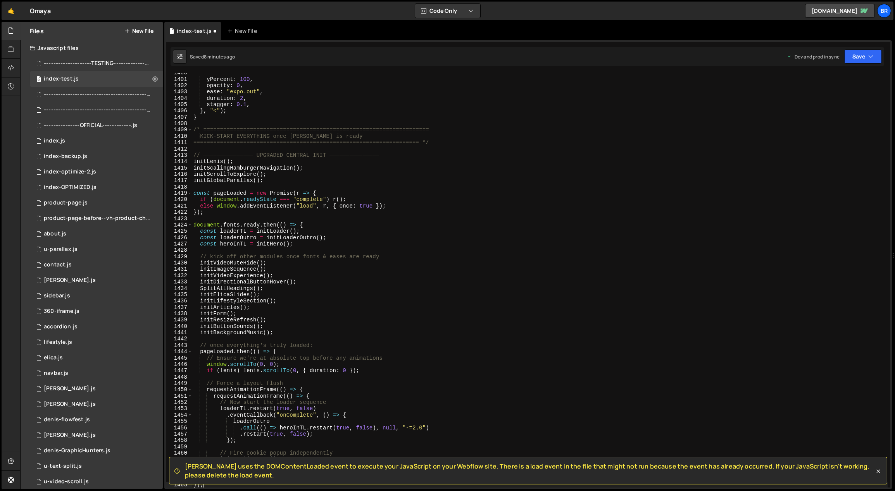
scroll to position [8880, 0]
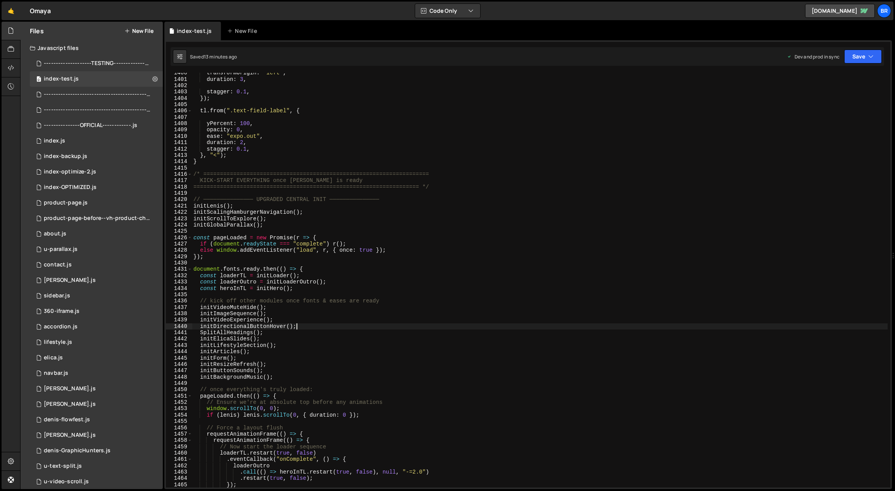
click at [523, 325] on div "transformOrigin : "left" , duration : 3 , stagger : 0.1 , }) ; tl . from ( ".te…" at bounding box center [540, 284] width 696 height 428
type textarea "initDirectionalButtonHover();"
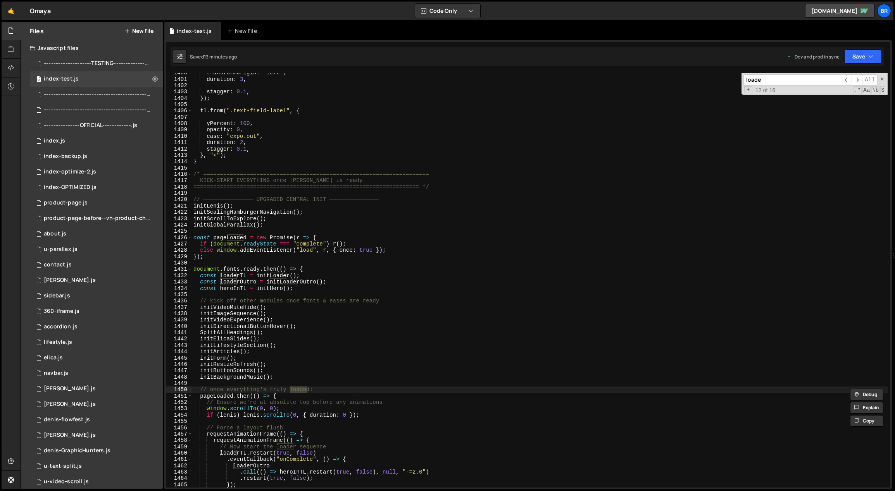
type input "loader"
click at [857, 77] on span "​" at bounding box center [856, 79] width 11 height 11
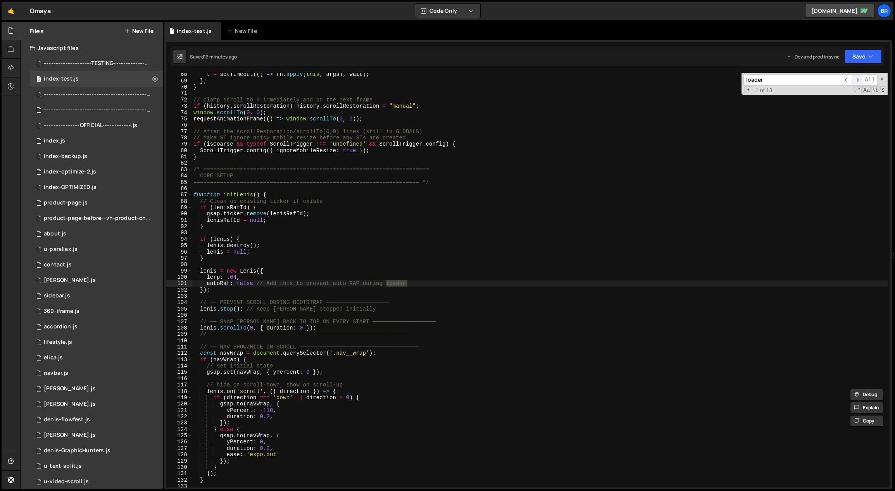
click at [857, 77] on span "​" at bounding box center [856, 79] width 11 height 11
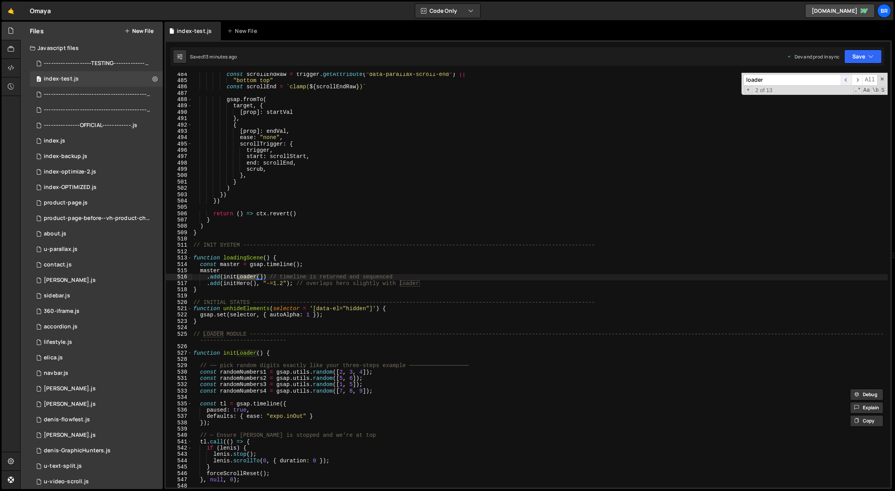
click at [846, 78] on span "​" at bounding box center [845, 79] width 11 height 11
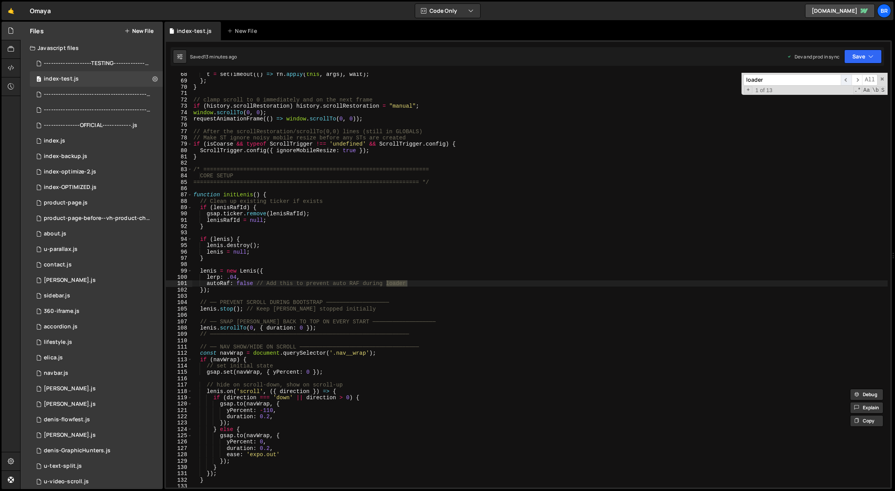
scroll to position [426, 0]
click at [846, 78] on span "​" at bounding box center [845, 79] width 11 height 11
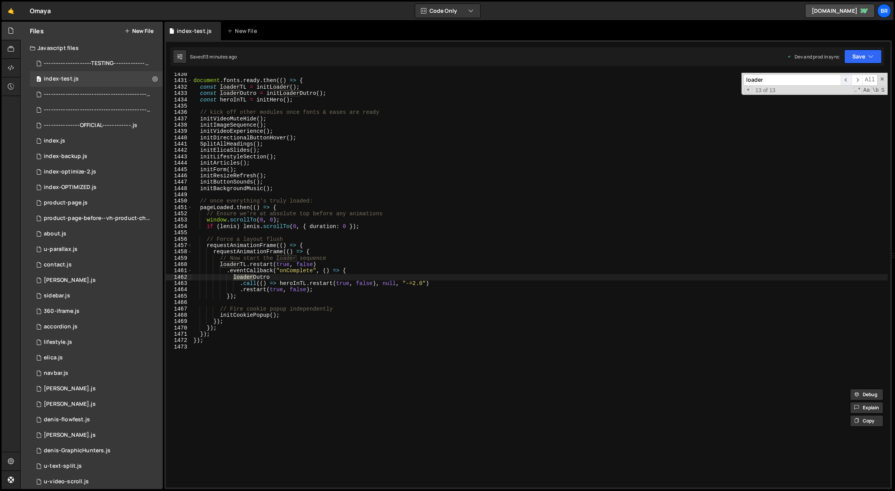
click at [846, 78] on span "​" at bounding box center [845, 79] width 11 height 11
click at [854, 79] on span "​" at bounding box center [856, 79] width 11 height 11
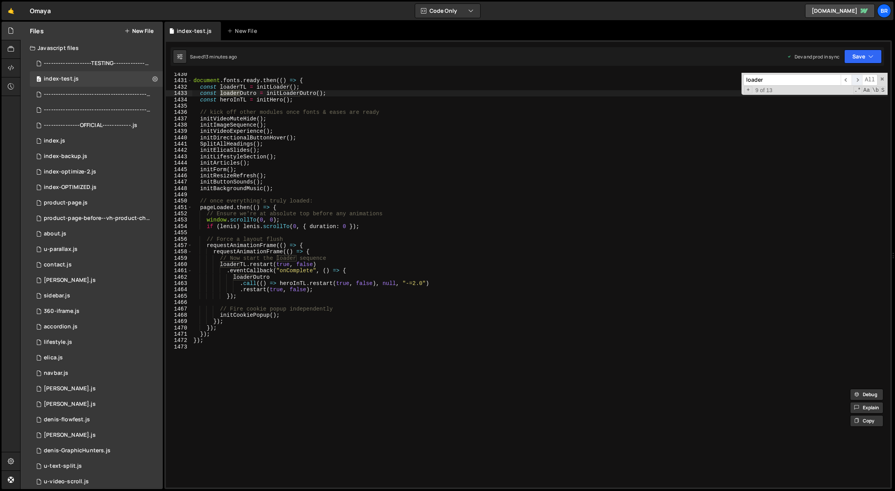
click at [854, 79] on span "​" at bounding box center [856, 79] width 11 height 11
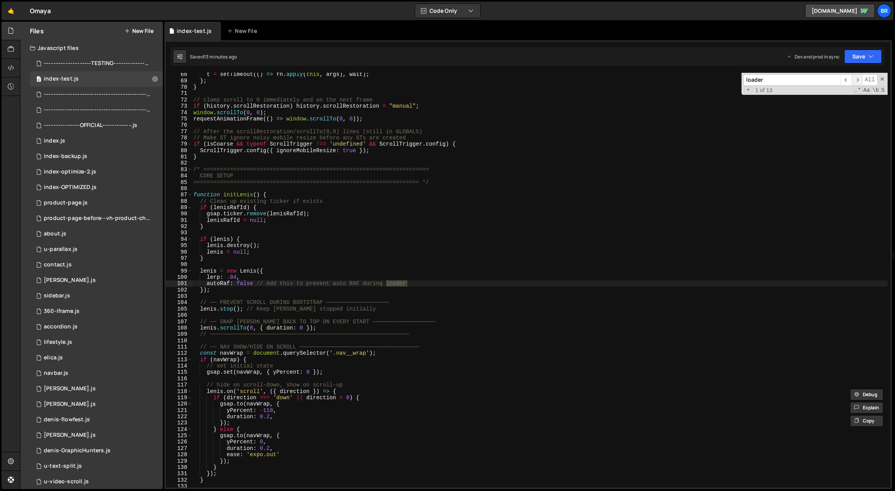
click at [854, 79] on span "​" at bounding box center [856, 79] width 11 height 11
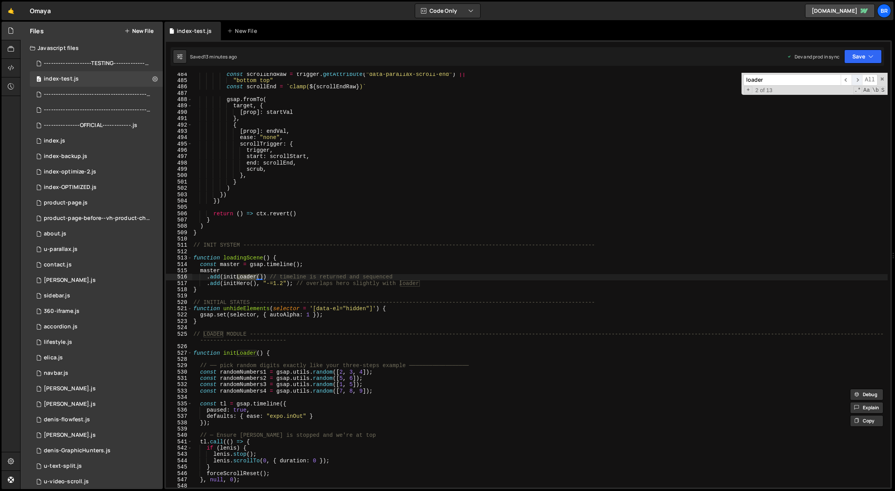
scroll to position [3064, 0]
click at [854, 79] on span "​" at bounding box center [856, 79] width 11 height 11
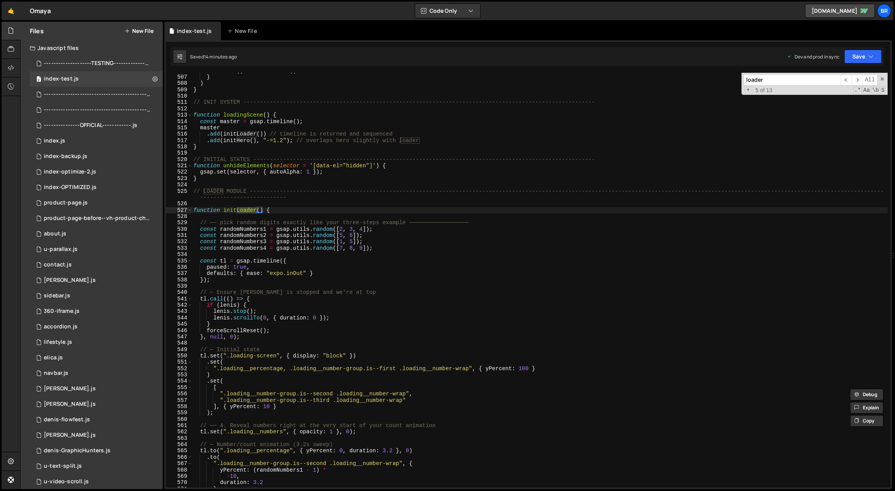
scroll to position [3252, 0]
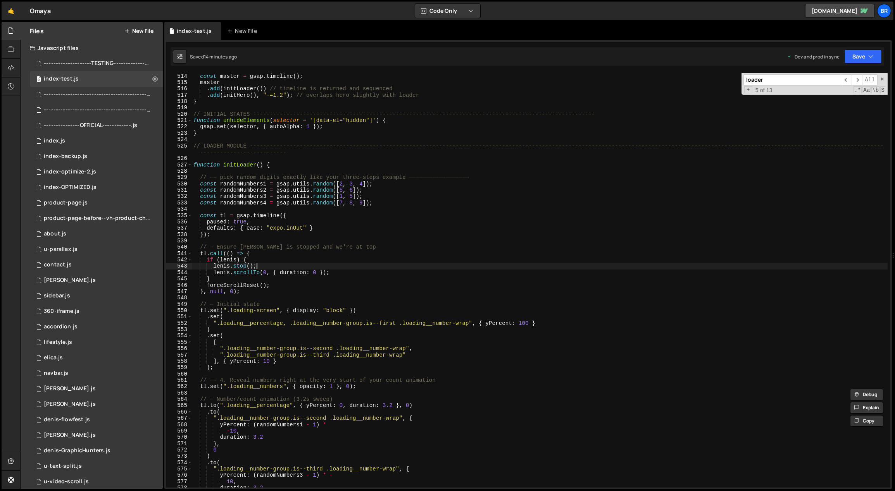
click at [464, 269] on div "function loadingScene ( ) { const master = gsap . timeline ( ) ; master . add (…" at bounding box center [540, 281] width 696 height 428
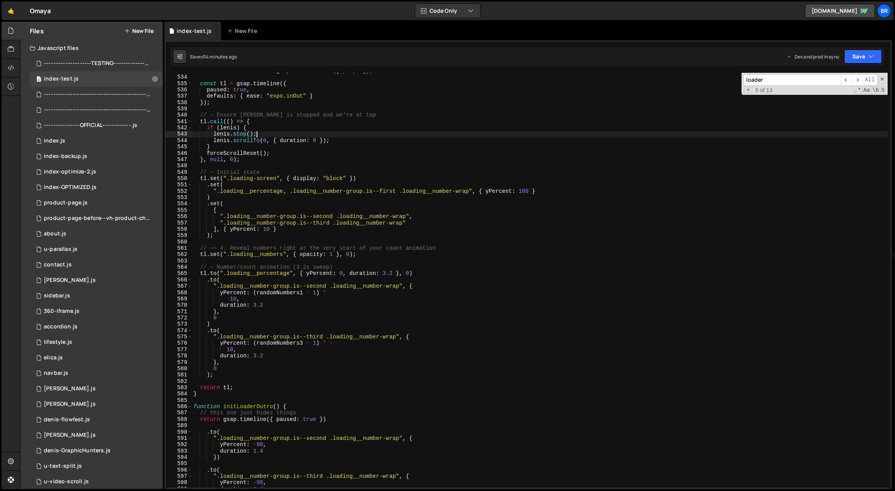
scroll to position [3404, 0]
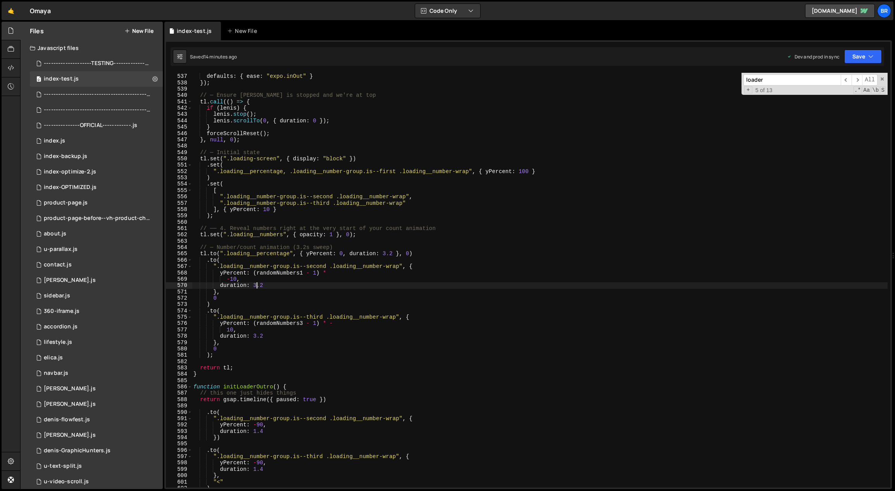
click at [256, 286] on div "paused : true , defaults : { ease : "expo.inOut" } }) ; // ─ Ensure [PERSON_NAM…" at bounding box center [540, 281] width 696 height 428
click at [387, 252] on div "paused : true , defaults : { ease : "expo.inOut" } }) ; // ─ Ensure [PERSON_NAM…" at bounding box center [540, 281] width 696 height 428
click at [274, 334] on div "paused : true , defaults : { ease : "expo.inOut" } }) ; // ─ Ensure [PERSON_NAM…" at bounding box center [540, 281] width 696 height 428
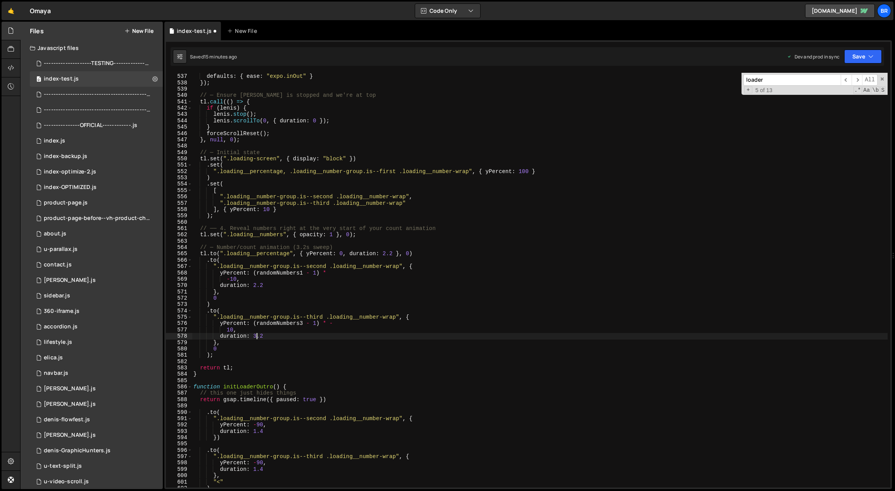
click at [256, 335] on div "paused : true , defaults : { ease : "expo.inOut" } }) ; // ─ Ensure [PERSON_NAM…" at bounding box center [540, 281] width 696 height 428
click at [279, 338] on div "paused : true , defaults : { ease : "expo.inOut" } }) ; // ─ Ensure [PERSON_NAM…" at bounding box center [540, 281] width 696 height 428
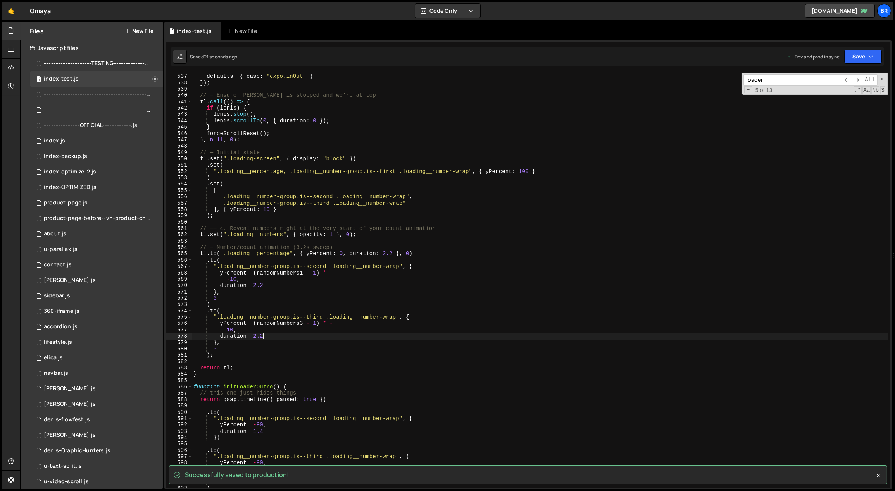
click at [256, 335] on div "paused : true , defaults : { ease : "expo.inOut" } }) ; // ─ Ensure [PERSON_NAM…" at bounding box center [540, 281] width 696 height 428
click at [393, 258] on div "paused : true , defaults : { ease : "expo.inOut" } }) ; // ─ Ensure [PERSON_NAM…" at bounding box center [540, 281] width 696 height 428
click at [385, 253] on div "paused : true , defaults : { ease : "expo.inOut" } }) ; // ─ Ensure [PERSON_NAM…" at bounding box center [540, 281] width 696 height 428
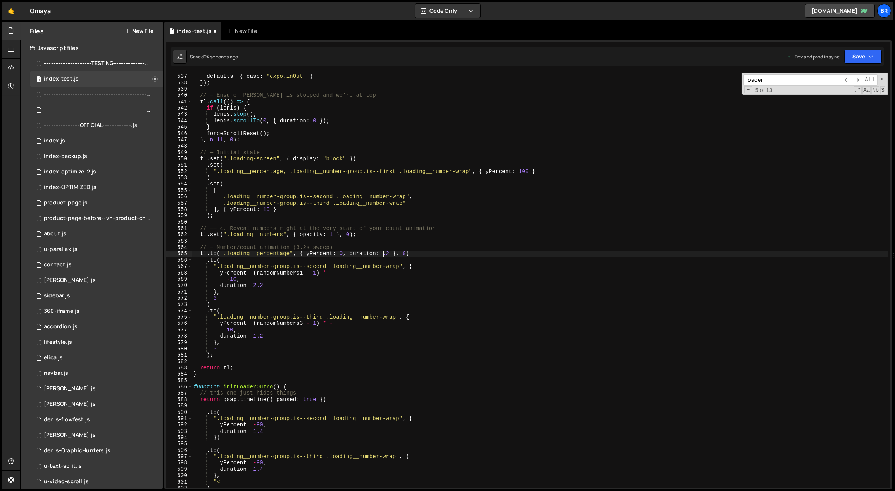
scroll to position [0, 13]
drag, startPoint x: 257, startPoint y: 286, endPoint x: 262, endPoint y: 286, distance: 5.4
click at [257, 286] on div "paused : true , defaults : { ease : "expo.inOut" } }) ; // ─ Ensure [PERSON_NAM…" at bounding box center [540, 281] width 696 height 428
click at [369, 274] on div "paused : true , defaults : { ease : "expo.inOut" } }) ; // ─ Ensure [PERSON_NAM…" at bounding box center [540, 281] width 696 height 428
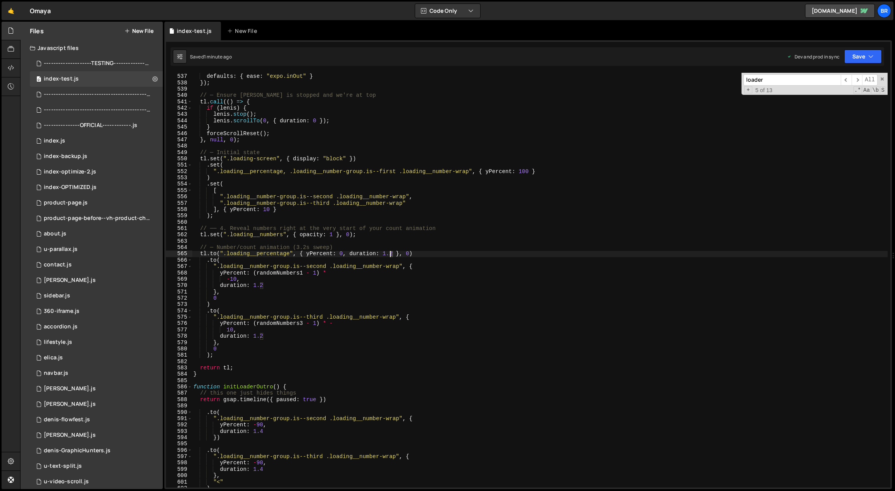
click at [389, 254] on div "paused : true , defaults : { ease : "expo.inOut" } }) ; // ─ Ensure [PERSON_NAM…" at bounding box center [540, 281] width 696 height 428
click at [264, 284] on div "paused : true , defaults : { ease : "expo.inOut" } }) ; // ─ Ensure [PERSON_NAM…" at bounding box center [540, 281] width 696 height 428
click at [261, 285] on div "paused : true , defaults : { ease : "expo.inOut" } }) ; // ─ Ensure [PERSON_NAM…" at bounding box center [540, 281] width 696 height 428
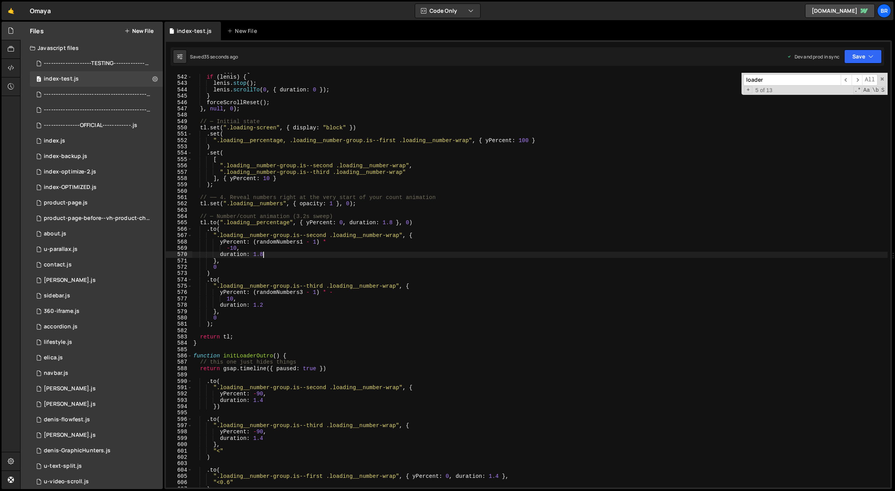
scroll to position [3455, 0]
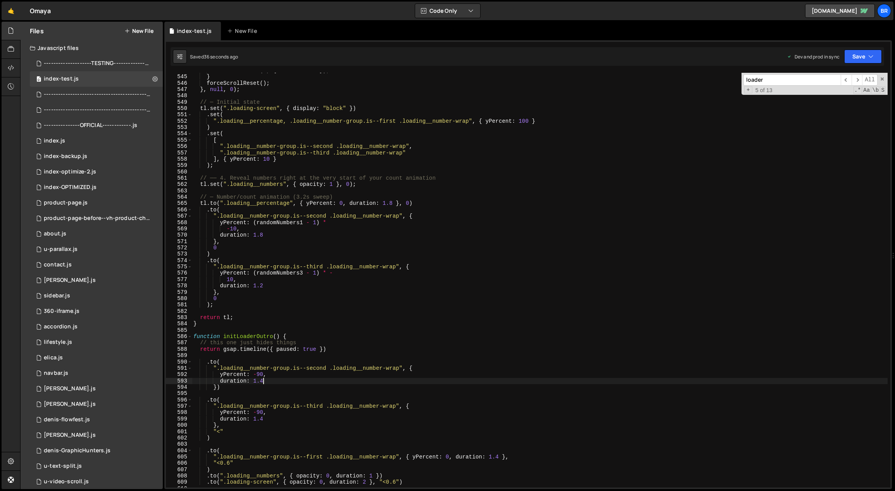
click at [272, 383] on div "[PERSON_NAME] . scrollTo ( 0 , { duration : 0 }) ; } forceScrollReset ( ) ; } ,…" at bounding box center [540, 281] width 696 height 428
click at [261, 381] on div "[PERSON_NAME] . scrollTo ( 0 , { duration : 0 }) ; } forceScrollReset ( ) ; } ,…" at bounding box center [540, 281] width 696 height 428
click at [424, 436] on div "[PERSON_NAME] . scrollTo ( 0 , { duration : 0 }) ; } forceScrollReset ( ) ; } ,…" at bounding box center [540, 281] width 696 height 428
click at [262, 422] on div "[PERSON_NAME] . scrollTo ( 0 , { duration : 0 }) ; } forceScrollReset ( ) ; } ,…" at bounding box center [540, 281] width 696 height 428
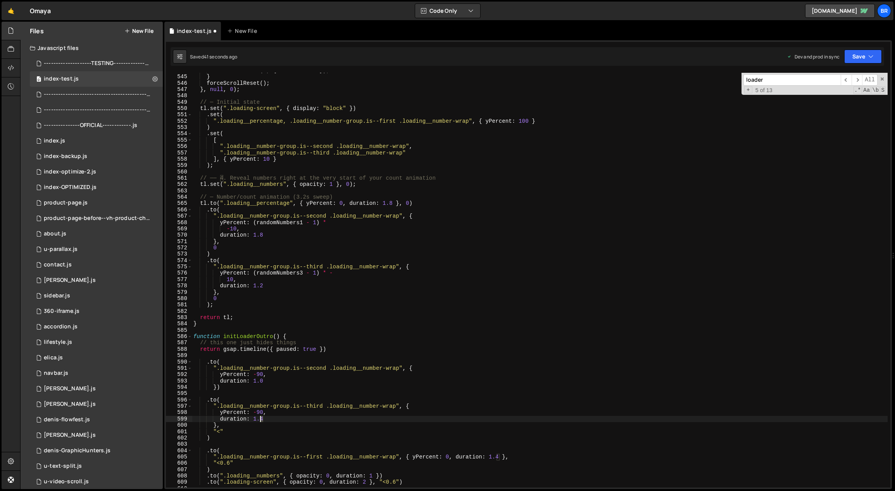
click at [261, 419] on div "[PERSON_NAME] . scrollTo ( 0 , { duration : 0 }) ; } forceScrollReset ( ) ; } ,…" at bounding box center [540, 281] width 696 height 428
click at [314, 434] on div "[PERSON_NAME] . scrollTo ( 0 , { duration : 0 }) ; } forceScrollReset ( ) ; } ,…" at bounding box center [540, 281] width 696 height 428
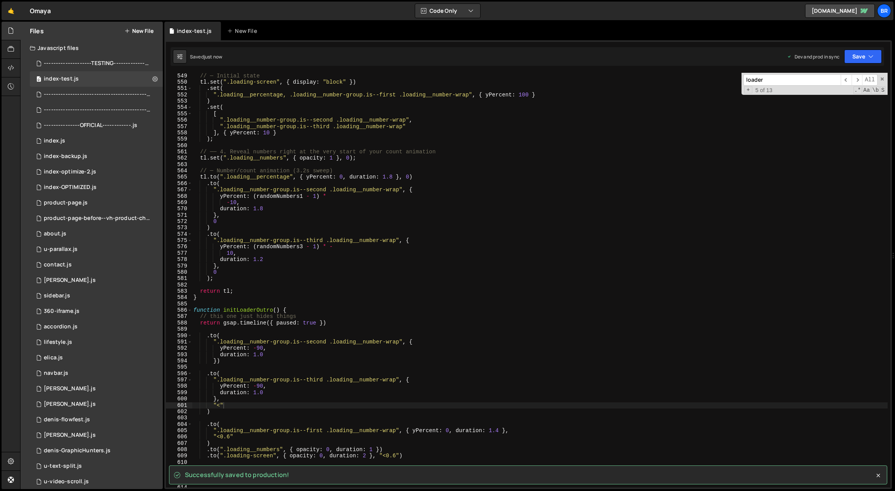
scroll to position [3514, 0]
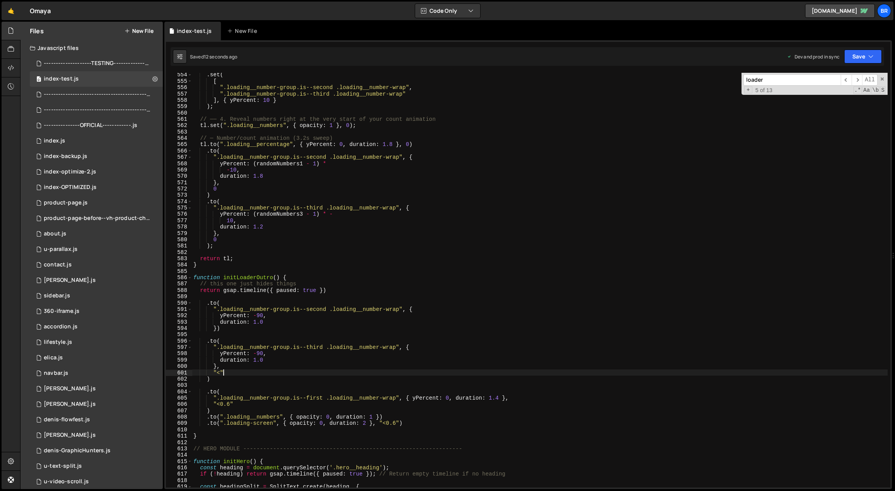
click at [496, 399] on div ". set ( [ ".loading__number-group.is--second .loading__number-wrap" , ".loading…" at bounding box center [540, 286] width 696 height 428
click at [523, 375] on div ". set ( [ ".loading__number-group.is--second .loading__number-wrap" , ".loading…" at bounding box center [540, 286] width 696 height 428
click at [473, 210] on div ". set ( [ ".loading__number-group.is--second .loading__number-wrap" , ".loading…" at bounding box center [540, 286] width 696 height 428
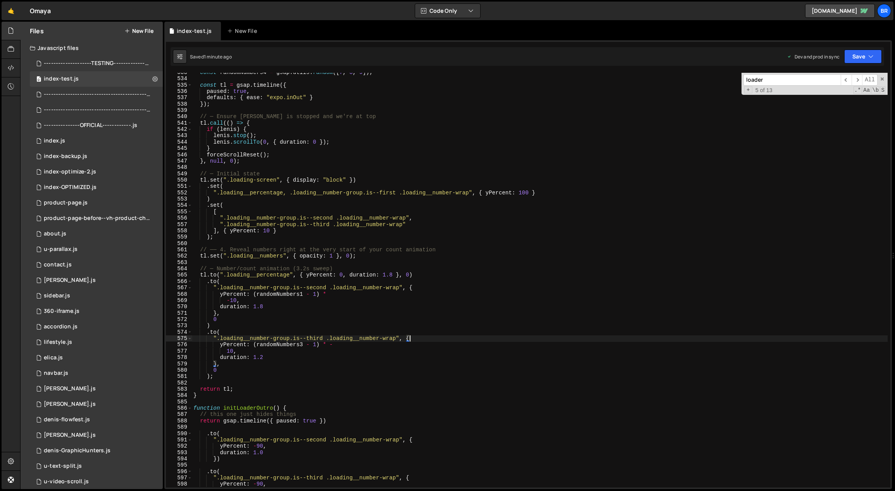
scroll to position [3383, 0]
click at [387, 235] on div "const randomNumbers4 = gsap . utils . random ([ 7 , 8 , 9 ]) ; const tl = gsap …" at bounding box center [540, 283] width 696 height 428
click at [376, 367] on div "const randomNumbers4 = gsap . utils . random ([ 7 , 8 , 9 ]) ; const tl = gsap …" at bounding box center [540, 283] width 696 height 428
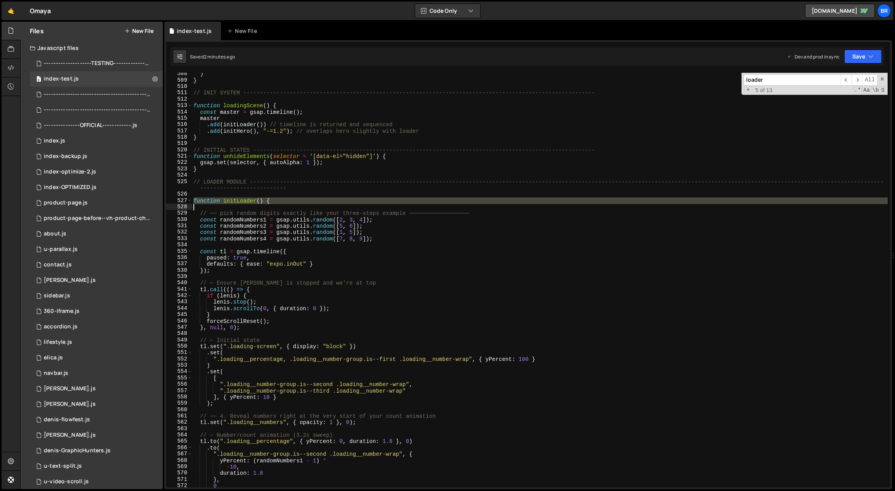
scroll to position [3079, 0]
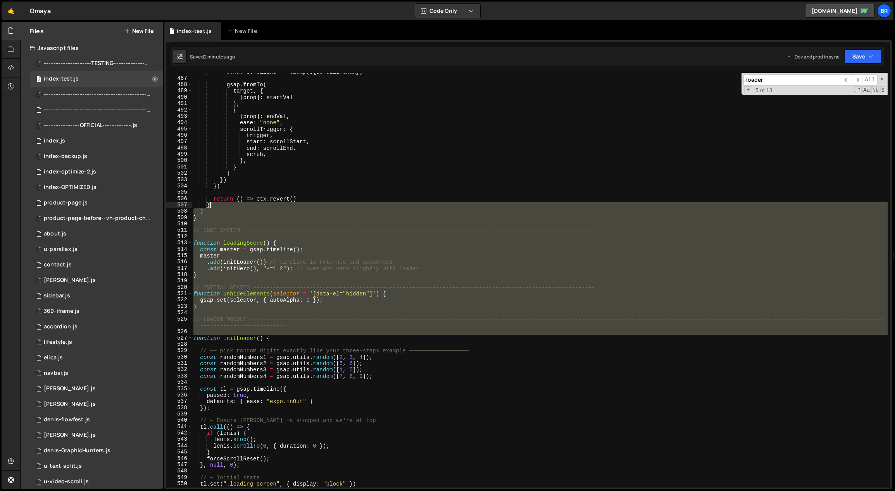
drag, startPoint x: 194, startPoint y: 104, endPoint x: 274, endPoint y: 204, distance: 128.2
click at [274, 204] on div "const scrollEnd = ` clamp( ${ scrollEndRaw } ) ` gsap . fromTo ( target , { [ p…" at bounding box center [540, 283] width 696 height 428
type textarea "} )"
click at [420, 223] on div "const scrollEnd = ` clamp( ${ scrollEndRaw } ) ` gsap . fromTo ( target , { [ p…" at bounding box center [540, 280] width 696 height 415
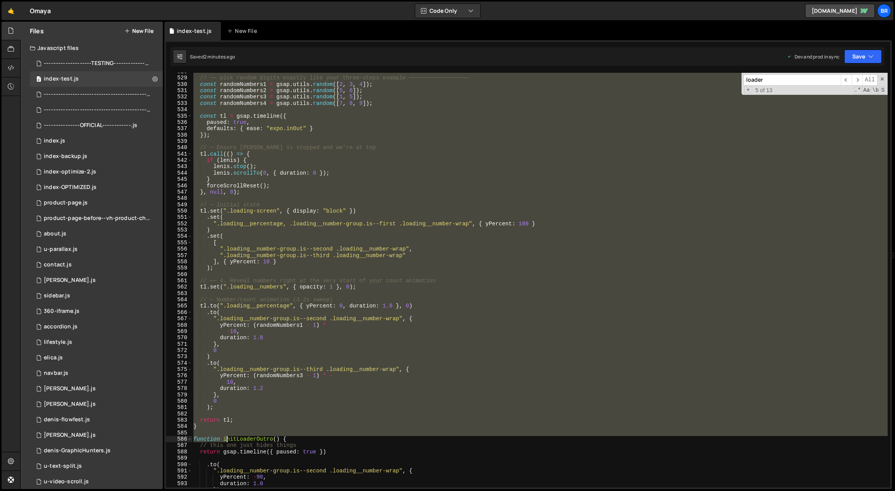
scroll to position [3518, 0]
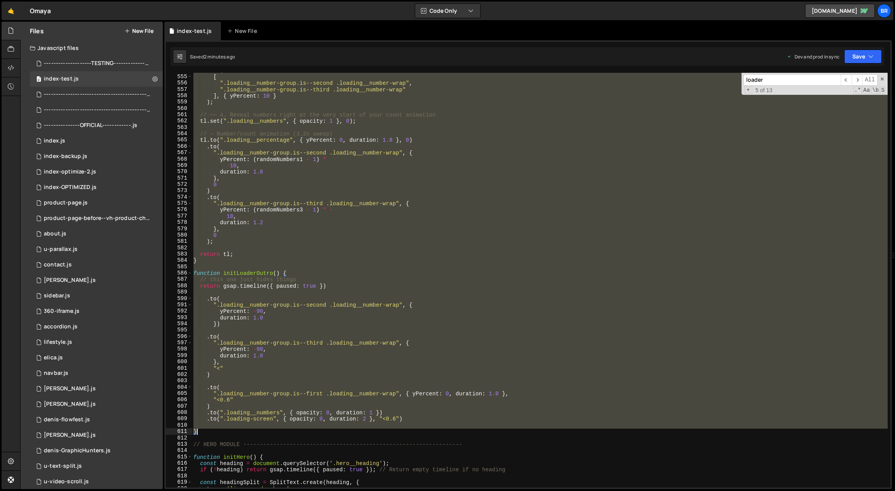
drag, startPoint x: 195, startPoint y: 337, endPoint x: 233, endPoint y: 432, distance: 102.1
click at [233, 432] on div ". set ( [ ".loading__number-group.is--second .loading__number-wrap" , ".loading…" at bounding box center [540, 281] width 696 height 428
click at [315, 359] on div ". set ( [ ".loading__number-group.is--second .loading__number-wrap" , ".loading…" at bounding box center [540, 280] width 696 height 415
type textarea "},"
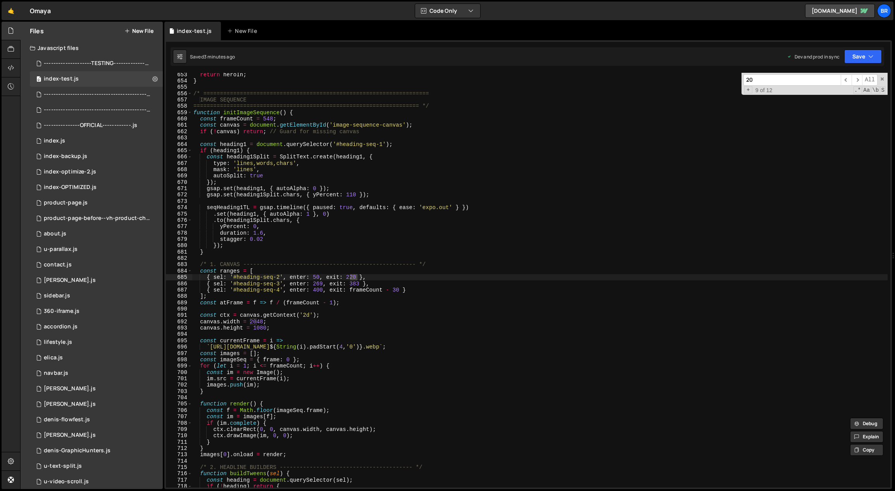
scroll to position [4142, 0]
type input "204"
click at [345, 315] on div "return heroIn ; } /* ==========================================================…" at bounding box center [540, 285] width 696 height 428
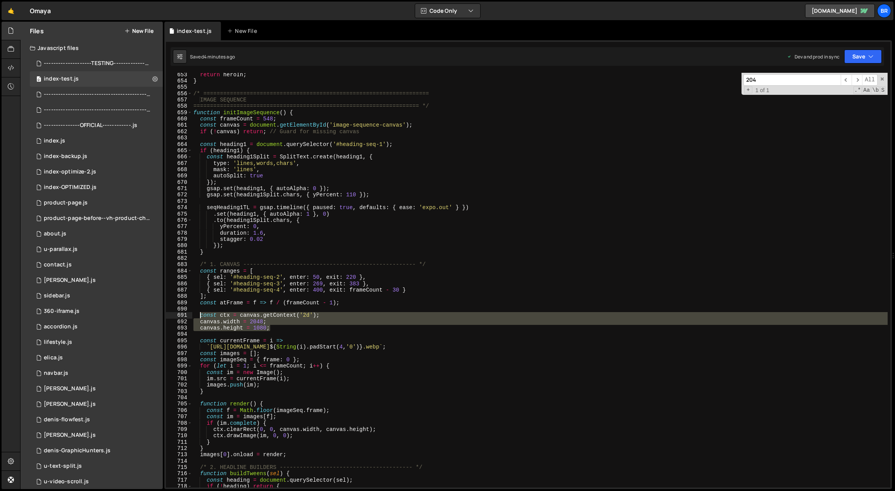
drag, startPoint x: 273, startPoint y: 330, endPoint x: 200, endPoint y: 316, distance: 74.5
click at [200, 316] on div "return heroIn ; } /* ==========================================================…" at bounding box center [540, 285] width 696 height 428
click at [262, 325] on div "return heroIn ; } /* ==========================================================…" at bounding box center [540, 280] width 696 height 415
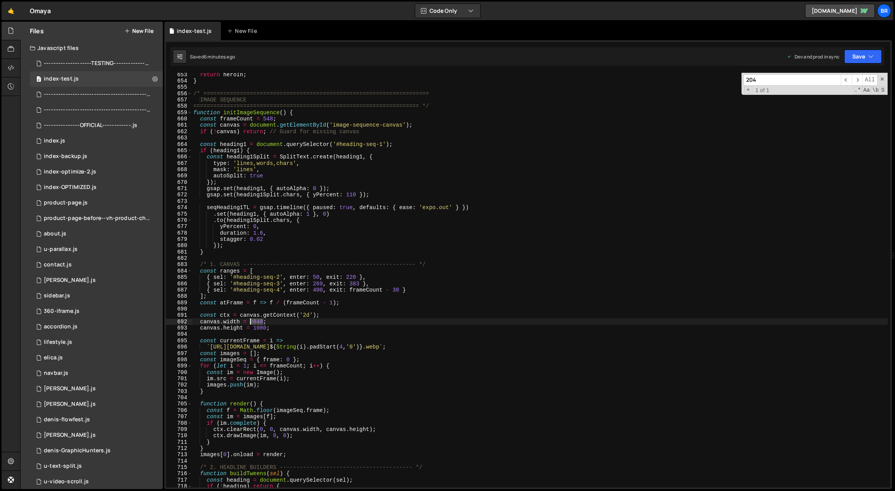
drag, startPoint x: 264, startPoint y: 322, endPoint x: 252, endPoint y: 321, distance: 12.1
click at [251, 321] on div "return heroIn ; } /* ==========================================================…" at bounding box center [540, 285] width 696 height 428
click at [290, 324] on div "return heroIn ; } /* ==========================================================…" at bounding box center [540, 285] width 696 height 428
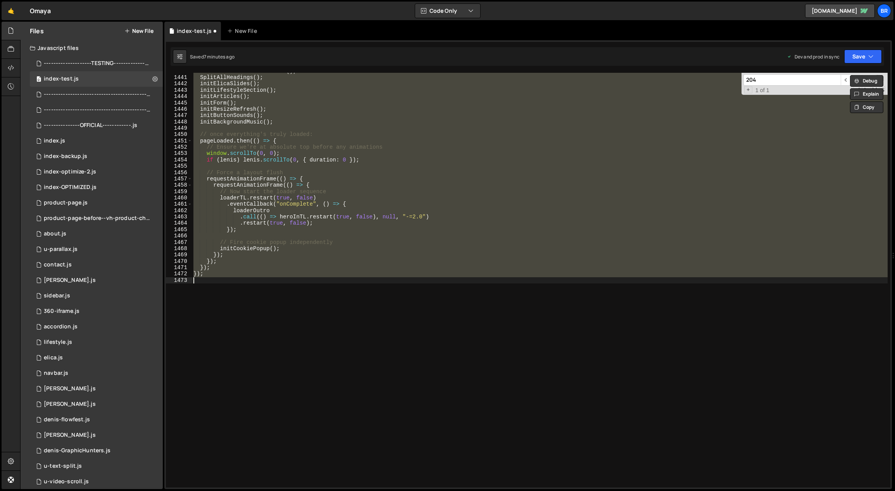
type textarea "canvas.width = 2048;"
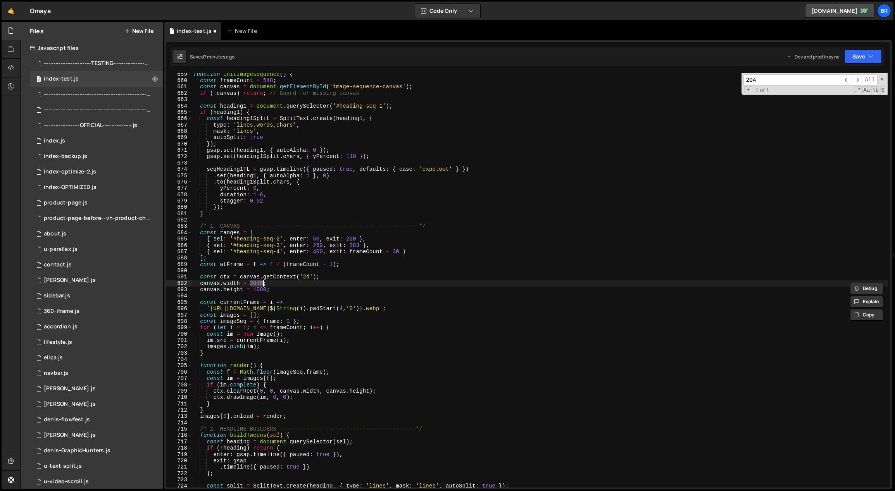
scroll to position [4180, 0]
click at [77, 141] on div "0 index.js 0" at bounding box center [98, 140] width 136 height 15
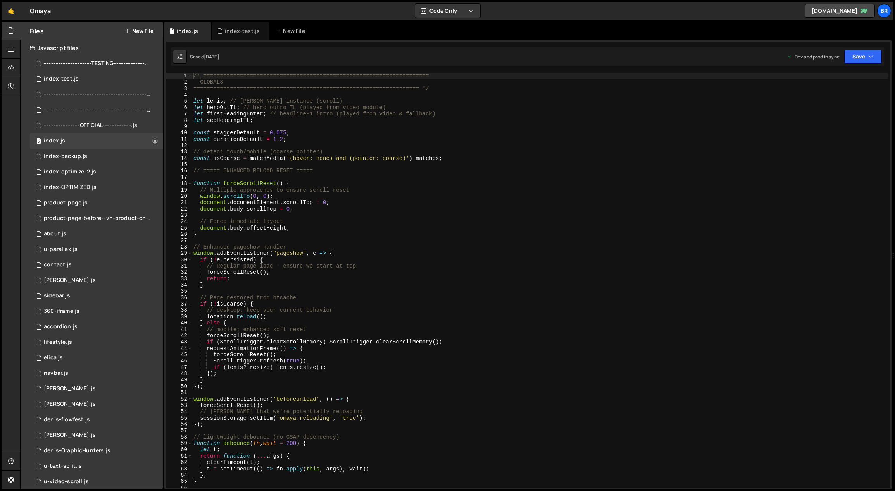
scroll to position [1914, 0]
click at [334, 146] on div "/* ==================================================================== GLOBALS…" at bounding box center [540, 287] width 696 height 428
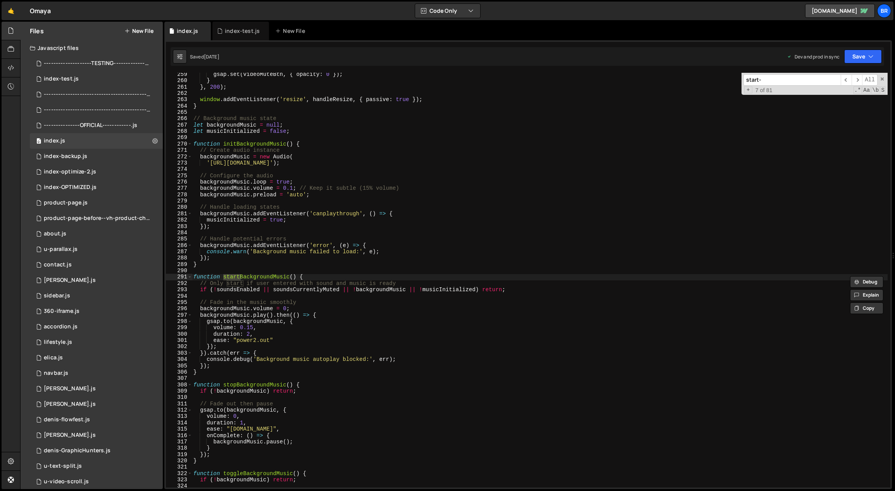
scroll to position [4148, 0]
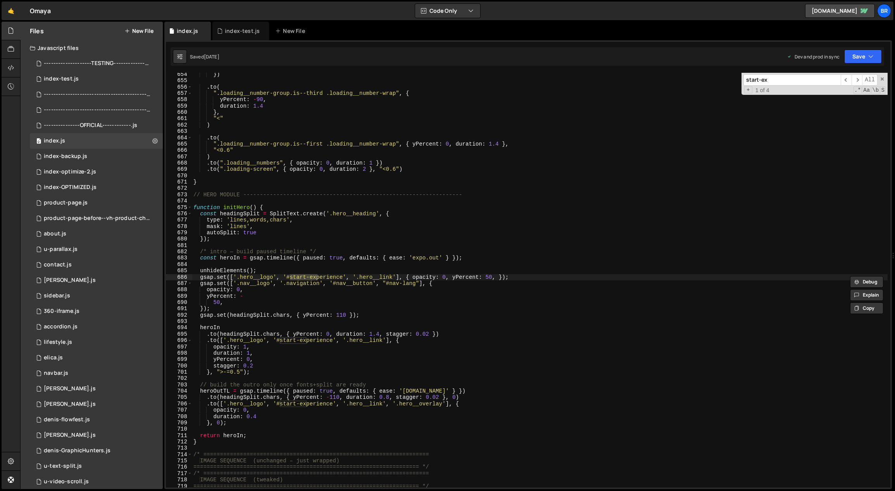
type input "start-ex"
type textarea "gsap.set(['.nav__logo', '.navigation', '#nav__button', "#nav-lang"], {"
click at [367, 286] on div "}) . to ( ".loading__number-group.is--third .loading__number-wrap" , { yPercent…" at bounding box center [540, 285] width 696 height 428
click at [95, 76] on div "0 index-test.js 0" at bounding box center [98, 78] width 136 height 15
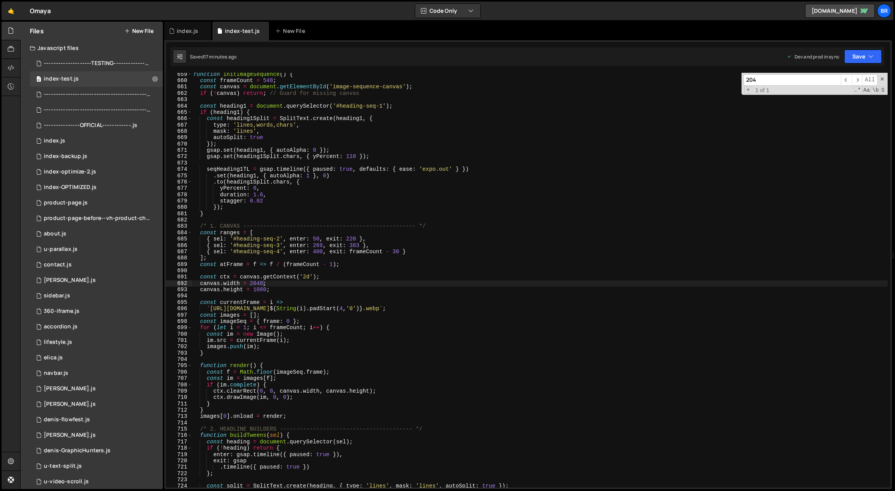
scroll to position [0, 0]
click at [334, 120] on div "function initImageSequence ( ) { const frameCount = 548 ; const canvas = docume…" at bounding box center [540, 285] width 696 height 428
type textarea "});"
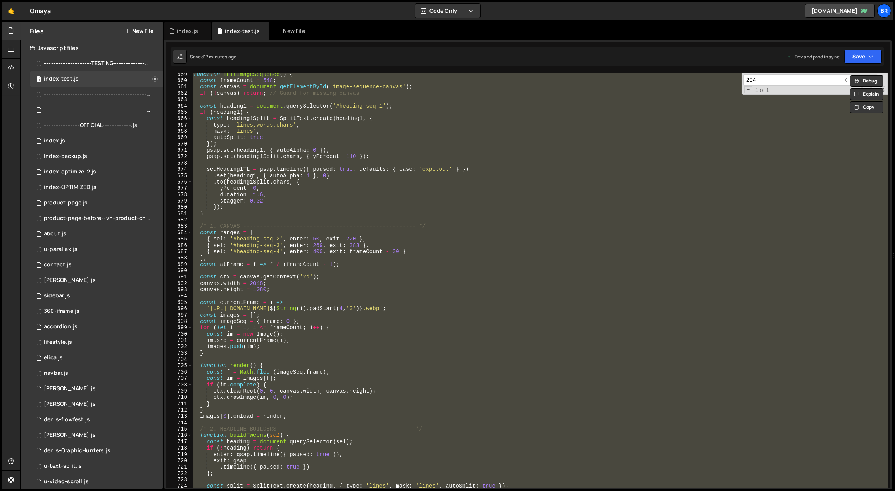
click at [140, 28] on button "New File" at bounding box center [138, 31] width 29 height 6
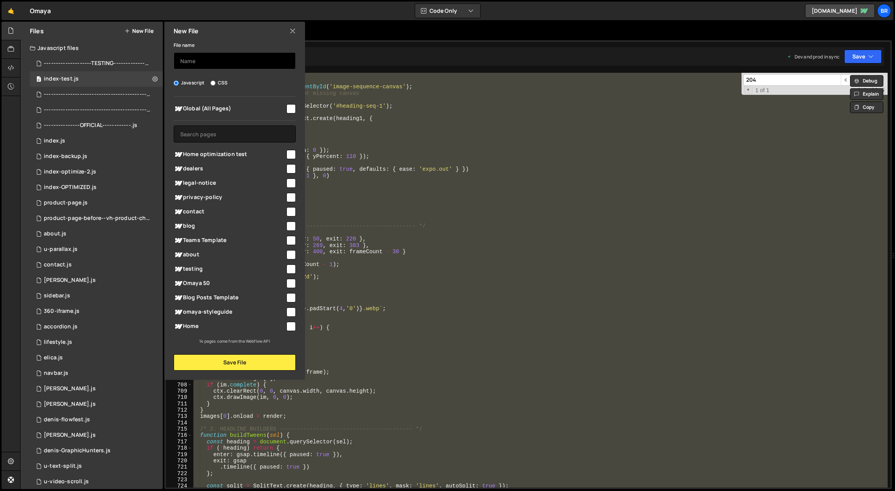
click at [191, 61] on input "text" at bounding box center [235, 60] width 122 height 17
paste input "/* ==================================================================== GLOBALS…"
type input "index-test-1st"
click at [273, 364] on button "Save File" at bounding box center [235, 363] width 122 height 16
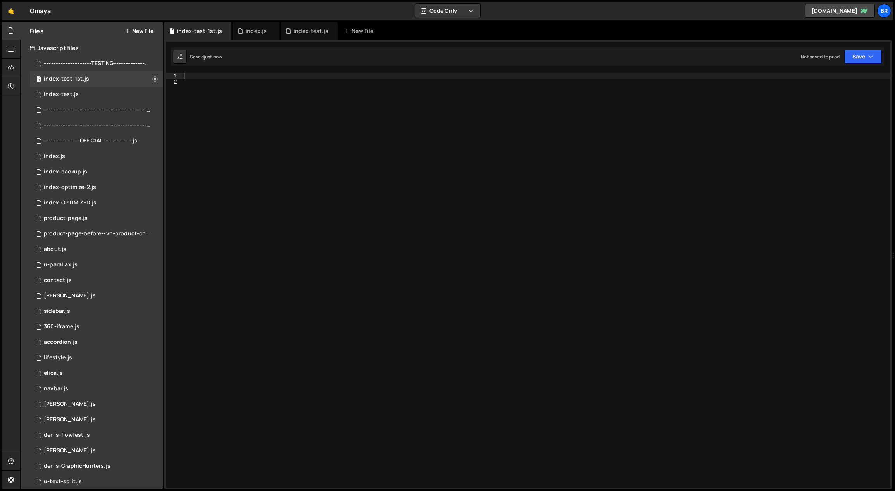
click at [319, 211] on div at bounding box center [536, 287] width 708 height 428
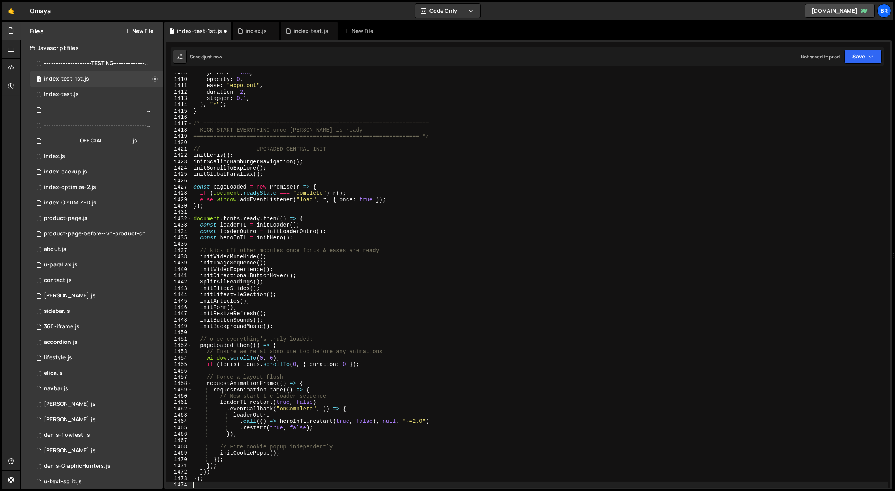
scroll to position [8937, 0]
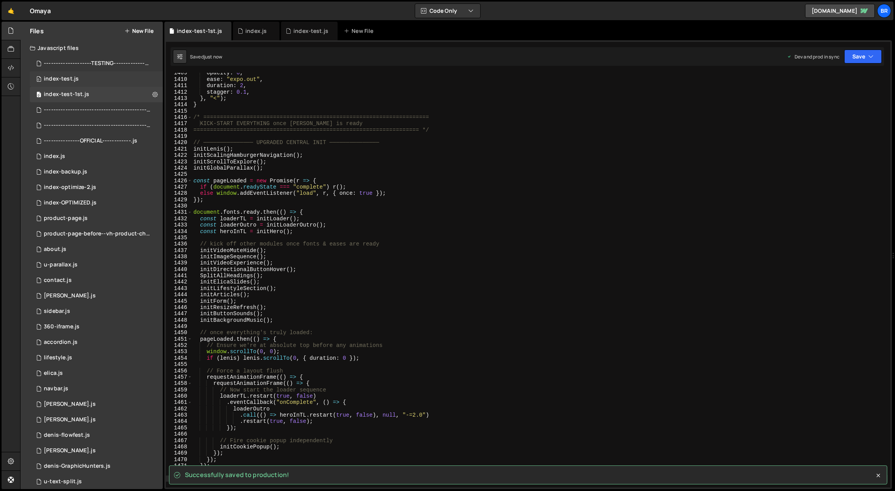
click at [70, 80] on div "index-test.js" at bounding box center [61, 79] width 35 height 7
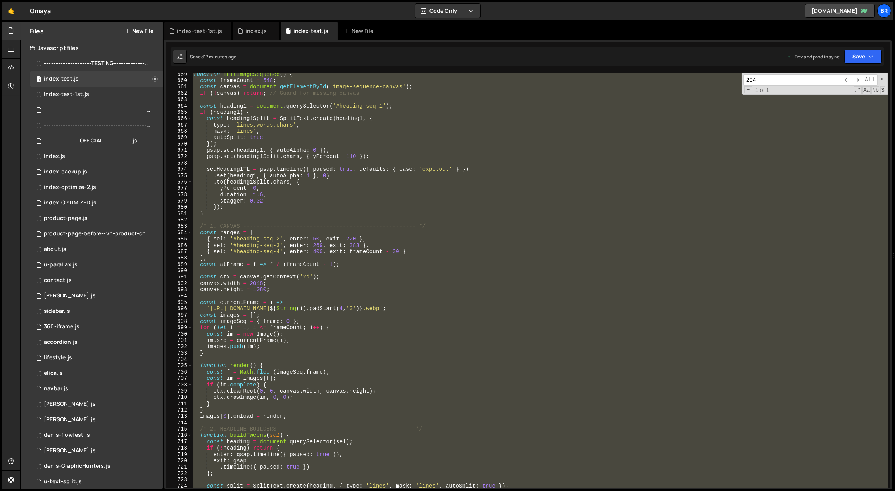
click at [362, 121] on div "function initImageSequence ( ) { const frameCount = 548 ; const canvas = docume…" at bounding box center [540, 280] width 696 height 415
type textarea "const heading1Split = SplitText.create(heading1, {"
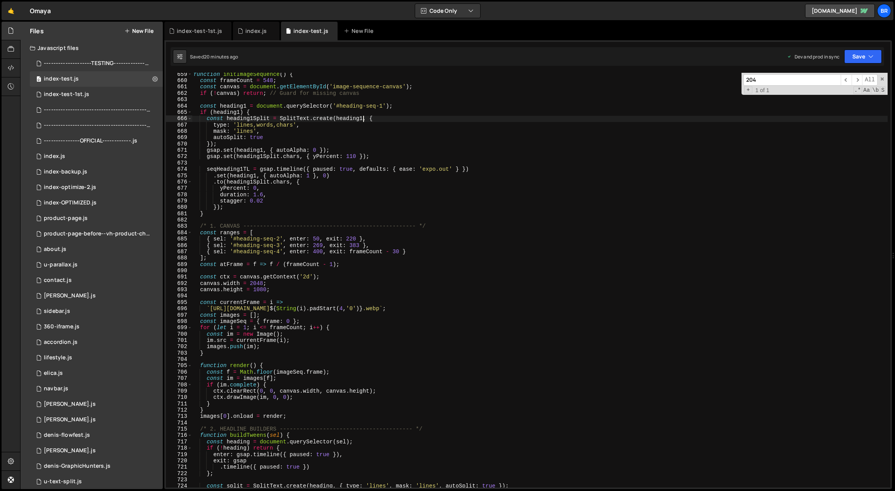
scroll to position [4209, 0]
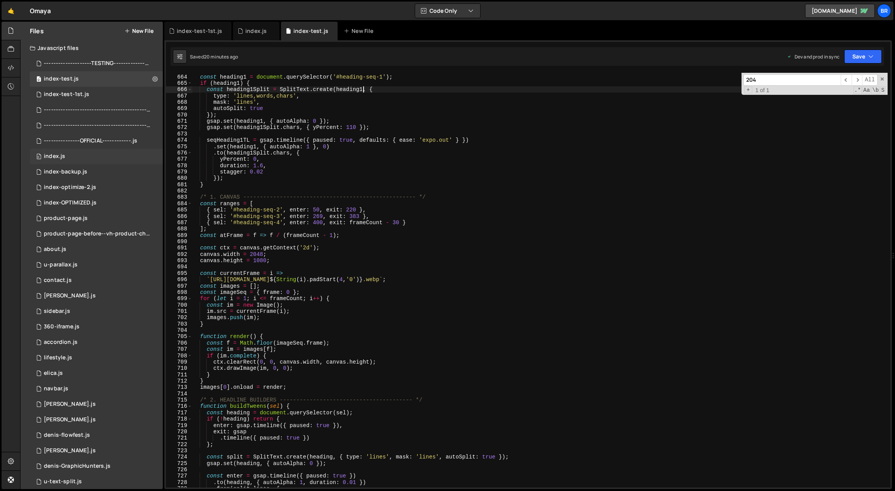
click at [63, 158] on div "index.js" at bounding box center [54, 156] width 21 height 7
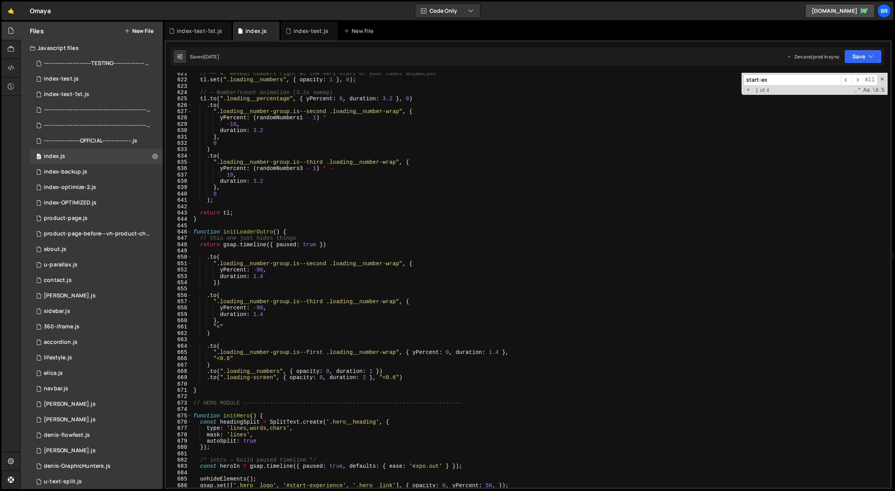
scroll to position [3730, 0]
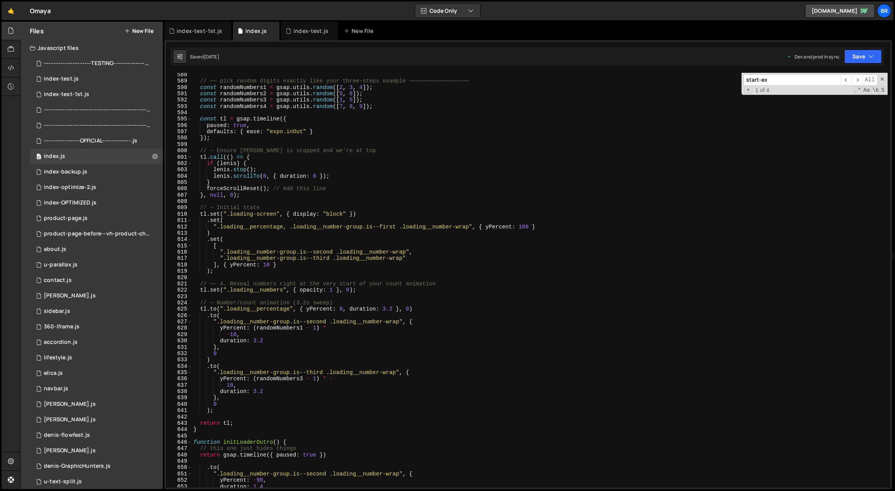
type textarea "".loading__number-group.is--second .loading__number-wrap","
click at [465, 252] on div "// ── pick random digits exactly like your three-steps example ────────────────…" at bounding box center [540, 286] width 696 height 428
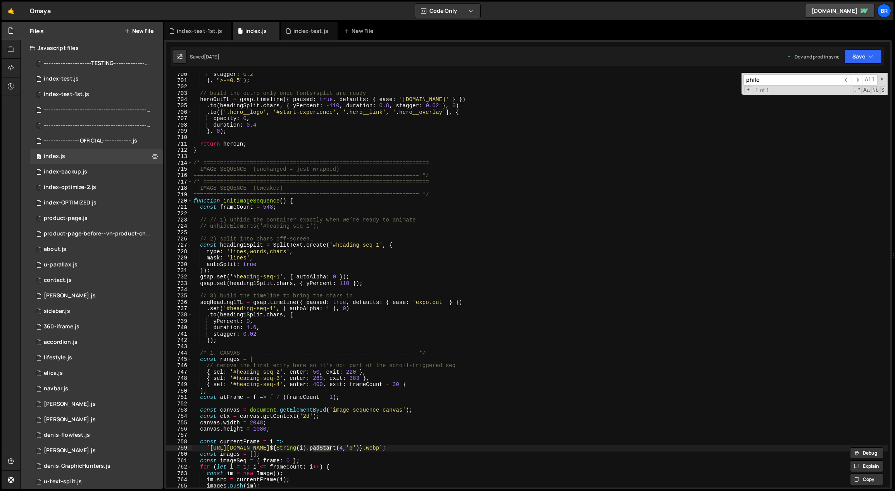
type input "philo"
type textarea "// 3) build the timeline to bring the chars in"
click at [516, 295] on div "stagger : 0.2 } , ">-=0.5" ) ; // build the outro only once fonts+split are rea…" at bounding box center [540, 285] width 696 height 428
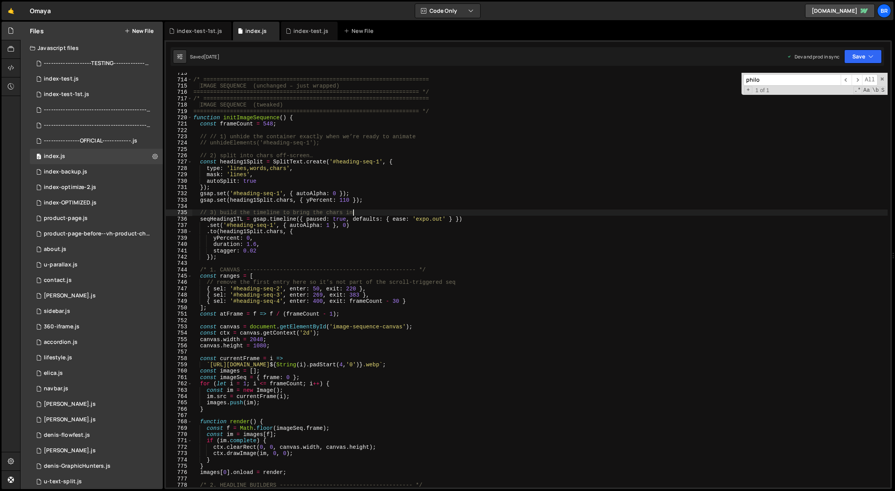
scroll to position [4528, 0]
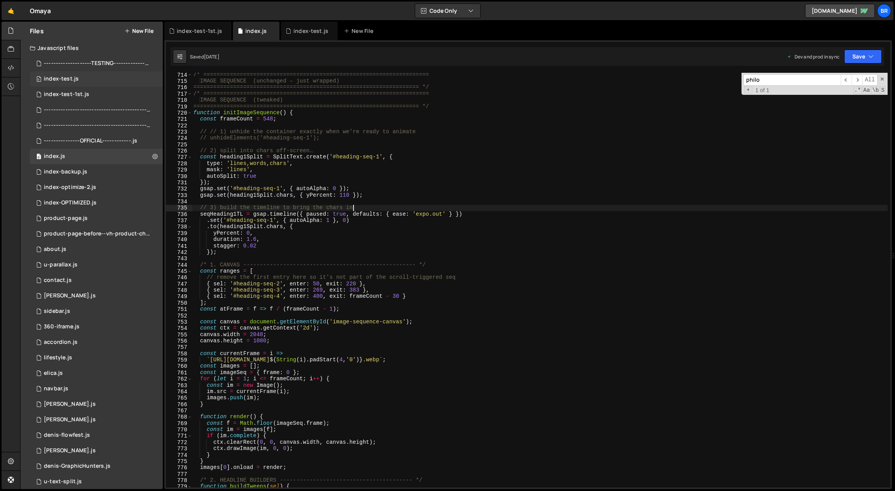
click at [73, 81] on div "index-test.js" at bounding box center [61, 79] width 35 height 7
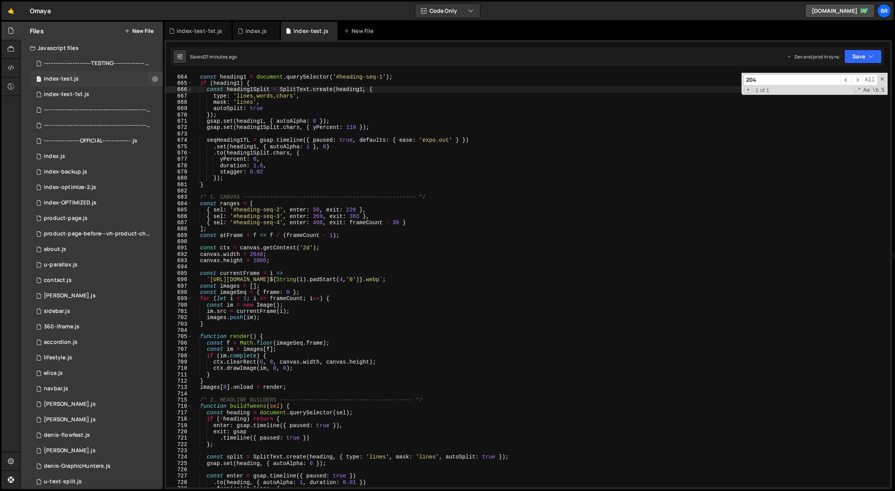
scroll to position [0, 0]
click at [379, 279] on div "const heading1 = document . querySelector ( '#heading-seq-1' ) ; if ( heading1 …" at bounding box center [540, 281] width 696 height 428
click at [421, 253] on div "const heading1 = document . querySelector ( '#heading-seq-1' ) ; if ( heading1 …" at bounding box center [540, 281] width 696 height 428
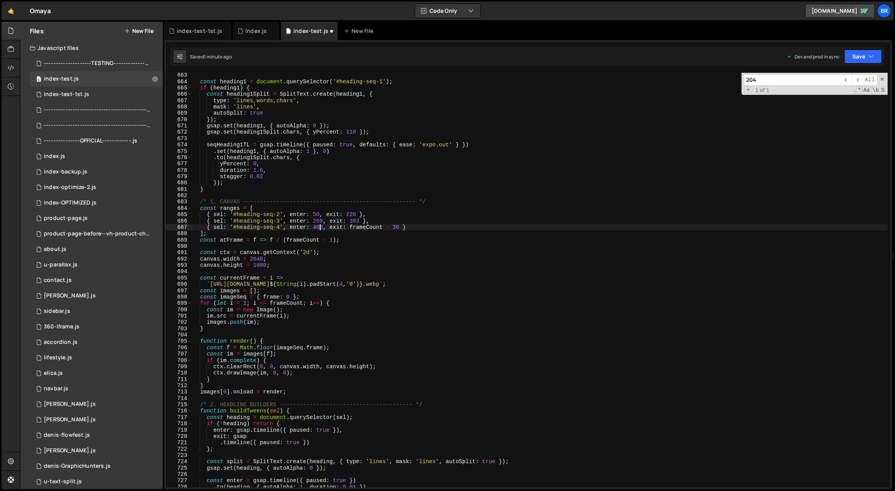
click at [320, 227] on div "const heading1 = document . querySelector ( '#heading-seq-1' ) ; if ( heading1 …" at bounding box center [540, 286] width 696 height 428
click at [409, 298] on div "const heading1 = document . querySelector ( '#heading-seq-1' ) ; if ( heading1 …" at bounding box center [540, 286] width 696 height 428
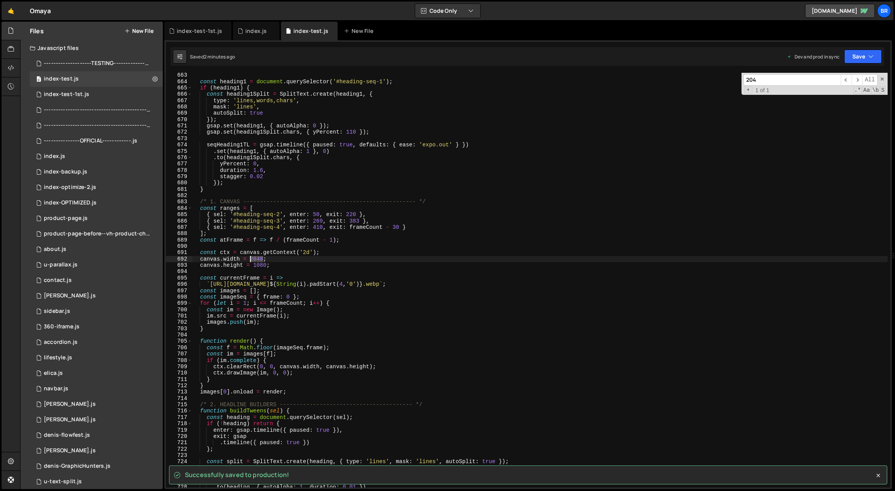
drag, startPoint x: 262, startPoint y: 258, endPoint x: 250, endPoint y: 258, distance: 12.4
click at [250, 258] on div "const heading1 = document . querySelector ( '#heading-seq-1' ) ; if ( heading1 …" at bounding box center [540, 286] width 696 height 428
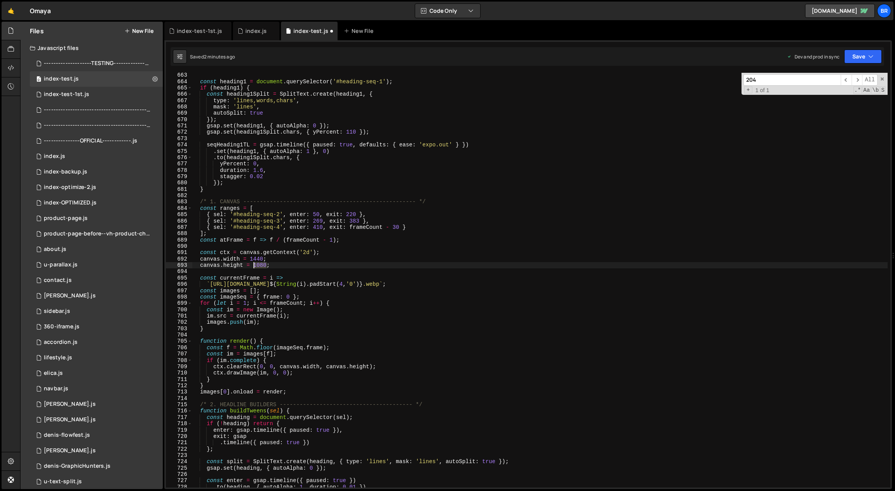
drag, startPoint x: 266, startPoint y: 265, endPoint x: 253, endPoint y: 266, distance: 12.8
click at [253, 266] on div "const heading1 = document . querySelector ( '#heading-seq-1' ) ; if ( heading1 …" at bounding box center [540, 286] width 696 height 428
paste textarea "759.4"
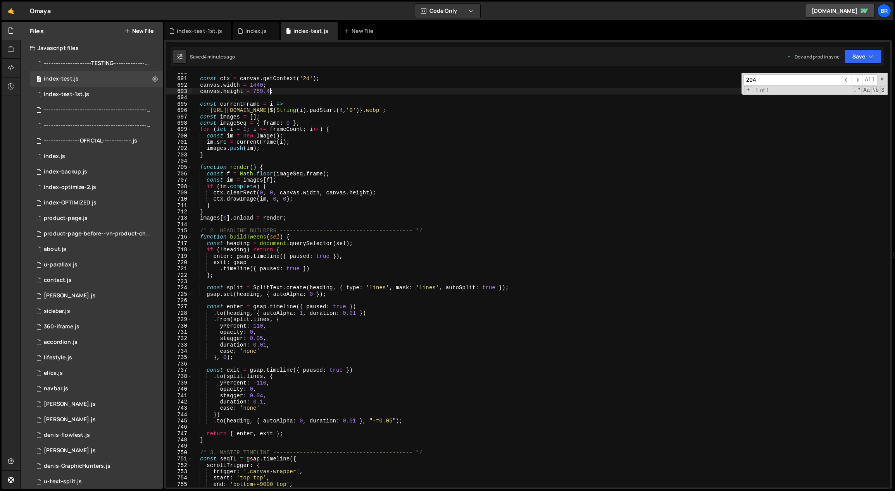
scroll to position [4349, 0]
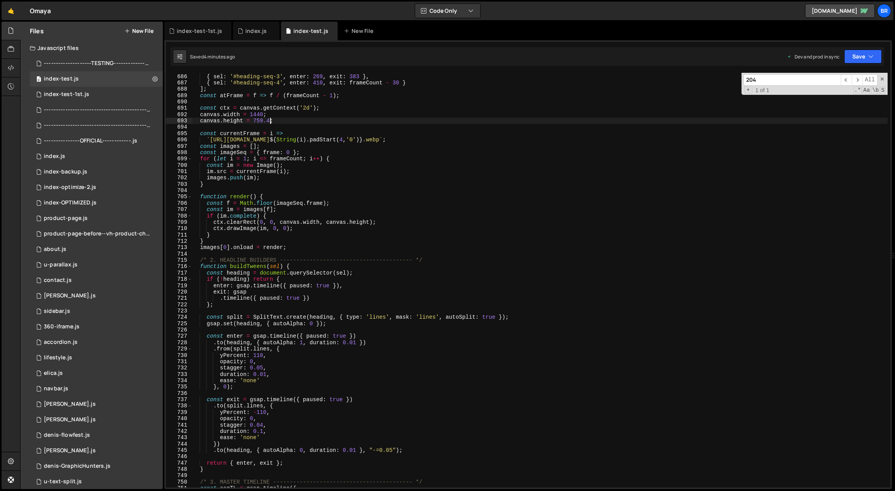
click at [415, 239] on div "{ sel : '#heading-seq-2' , enter : 50 , exit : 220 } , { sel : '#heading-seq-3'…" at bounding box center [540, 281] width 696 height 428
click at [342, 114] on div "{ sel : '#heading-seq-2' , enter : 50 , exit : 220 } , { sel : '#heading-seq-3'…" at bounding box center [540, 281] width 696 height 428
type textarea "});"
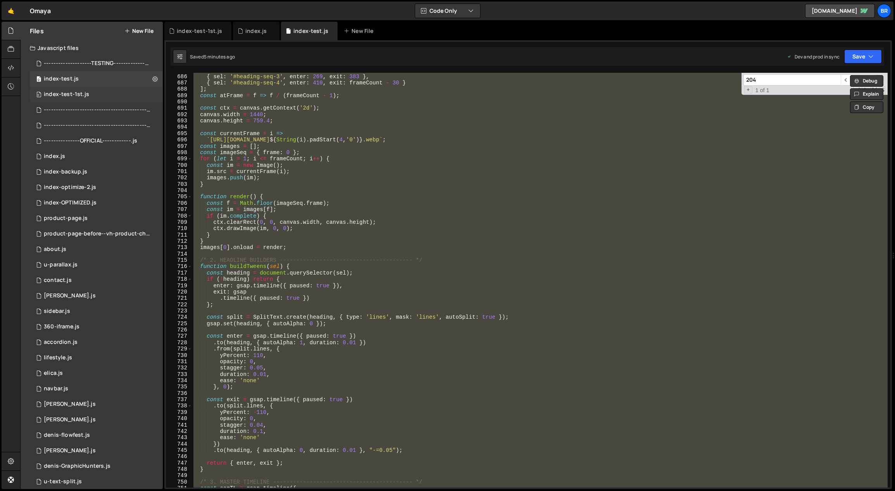
click at [78, 95] on div "index-test-1st.js" at bounding box center [66, 94] width 45 height 7
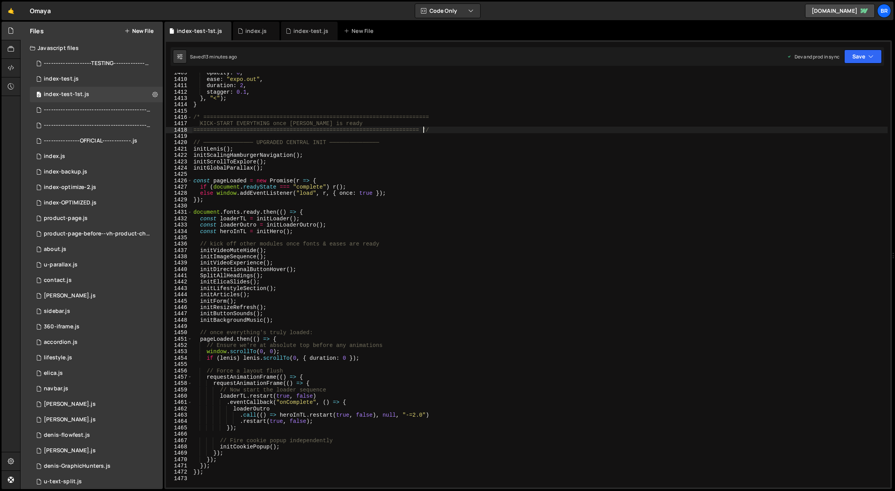
click at [424, 133] on div "opacity : 0 , ease : "expo.out" , duration : 2 , stagger : 0.1 , } , "<" ) ; } …" at bounding box center [540, 284] width 696 height 428
type textarea "});"
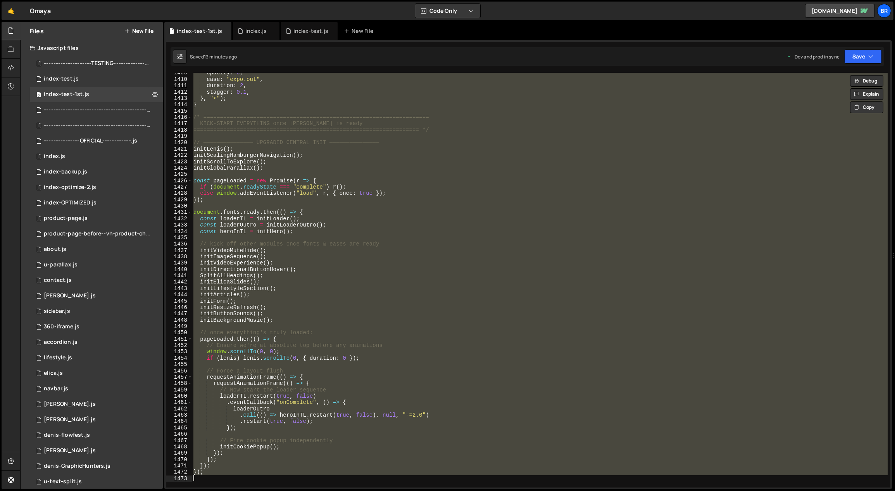
paste textarea
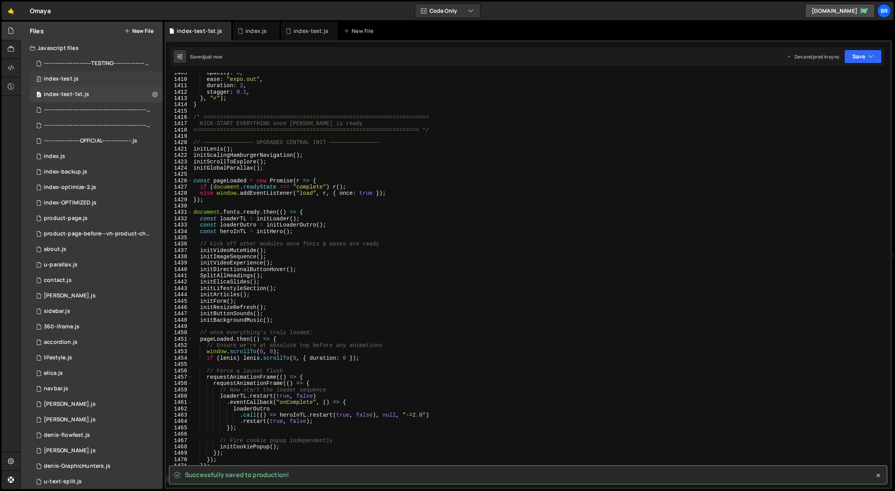
click at [93, 73] on div "0 index-test.js 0" at bounding box center [98, 78] width 136 height 15
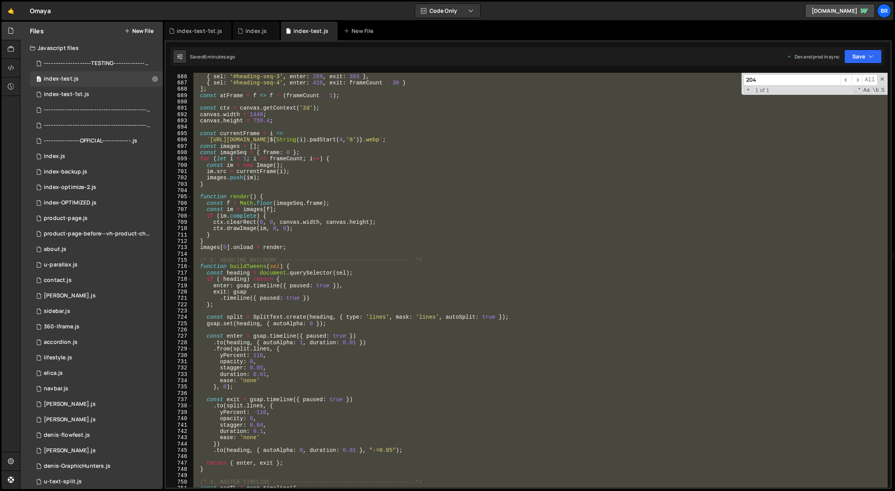
click at [419, 284] on div "{ sel : '#heading-seq-2' , enter : 50 , exit : 220 } , { sel : '#heading-seq-3'…" at bounding box center [540, 280] width 696 height 415
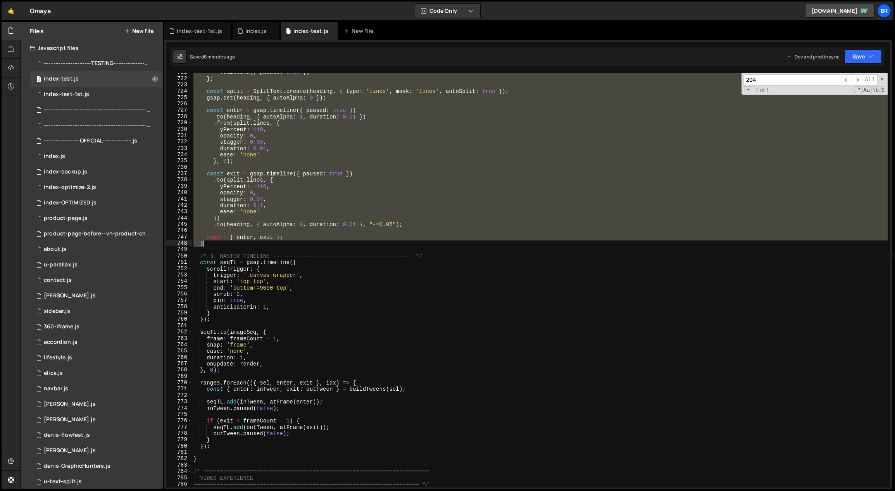
scroll to position [4641, 0]
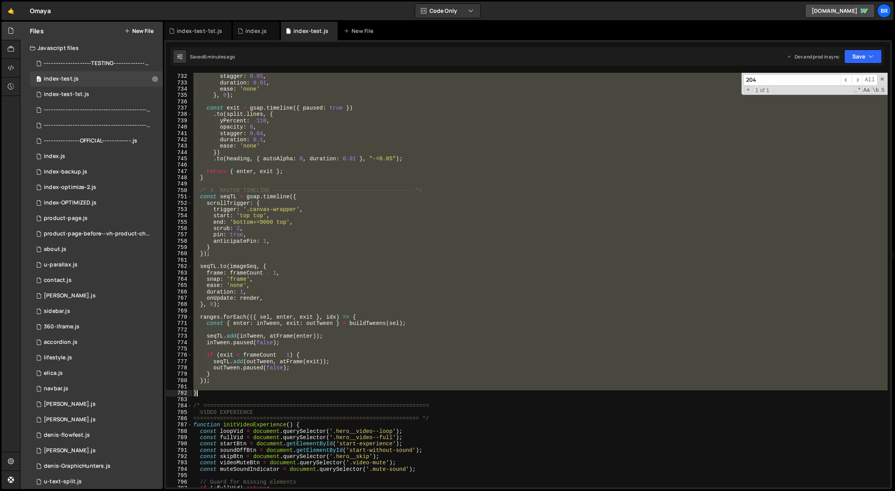
drag, startPoint x: 193, startPoint y: 174, endPoint x: 213, endPoint y: 393, distance: 219.5
click at [214, 393] on div "opacity : 0 , stagger : 0.05 , duration : 0.01 , ease : 'none' } , 0 ) ; const …" at bounding box center [540, 281] width 696 height 428
paste textarea
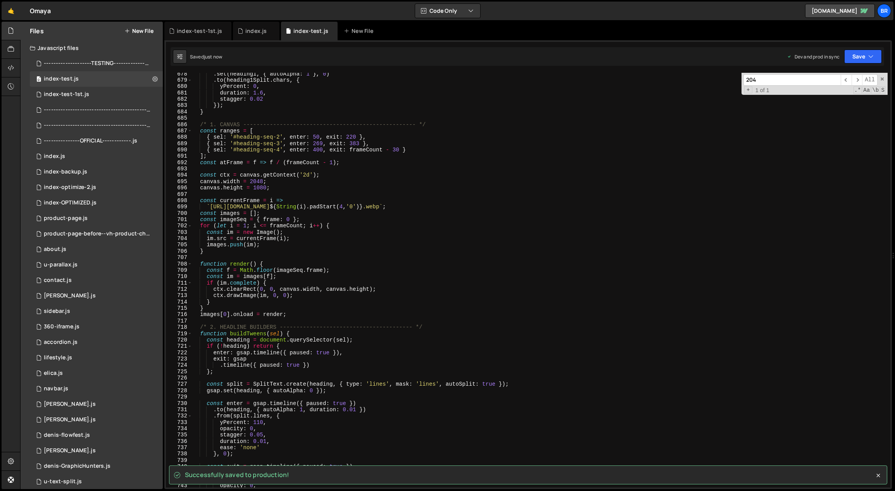
scroll to position [4301, 0]
click at [379, 207] on div ". set ( heading1 , { autoAlpha : 1 } , 0 ) . to ( heading1Split . chars , { yPe…" at bounding box center [540, 285] width 696 height 428
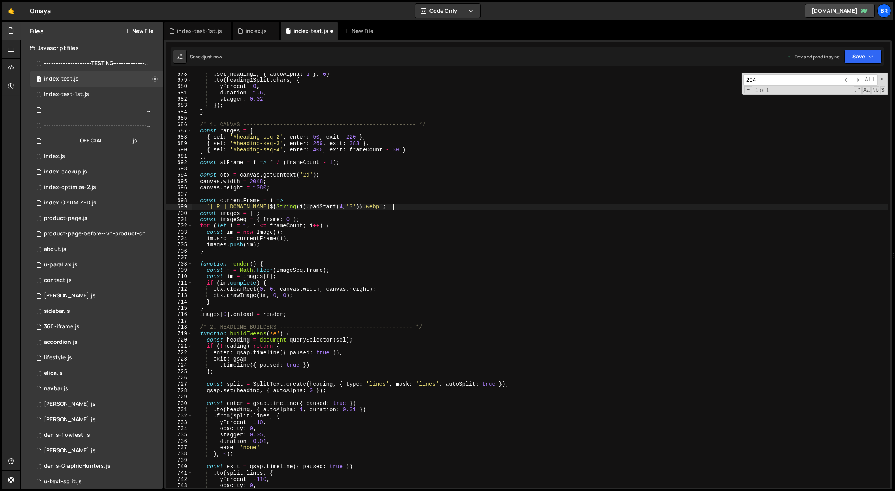
scroll to position [0, 14]
click at [491, 251] on div ". set ( heading1 , { autoAlpha : 1 } , 0 ) . to ( heading1Split . chars , { yPe…" at bounding box center [540, 285] width 696 height 428
drag, startPoint x: 262, startPoint y: 180, endPoint x: 251, endPoint y: 182, distance: 11.7
click at [251, 182] on div ". set ( heading1 , { autoAlpha : 1 } , 0 ) . to ( heading1Split . chars , { yPe…" at bounding box center [540, 285] width 696 height 428
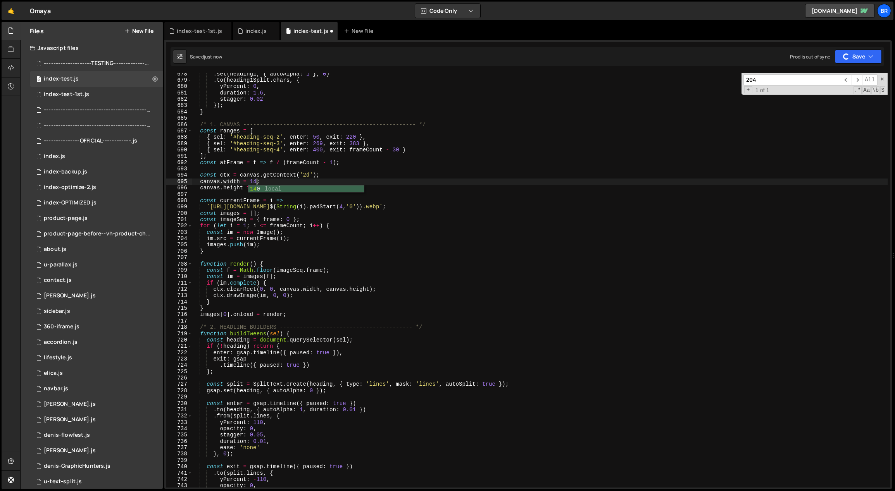
scroll to position [0, 4]
drag, startPoint x: 266, startPoint y: 188, endPoint x: 253, endPoint y: 187, distance: 13.6
click at [253, 187] on div ". set ( heading1 , { autoAlpha : 1 } , 0 ) . to ( heading1Split . chars , { yPe…" at bounding box center [540, 285] width 696 height 428
paste textarea "759.4"
click at [309, 186] on div ". set ( heading1 , { autoAlpha : 1 } , 0 ) . to ( heading1Split . chars , { yPe…" at bounding box center [540, 285] width 696 height 428
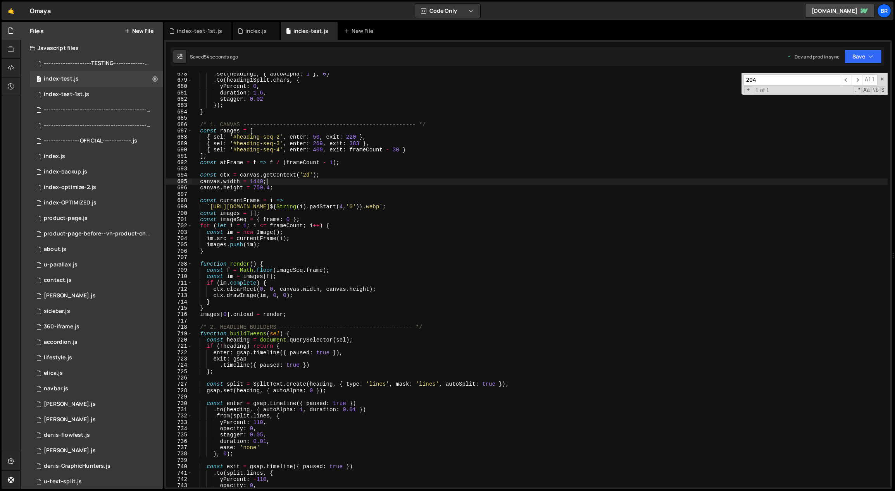
click at [387, 181] on div ". set ( heading1 , { autoAlpha : 1 } , 0 ) . to ( heading1Split . chars , { yPe…" at bounding box center [540, 285] width 696 height 428
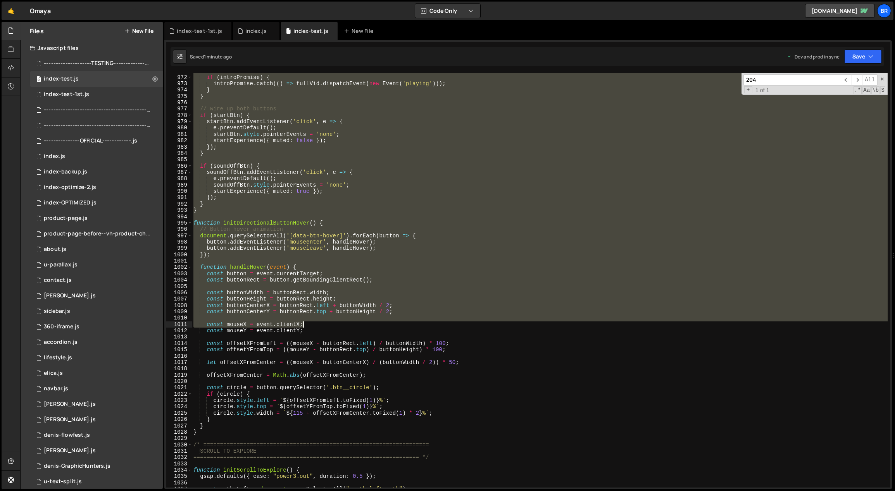
scroll to position [6212, 0]
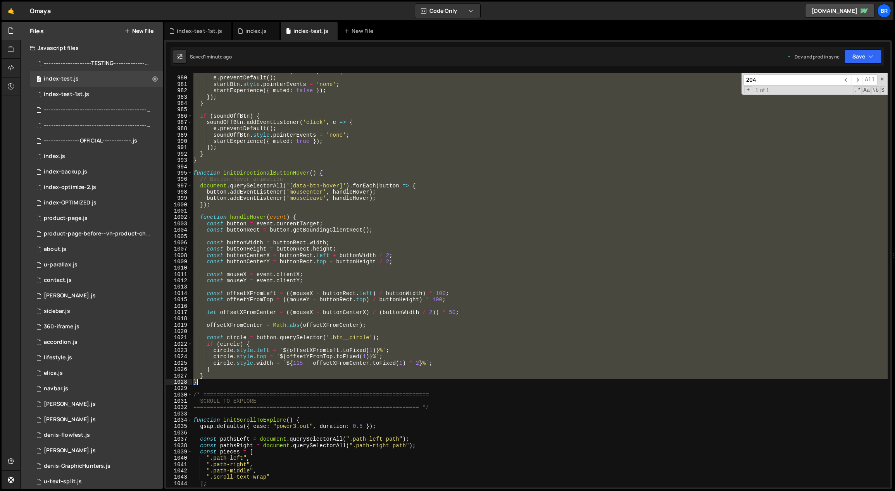
drag, startPoint x: 193, startPoint y: 146, endPoint x: 271, endPoint y: 382, distance: 248.6
click at [271, 383] on div "startBtn . addEventListener ( 'click' , e => { e . preventDefault ( ) ; startBt…" at bounding box center [540, 283] width 696 height 428
paste textarea
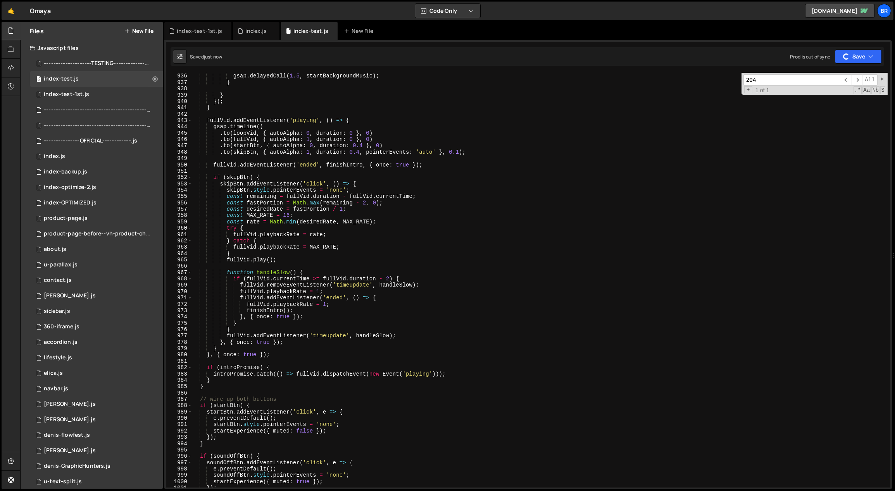
scroll to position [5856, 0]
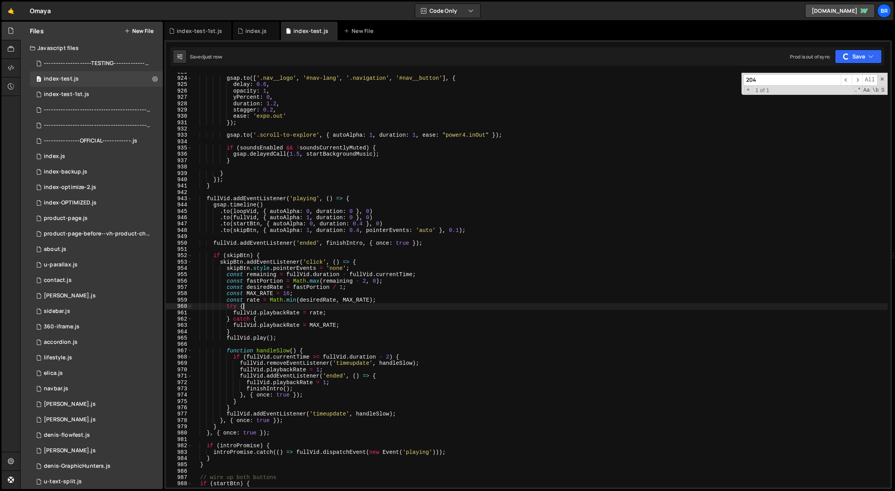
click at [412, 308] on div "gsap . to ([ '.nav__logo' , '#nav-lang' , '.navigation' , '#nav__button' ] , { …" at bounding box center [540, 283] width 696 height 428
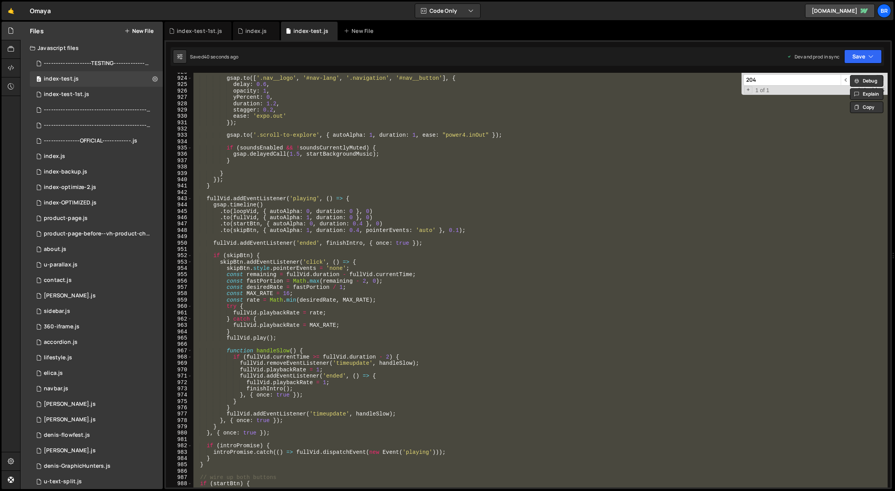
click at [563, 288] on div "gsap . to ([ '.nav__logo' , '#nav-lang' , '.navigation' , '#nav__button' ] , { …" at bounding box center [540, 280] width 696 height 415
type textarea "const desiredRate = fastPortion / 1;"
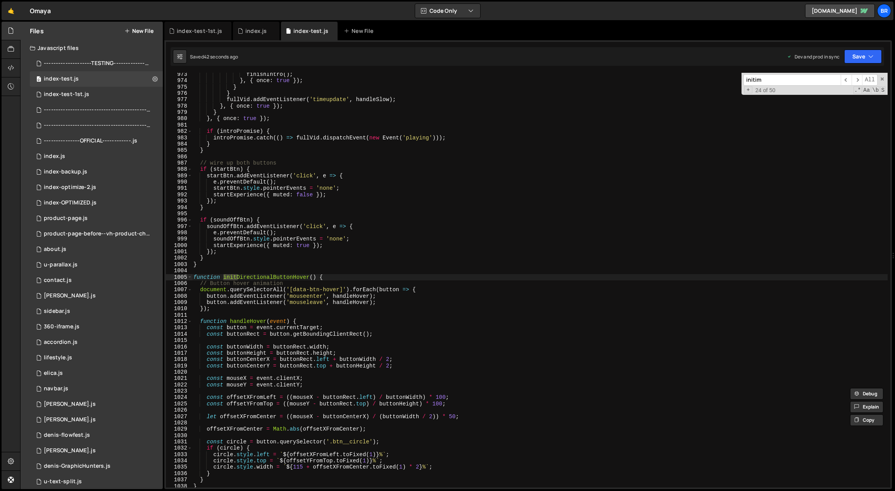
scroll to position [8999, 0]
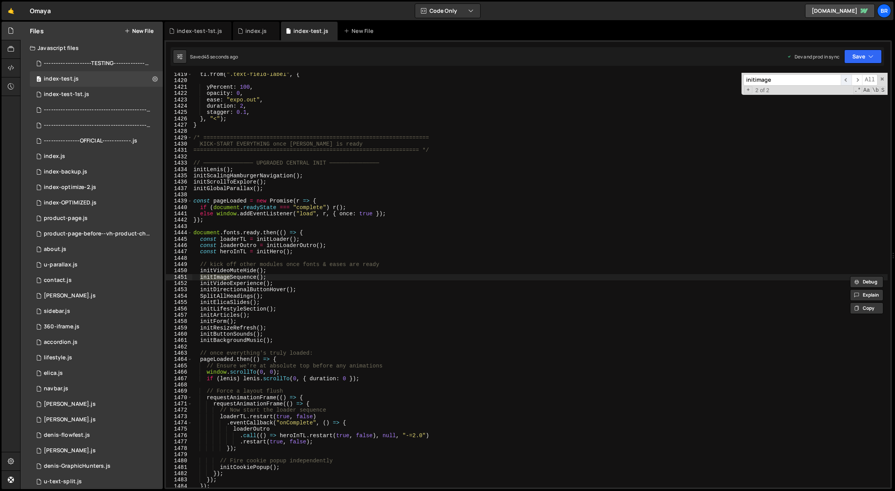
type input "initimage"
click at [844, 80] on span "​" at bounding box center [845, 79] width 11 height 11
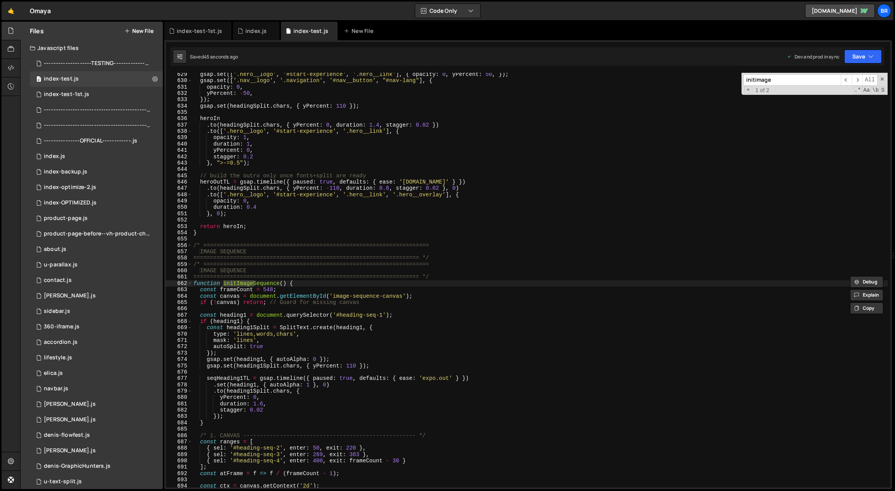
type textarea "const frameCount = 548;"
click at [358, 287] on div "gsap . set ([ '.hero__logo' , '#start-experience' , '.hero__link' ] , { opacity…" at bounding box center [540, 285] width 696 height 428
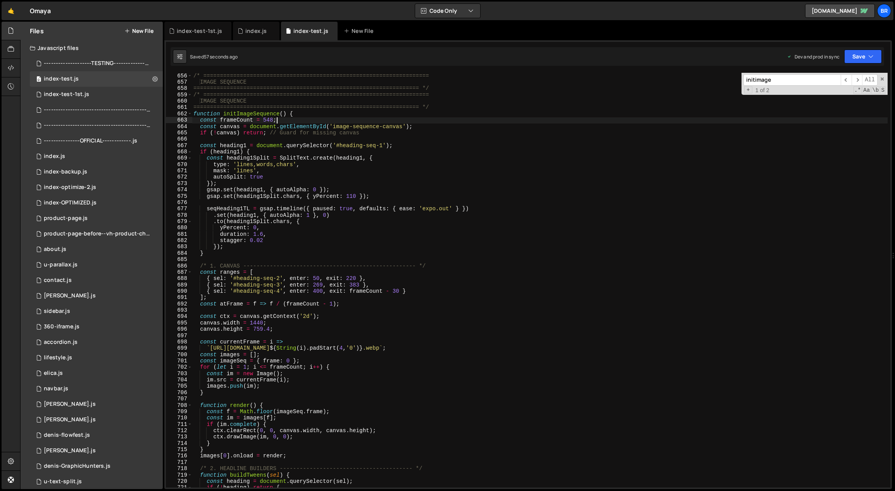
scroll to position [4184, 0]
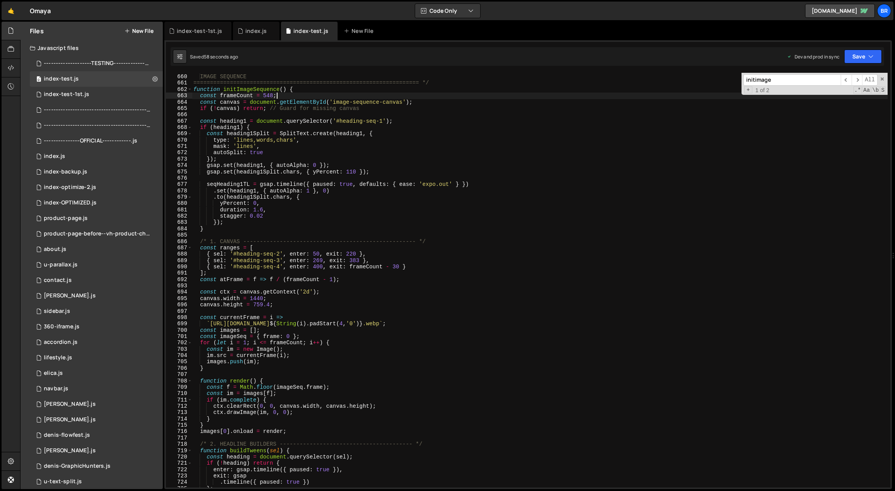
click at [805, 81] on input "initimage" at bounding box center [791, 79] width 97 height 11
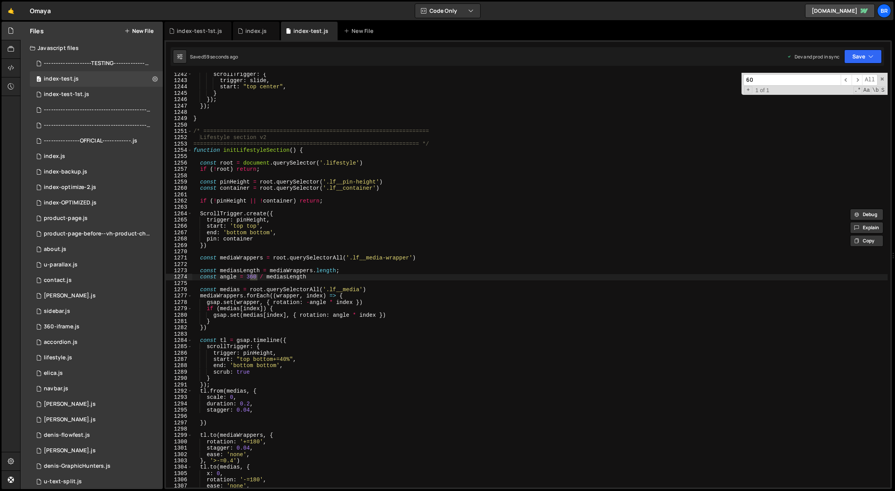
scroll to position [7877, 0]
click at [789, 77] on input "60" at bounding box center [791, 79] width 97 height 11
paste input "startExperience()"
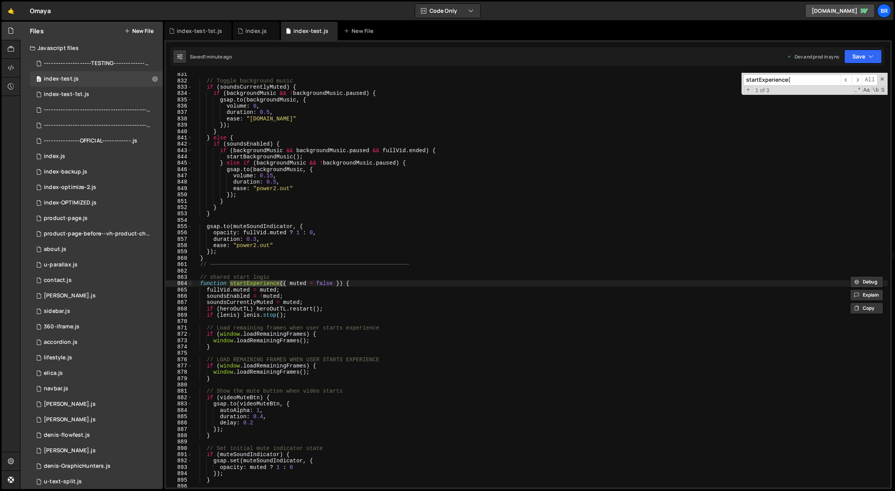
scroll to position [5270, 0]
type input "startExperience"
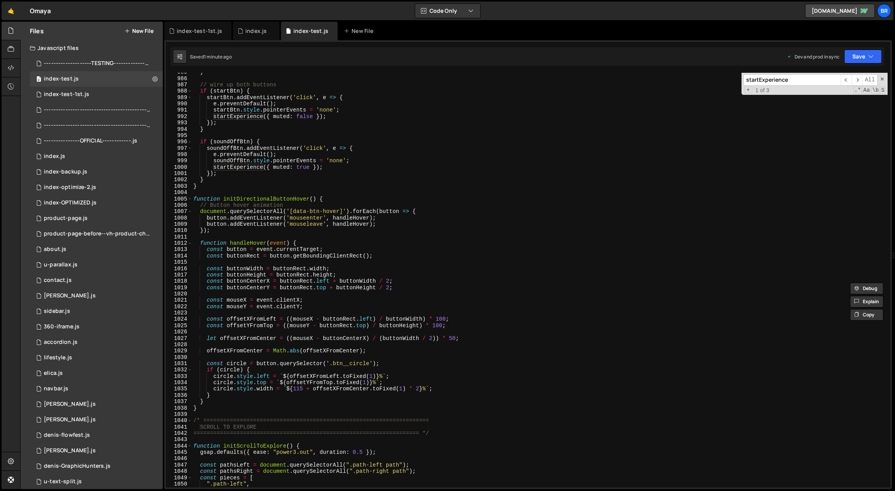
scroll to position [6250, 0]
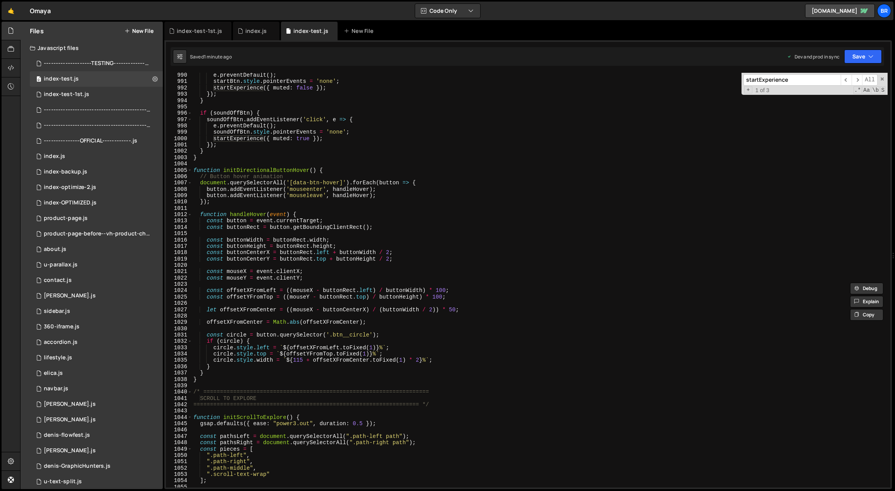
scroll to position [6310, 0]
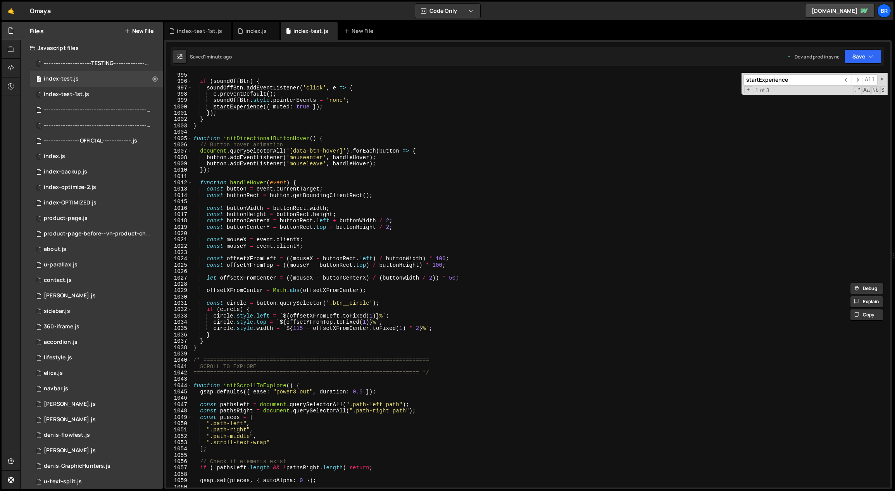
type input "startExperience"
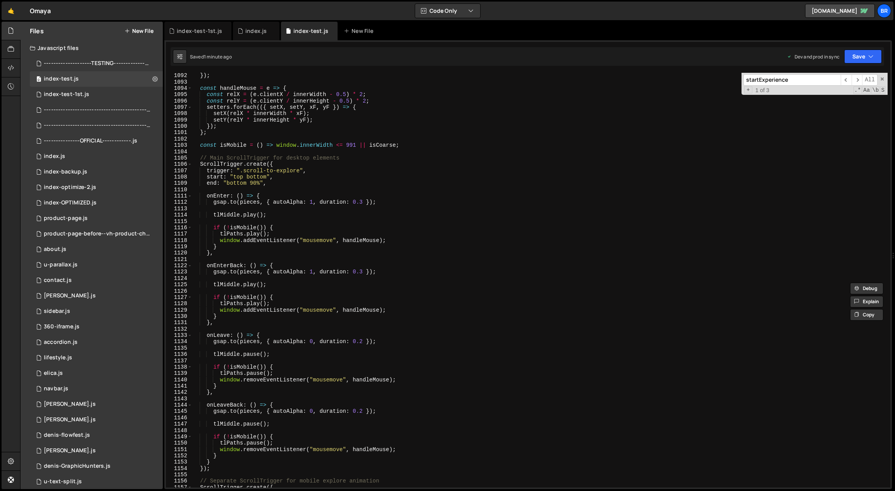
scroll to position [7120, 0]
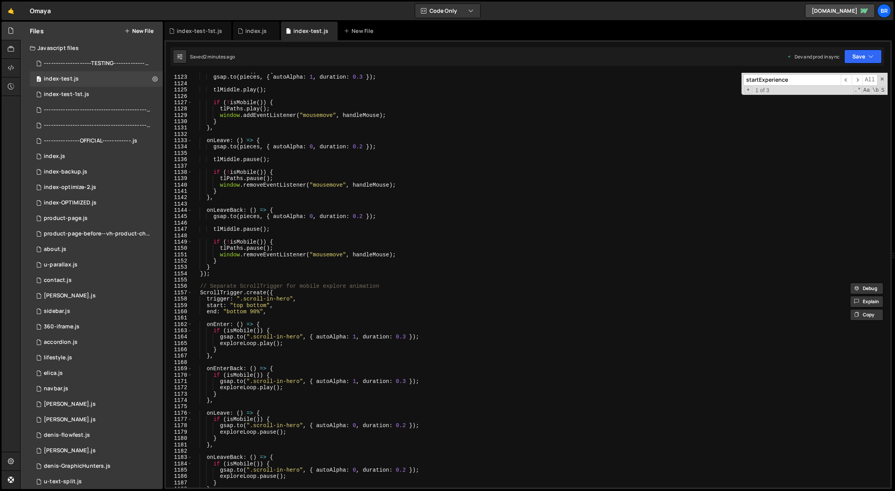
click at [405, 310] on div "onEnterBack : ( ) => { gsap . to ( pieces , { autoAlpha : 1 , duration : 0.3 })…" at bounding box center [540, 282] width 696 height 428
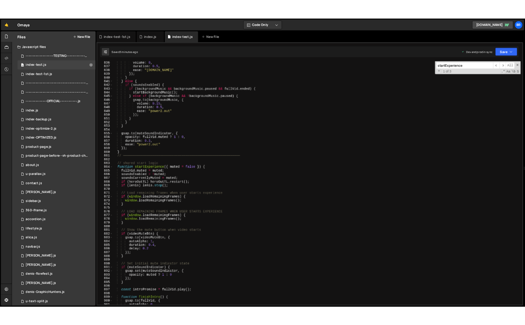
scroll to position [5333, 0]
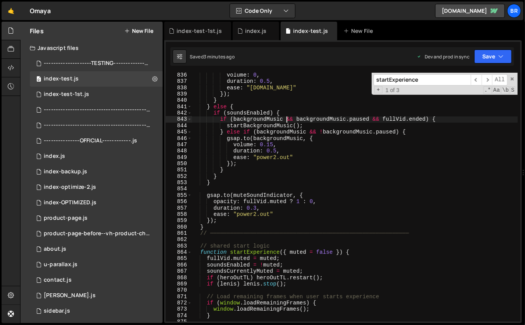
click at [288, 120] on div "volume : 0 , duration : 0.5 , ease : "power2.in" }) ; } } else { if ( soundsEna…" at bounding box center [355, 203] width 326 height 262
click at [269, 155] on div "volume : 0 , duration : 0.5 , ease : "power2.in" }) ; } } else { if ( soundsEna…" at bounding box center [355, 203] width 326 height 262
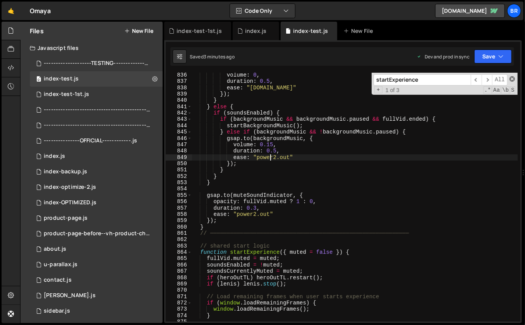
click at [513, 79] on span at bounding box center [512, 78] width 5 height 5
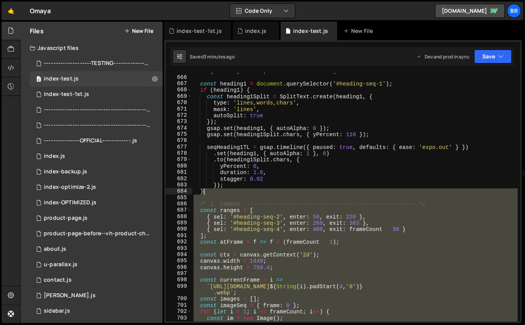
scroll to position [4168, 0]
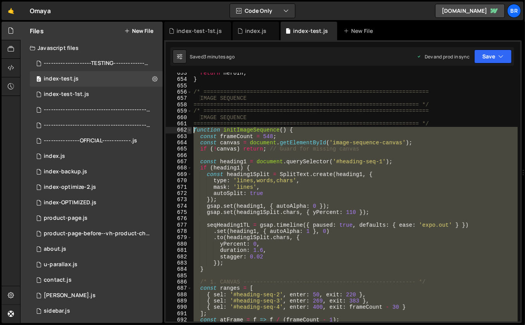
drag, startPoint x: 206, startPoint y: 276, endPoint x: 189, endPoint y: 131, distance: 145.5
click at [189, 131] on div "ease: "power2.out" 653 654 655 656 657 658 659 660 661 662 663 664 665 666 667 …" at bounding box center [343, 197] width 355 height 249
paste textarea "}"
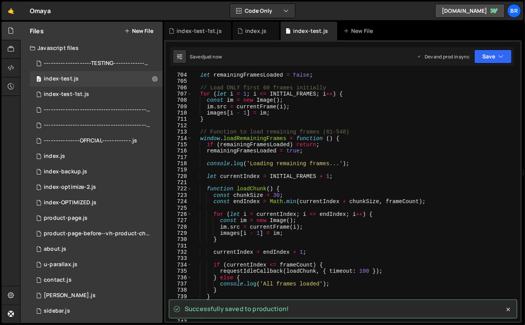
scroll to position [4413, 0]
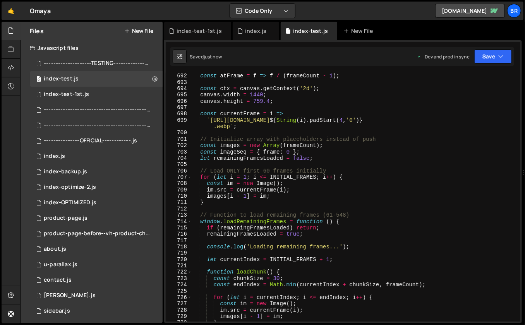
click at [401, 192] on div "const atFrame = f => f / ( frameCount - 1 ) ; const ctx = canvas . getContext (…" at bounding box center [355, 204] width 326 height 262
type textarea "im.src = currentFrame(i);"
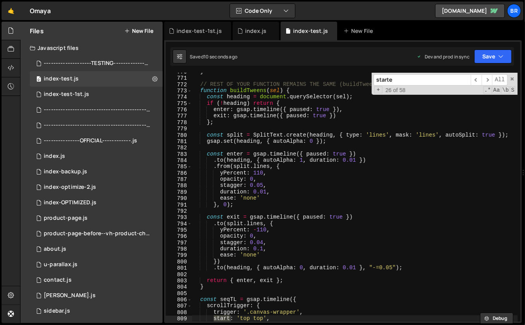
scroll to position [5715, 0]
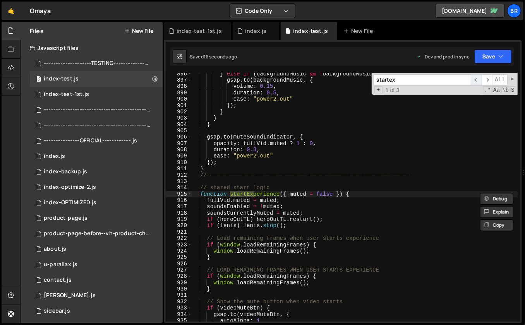
type input "startex"
click at [477, 79] on span "​" at bounding box center [476, 79] width 11 height 11
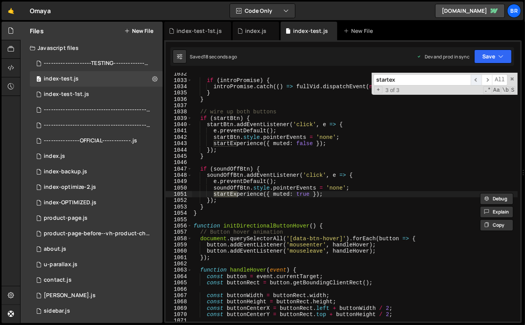
click at [476, 77] on span "​" at bounding box center [476, 79] width 11 height 11
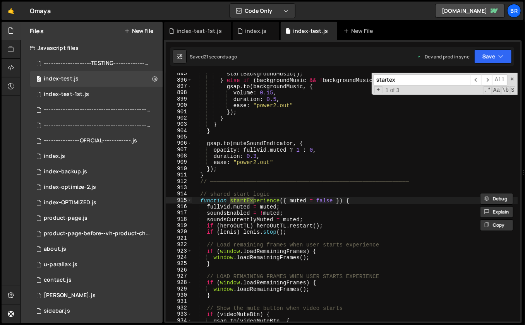
click at [321, 214] on div "startBackgroundMusic ( ) ; } else if ( backgroundMusic && ! backgroundMusic . p…" at bounding box center [355, 202] width 326 height 262
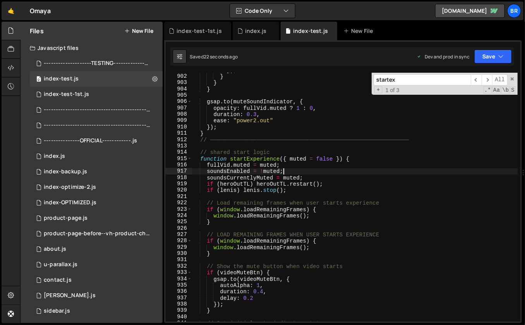
scroll to position [5789, 0]
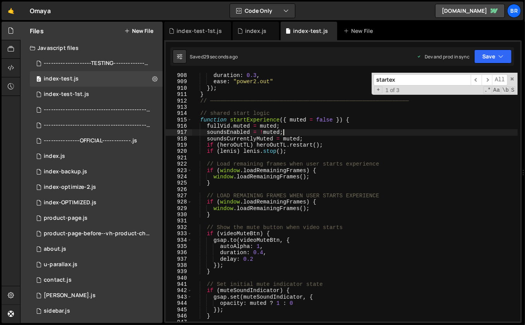
click at [316, 183] on div "duration : 0.3 , ease : "power2.out" }) ; } // ────────────────────────────────…" at bounding box center [355, 203] width 326 height 262
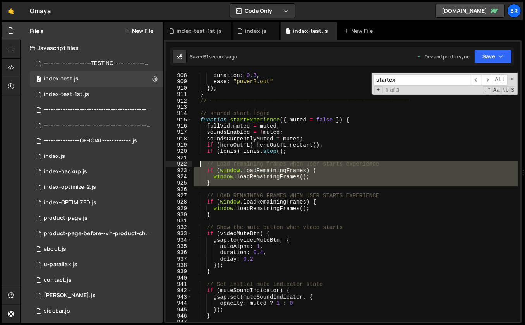
drag, startPoint x: 222, startPoint y: 188, endPoint x: 202, endPoint y: 165, distance: 30.5
click at [202, 165] on div "duration : 0.3 , ease : "power2.out" }) ; } // ────────────────────────────────…" at bounding box center [355, 203] width 326 height 262
type textarea "// Load remaining frames when user starts experience if (window.loadRemainingFr…"
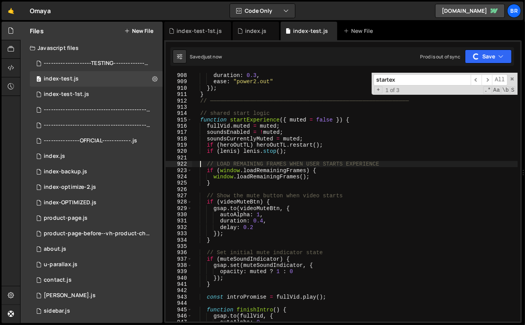
click at [386, 195] on div "duration : 0.3 , ease : "power2.out" }) ; } // ────────────────────────────────…" at bounding box center [355, 203] width 326 height 262
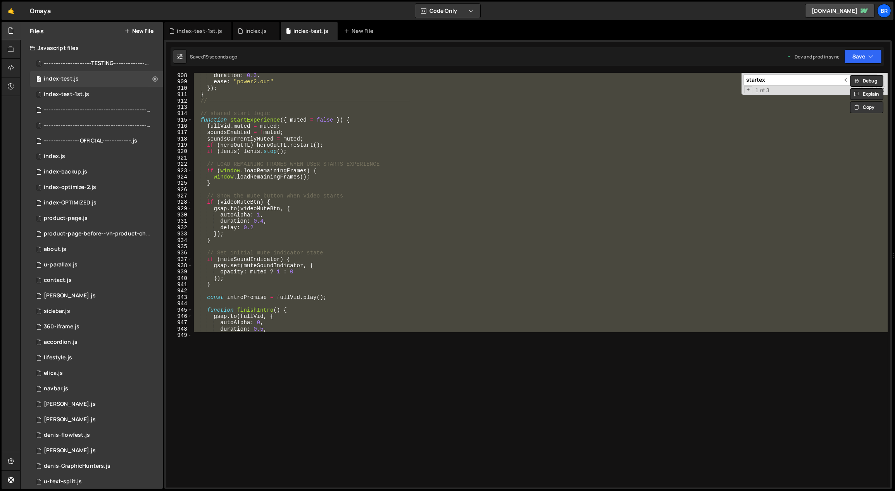
scroll to position [5758, 0]
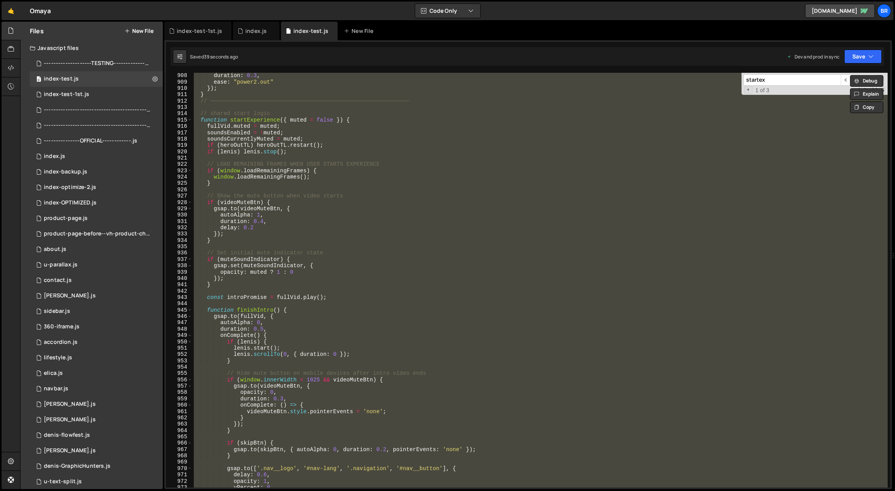
click at [425, 217] on div "duration : 0.3 , ease : "power2.out" }) ; } // ────────────────────────────────…" at bounding box center [539, 280] width 695 height 415
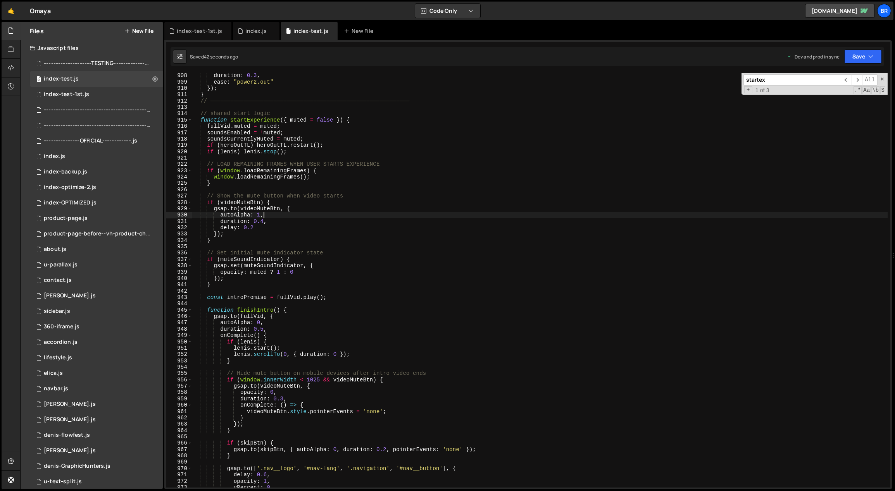
click at [427, 258] on div "duration : 0.3 , ease : "power2.out" }) ; } // ────────────────────────────────…" at bounding box center [540, 286] width 696 height 428
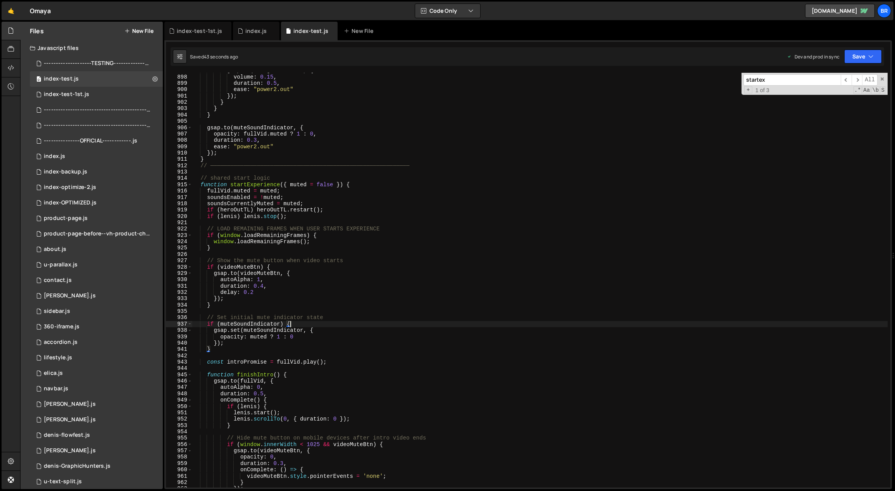
scroll to position [5693, 0]
click at [355, 187] on div "gsap . to ( backgroundMusic , { volume : 0.15 , duration : 0.5 , ease : "power2…" at bounding box center [540, 281] width 696 height 428
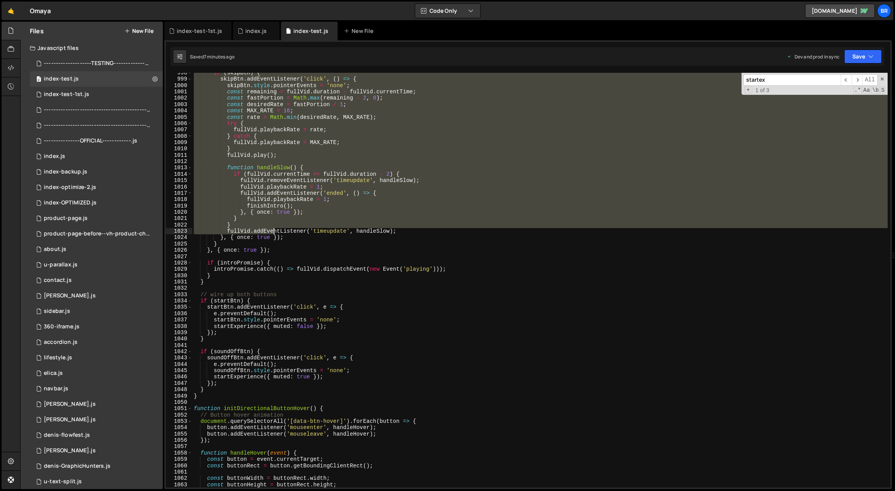
scroll to position [6475, 0]
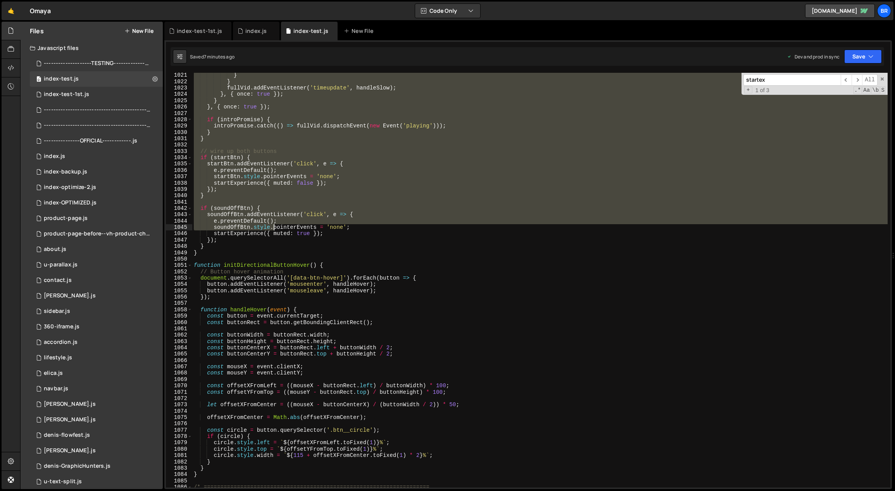
drag, startPoint x: 200, startPoint y: 179, endPoint x: 273, endPoint y: 229, distance: 88.7
click at [273, 229] on div "} } fullVid . addEventListener ( 'timeupdate' , handleSlow ) ; } , { once : tru…" at bounding box center [540, 286] width 696 height 428
type textarea "e.preventDefault(); soundOffBtn.style.pointerEvents = 'none';"
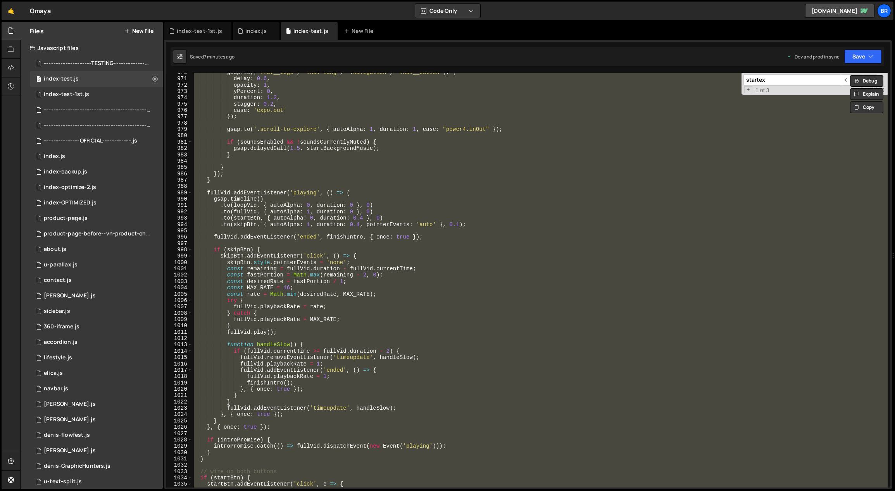
scroll to position [6291, 0]
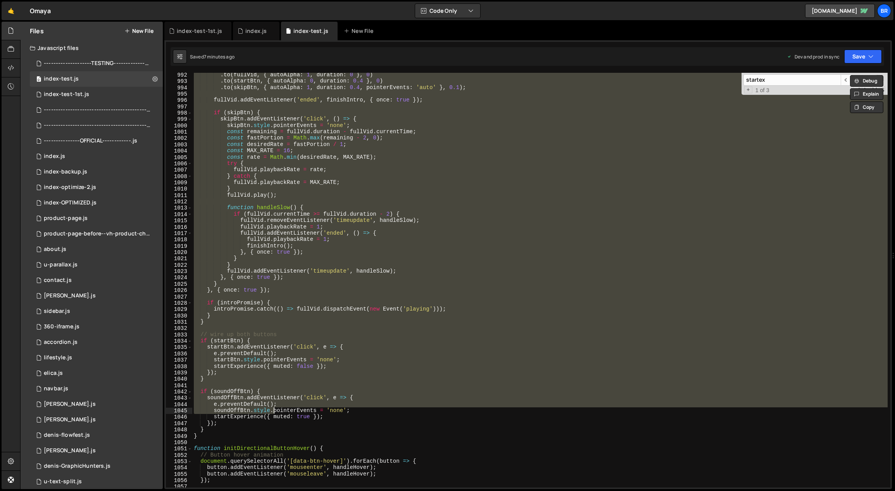
click at [243, 330] on div ". to ( fullVid , { autoAlpha : 1 , duration : 0 } , 0 ) . to ( startBtn , { aut…" at bounding box center [539, 280] width 695 height 415
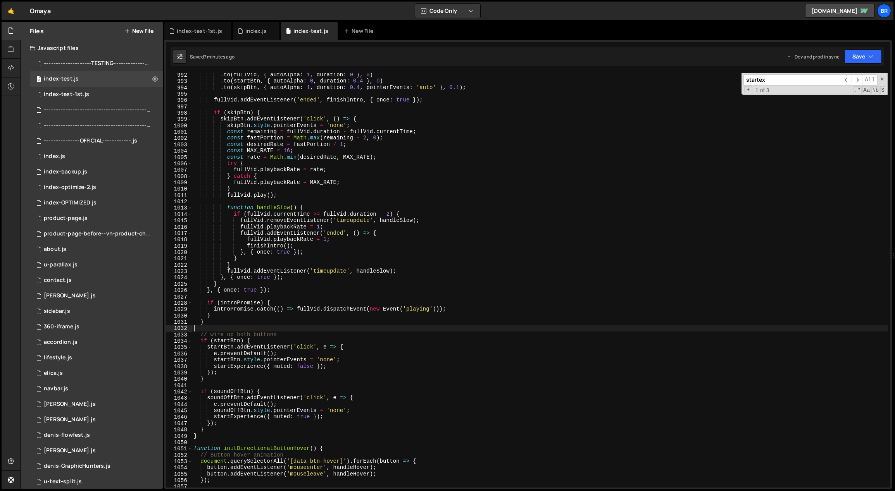
click at [312, 208] on div ". to ( fullVid , { autoAlpha : 1 , duration : 0 } , 0 ) . to ( startBtn , { aut…" at bounding box center [540, 286] width 696 height 428
click at [244, 262] on div ". to ( fullVid , { autoAlpha : 1 , duration : 0 } , 0 ) . to ( startBtn , { aut…" at bounding box center [540, 286] width 696 height 428
click at [372, 289] on div ". to ( fullVid , { autoAlpha : 1 , duration : 0 } , 0 ) . to ( startBtn , { aut…" at bounding box center [540, 286] width 696 height 428
click at [211, 323] on div ". to ( fullVid , { autoAlpha : 1 , duration : 0 } , 0 ) . to ( startBtn , { aut…" at bounding box center [540, 286] width 696 height 428
click at [256, 342] on div ". to ( fullVid , { autoAlpha : 1 , duration : 0 } , 0 ) . to ( startBtn , { aut…" at bounding box center [540, 286] width 696 height 428
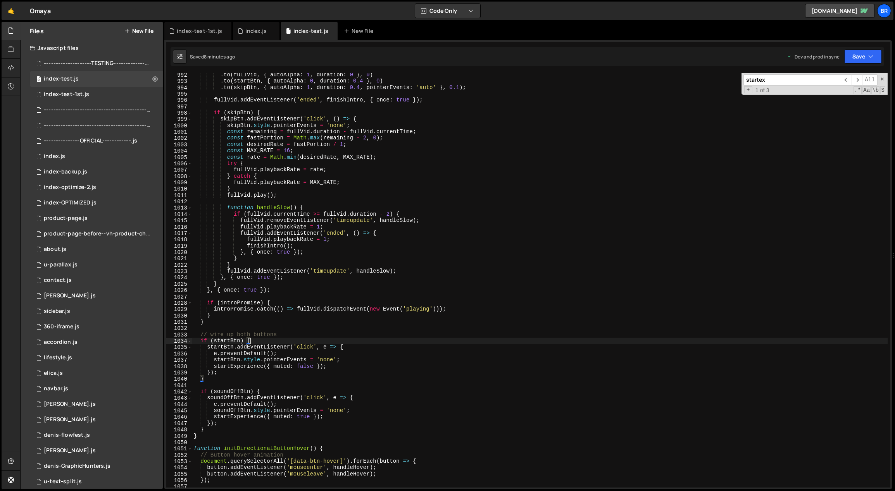
click at [217, 324] on div ". to ( fullVid , { autoAlpha : 1 , duration : 0 } , 0 ) . to ( startBtn , { aut…" at bounding box center [540, 286] width 696 height 428
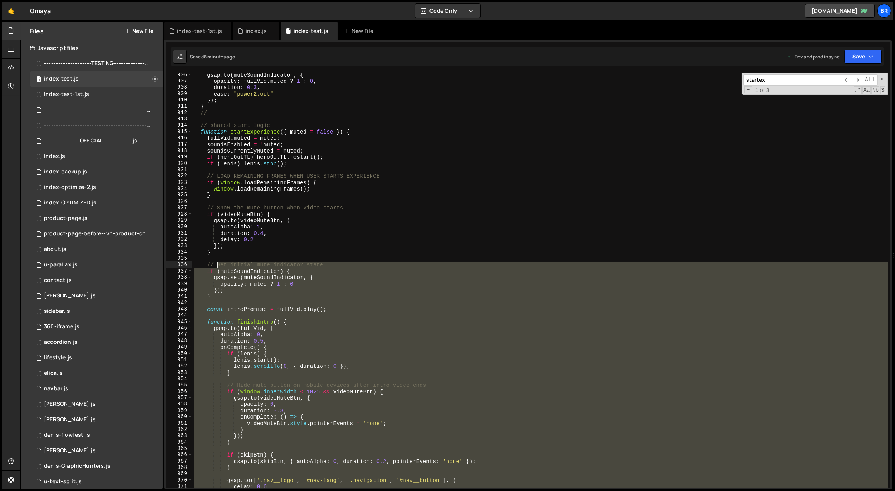
scroll to position [5746, 0]
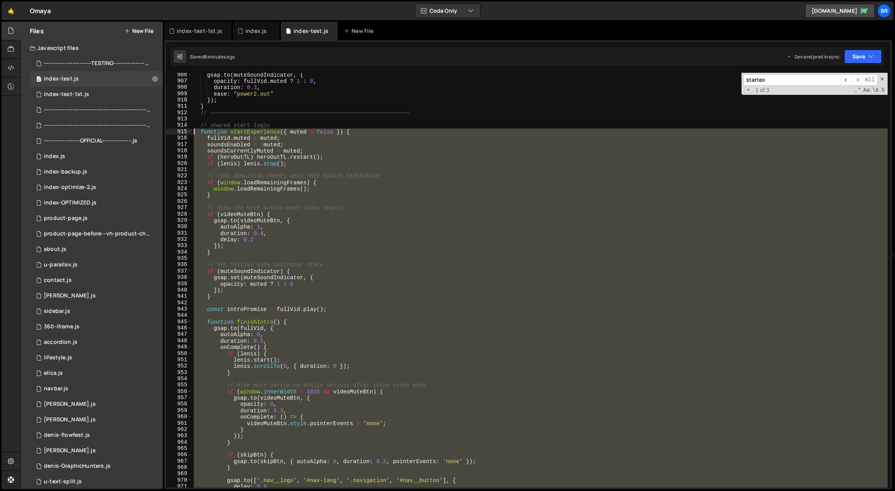
drag, startPoint x: 214, startPoint y: 324, endPoint x: 192, endPoint y: 131, distance: 193.8
click at [192, 131] on div "gsap . to ( muteSoundIndicator , { opacity : fullVid . muted ? 1 : 0 , duration…" at bounding box center [540, 286] width 696 height 428
paste textarea "}"
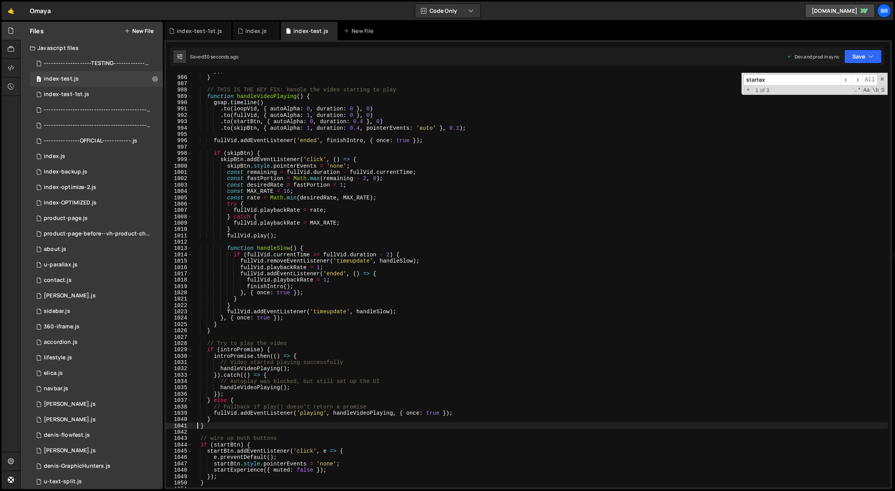
scroll to position [6388, 0]
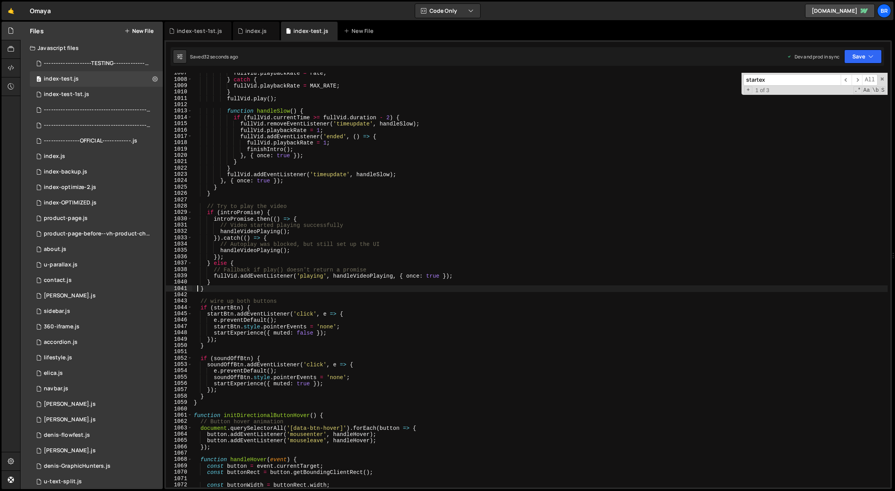
click at [256, 384] on div "fullVid . playbackRate = rate ; } catch { fullVid . playbackRate = MAX_RATE ; }…" at bounding box center [540, 284] width 696 height 428
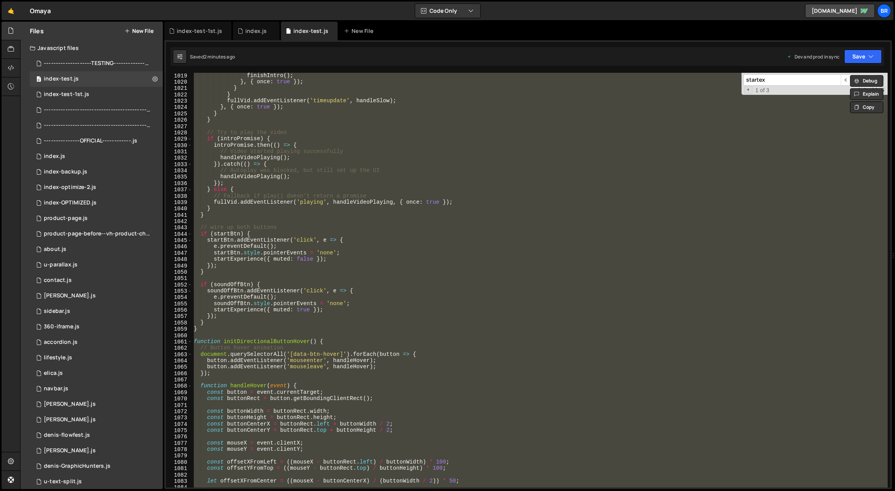
scroll to position [6605, 0]
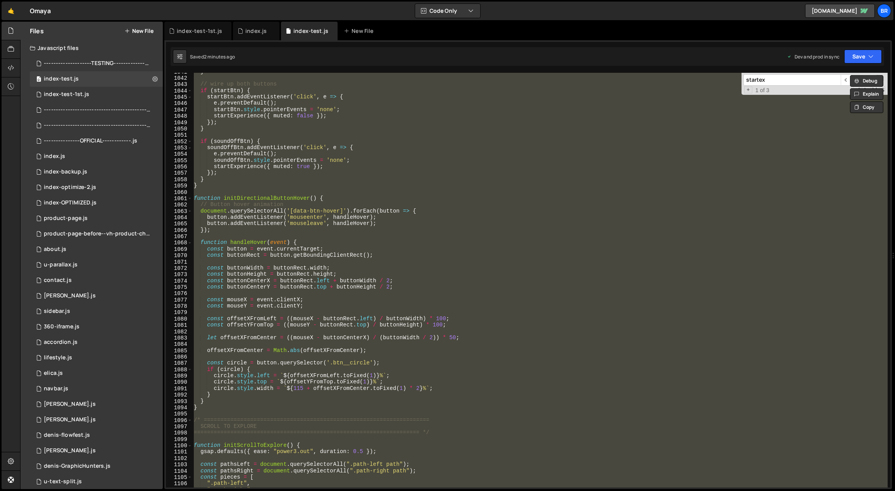
click at [282, 372] on div "} // wire up both buttons if ( startBtn ) { startBtn . addEventListener ( 'clic…" at bounding box center [539, 280] width 695 height 415
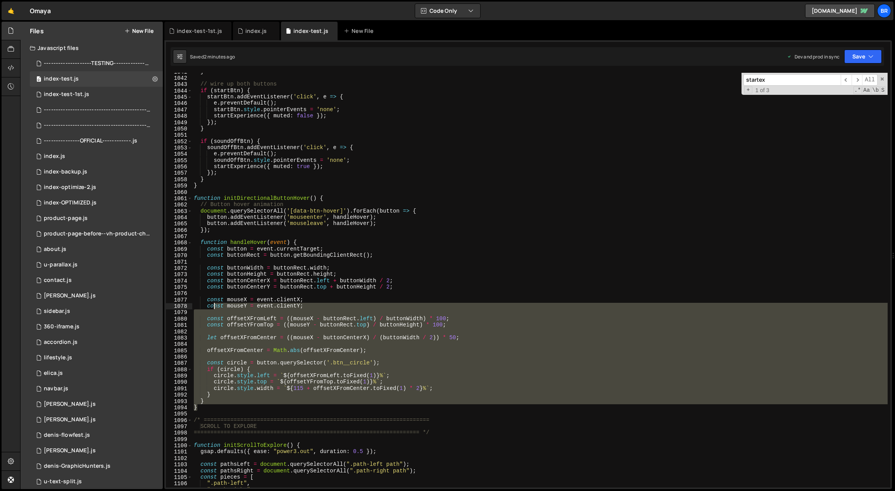
drag, startPoint x: 204, startPoint y: 408, endPoint x: 215, endPoint y: 301, distance: 107.9
click at [215, 302] on div "} // wire up both buttons if ( startBtn ) { startBtn . addEventListener ( 'clic…" at bounding box center [540, 283] width 696 height 428
type textarea "const mouseX = event.clientX; const mouseY = event.clientY;"
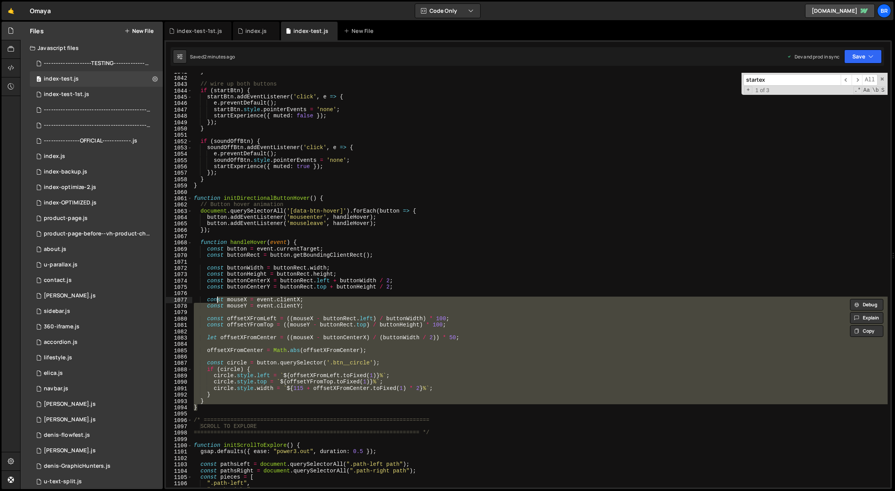
click at [216, 192] on div "} // wire up both buttons if ( startBtn ) { startBtn . addEventListener ( 'clic…" at bounding box center [540, 283] width 696 height 428
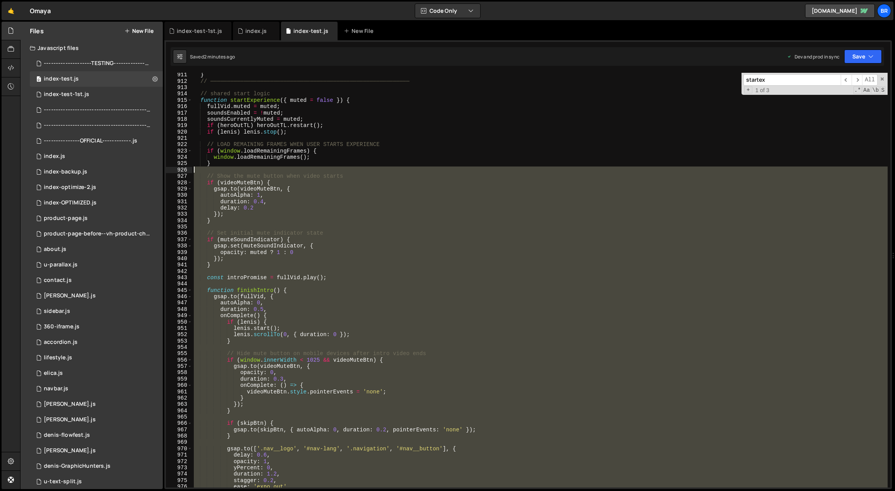
scroll to position [5688, 0]
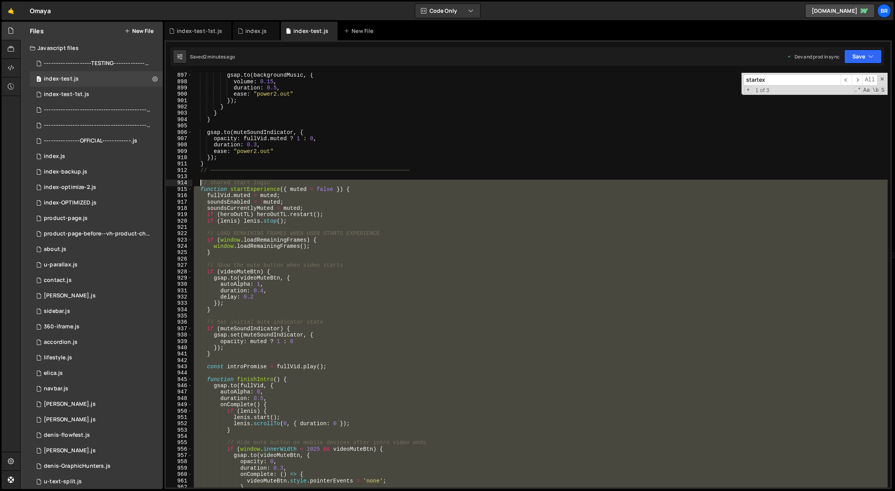
drag, startPoint x: 206, startPoint y: 187, endPoint x: 200, endPoint y: 183, distance: 6.7
click at [200, 183] on div "gsap . to ( backgroundMusic , { volume : 0.15 , duration : 0.5 , ease : "power2…" at bounding box center [540, 286] width 696 height 428
paste textarea "}"
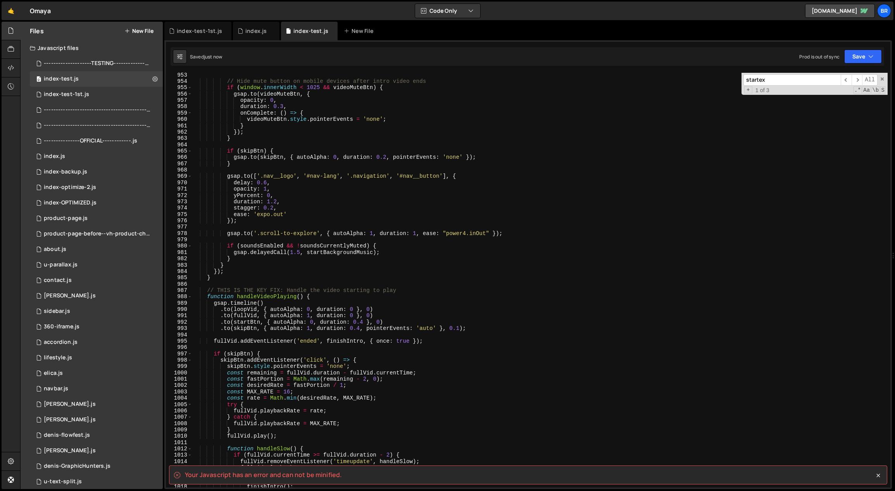
scroll to position [5763, 0]
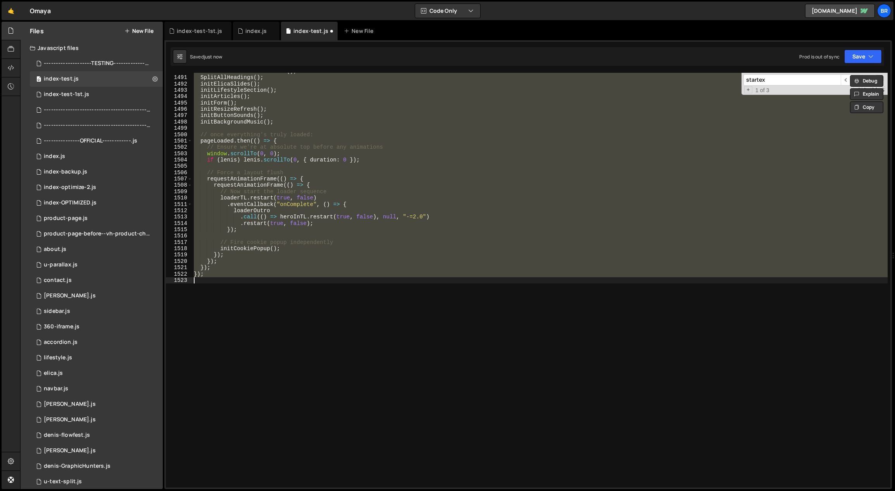
type textarea "} }"
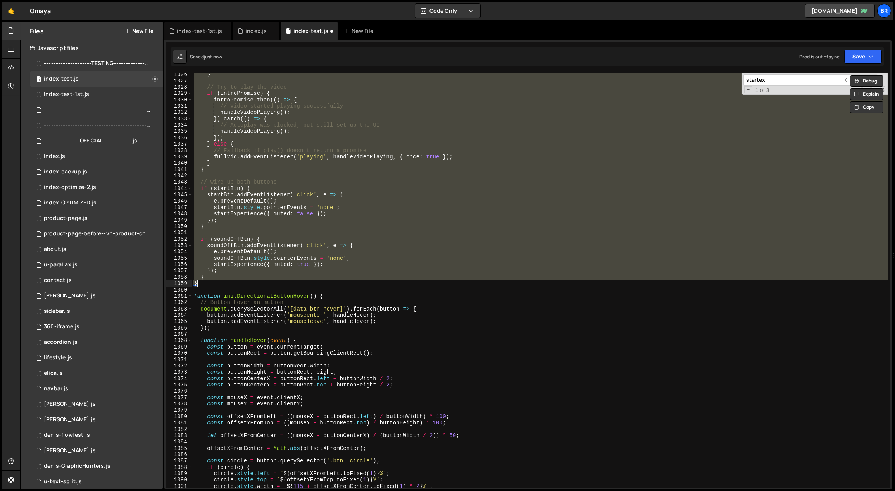
scroll to position [6507, 0]
click at [277, 234] on div "} // Try to play the video if ( introPromise ) { introPromise . then (( ) => { …" at bounding box center [539, 280] width 695 height 415
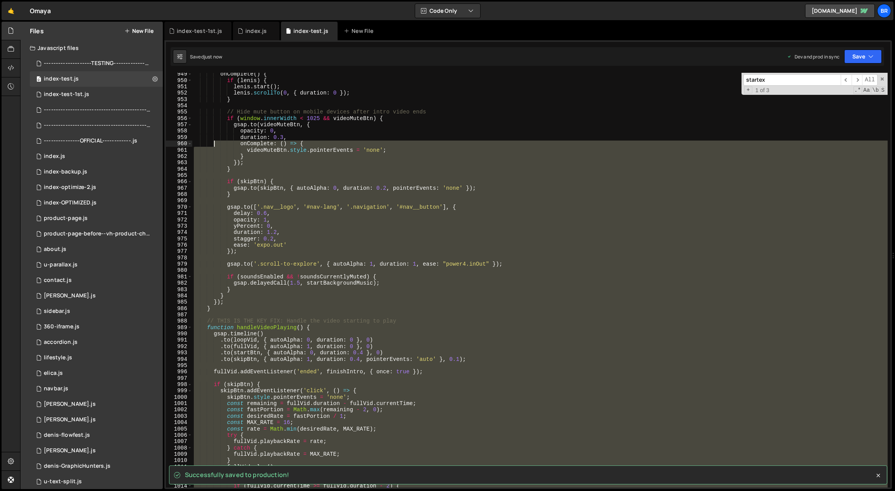
scroll to position [5740, 0]
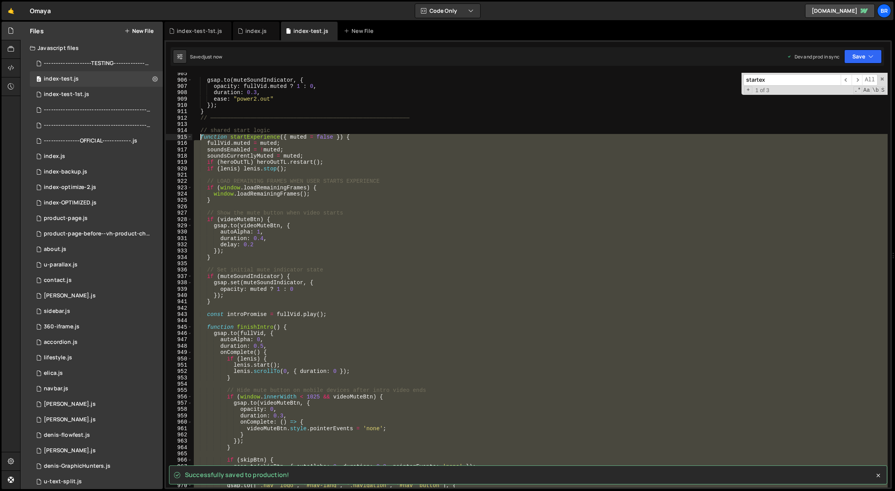
drag, startPoint x: 207, startPoint y: 171, endPoint x: 199, endPoint y: 136, distance: 35.8
click at [199, 136] on div "gsap . to ( muteSoundIndicator , { opacity : fullVid . muted ? 1 : 0 , duration…" at bounding box center [540, 285] width 696 height 428
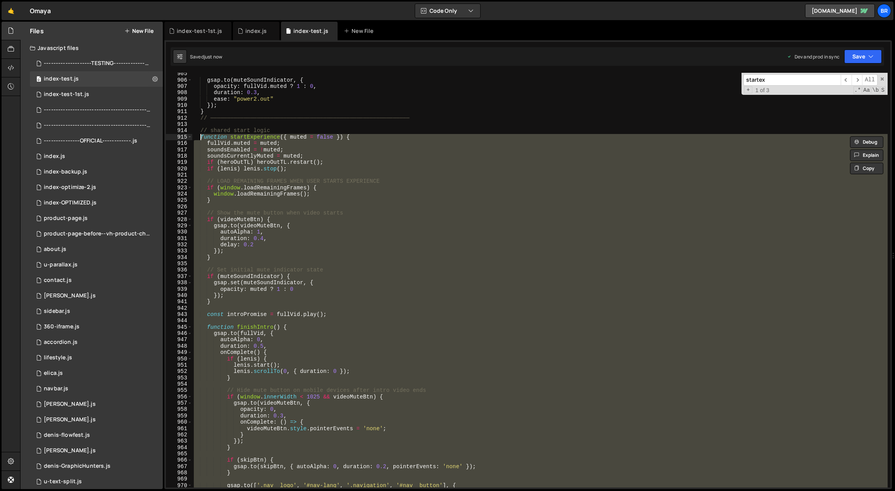
paste textarea "}"
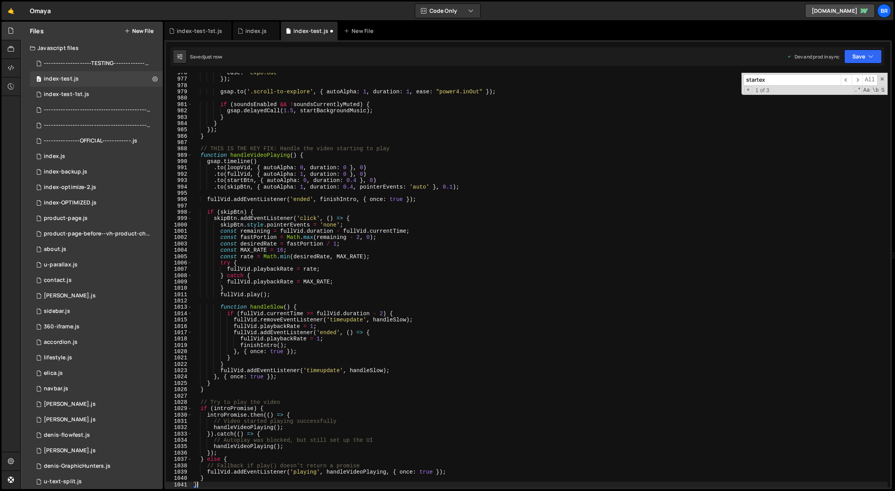
scroll to position [6192, 0]
type textarea "}"
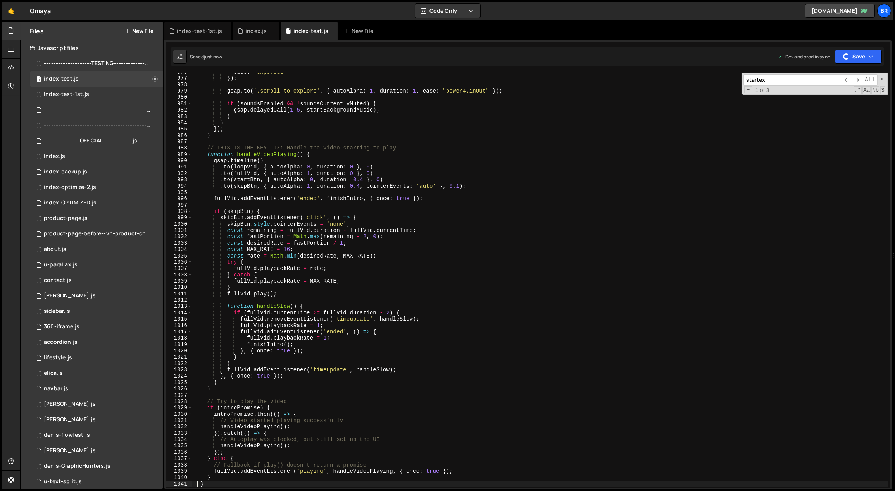
scroll to position [6224, 0]
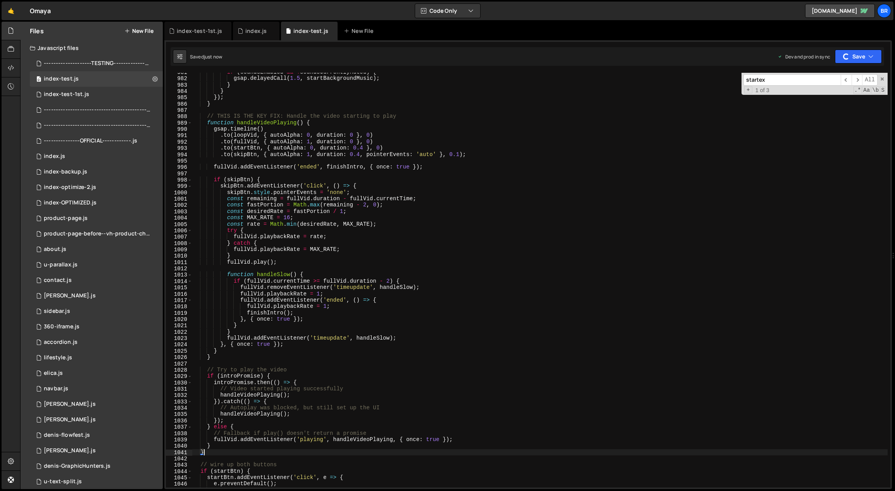
click at [215, 451] on div "if ( soundsEnabled && ! soundsCurrentlyMuted ) { gsap . delayedCall ( 1.5 , sta…" at bounding box center [540, 283] width 696 height 428
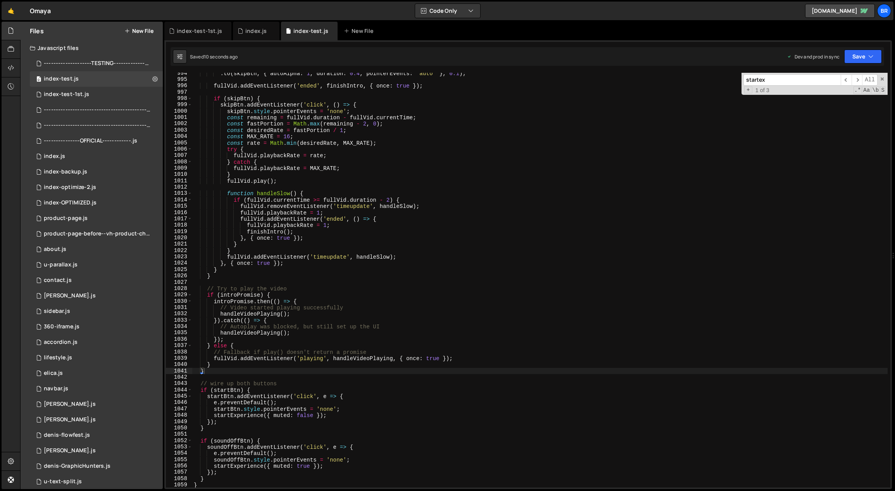
scroll to position [6354, 0]
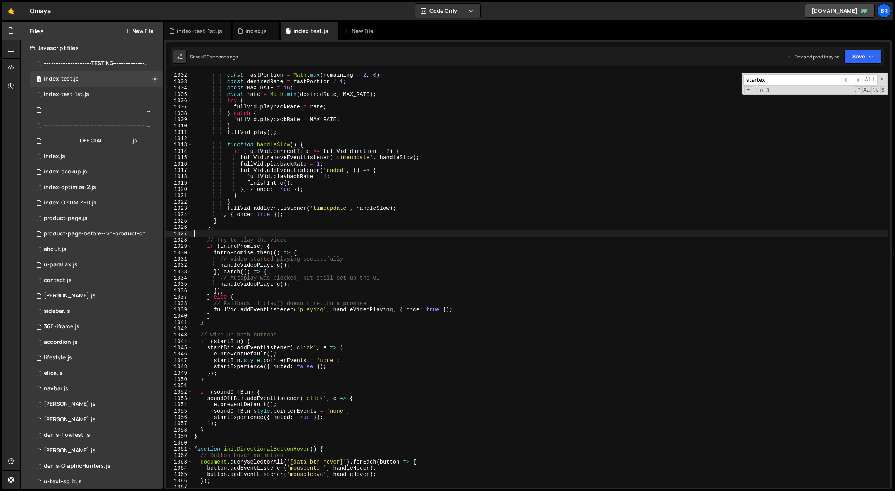
click at [519, 231] on div "const fastPortion = Math . max ( remaining - 2 , 0 ) ; const desiredRate = fast…" at bounding box center [540, 286] width 696 height 428
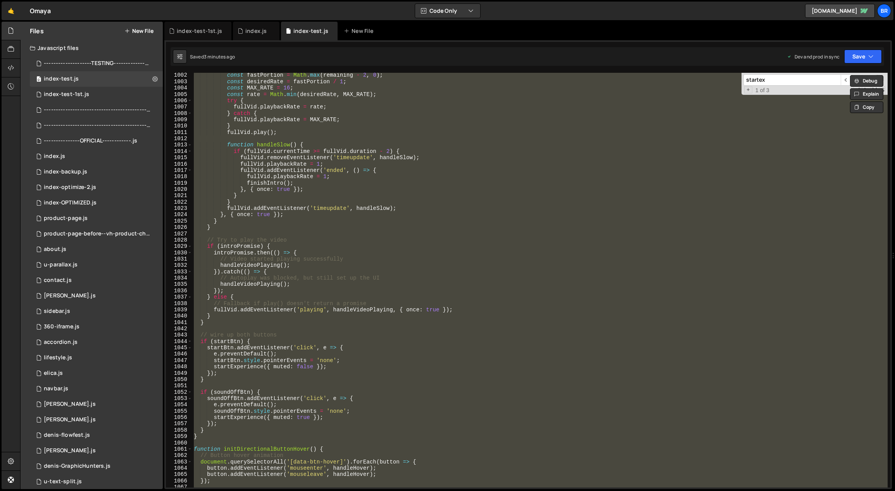
click at [348, 391] on div "const fastPortion = Math . max ( remaining - 2 , 0 ) ; const desiredRate = fast…" at bounding box center [539, 280] width 695 height 415
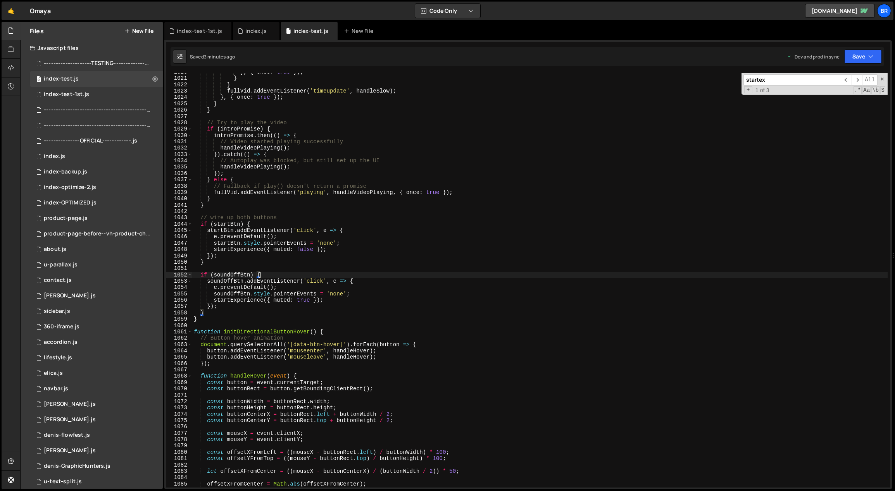
scroll to position [6471, 0]
click at [207, 206] on div "} , { once : true }) ; } } fullVid . addEventListener ( 'timeupdate' , handleSl…" at bounding box center [540, 283] width 696 height 428
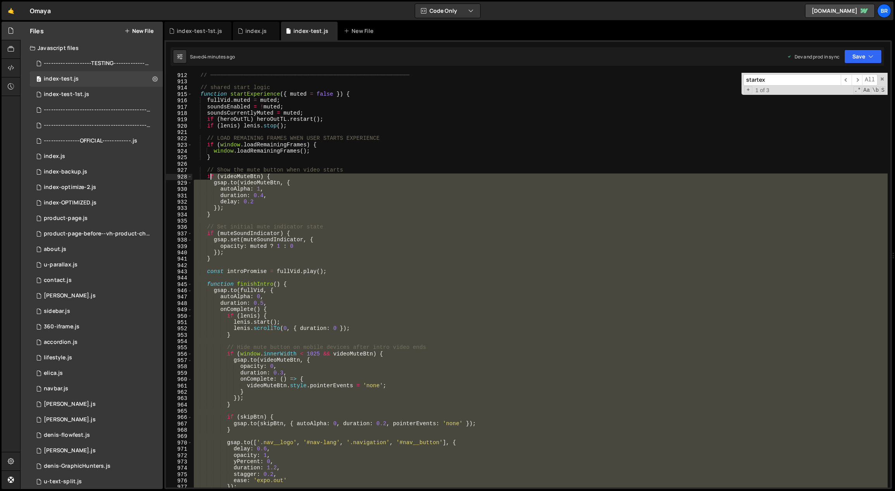
scroll to position [5702, 0]
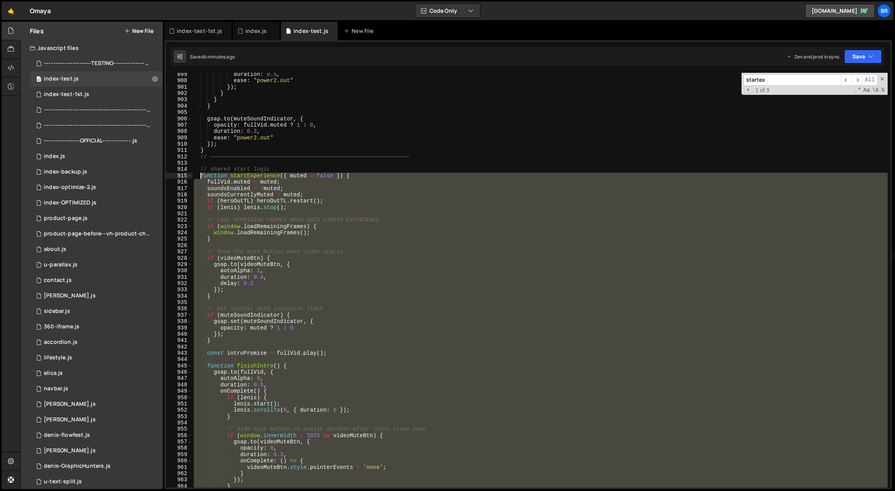
drag, startPoint x: 215, startPoint y: 207, endPoint x: 199, endPoint y: 177, distance: 33.6
click at [199, 177] on div "duration : 0.5 , ease : "power2.out" }) ; } } } gsap . to ( muteSoundIndicator …" at bounding box center [540, 285] width 696 height 428
paste textarea "}"
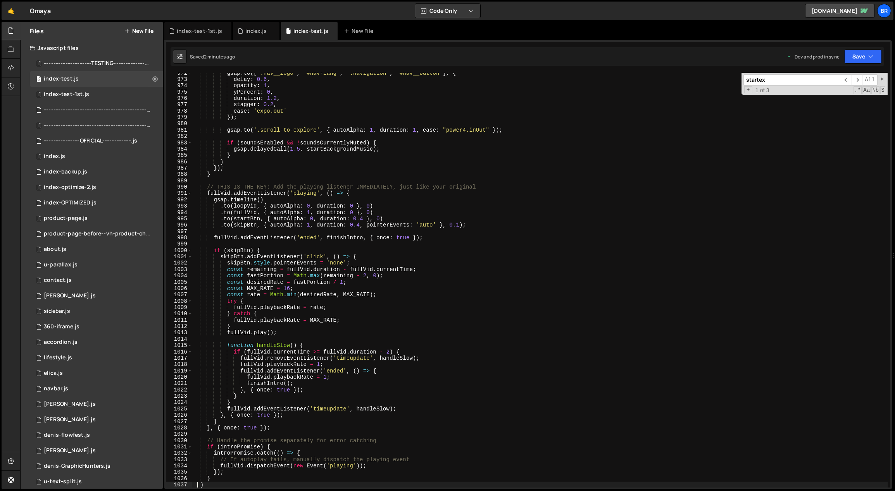
click at [455, 258] on div "gsap . to ([ '.nav__logo' , '#nav-lang' , '.navigation' , '#nav__button' ] , { …" at bounding box center [540, 284] width 696 height 428
click at [475, 373] on div "gsap . to ([ '.nav__logo' , '#nav-lang' , '.navigation' , '#nav__button' ] , { …" at bounding box center [540, 284] width 696 height 428
type textarea "fullVid.addEventListener('ended', () => {"
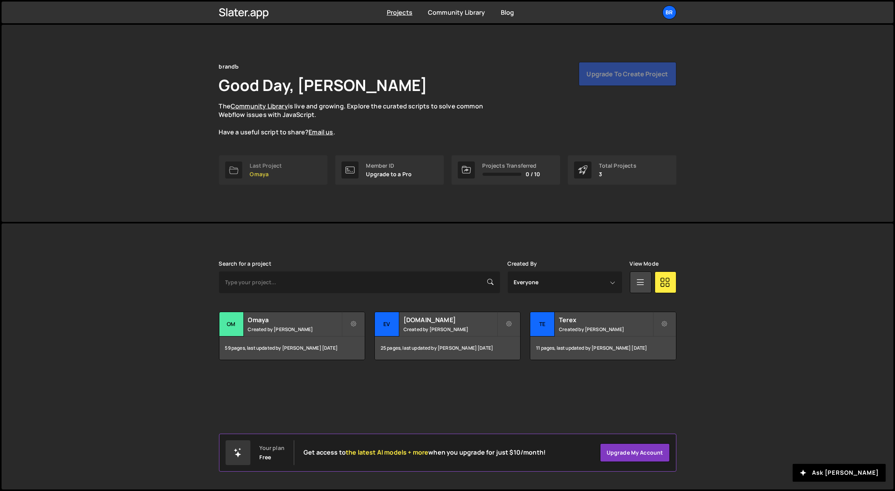
click at [266, 165] on div "Last Project" at bounding box center [266, 166] width 32 height 6
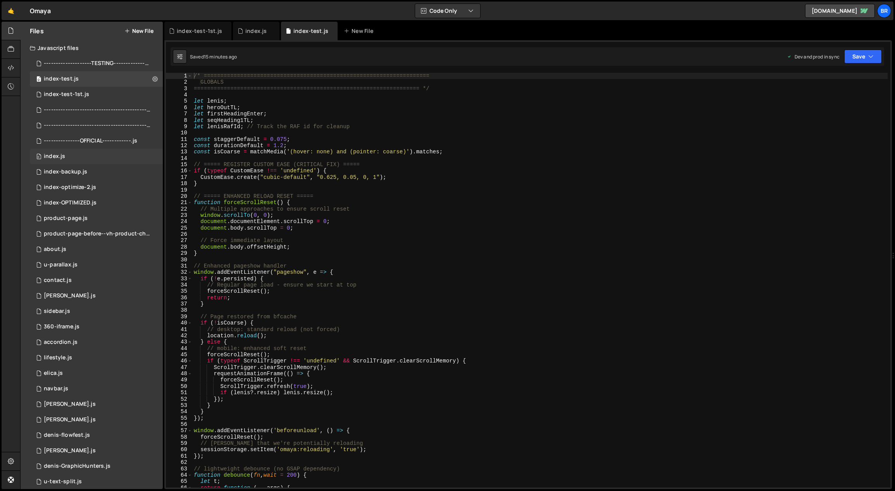
click at [101, 158] on div "0 index.js 0" at bounding box center [96, 156] width 133 height 15
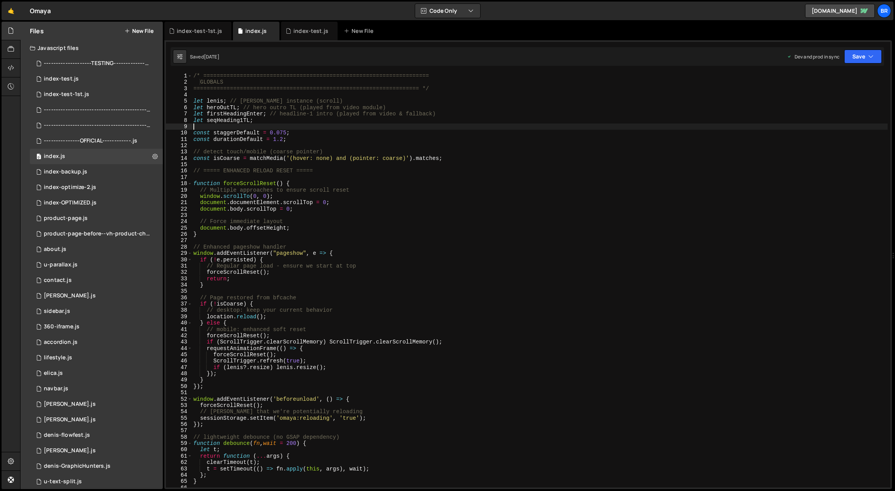
click at [314, 125] on div "/* ==================================================================== GLOBALS…" at bounding box center [540, 287] width 696 height 428
type textarea "});"
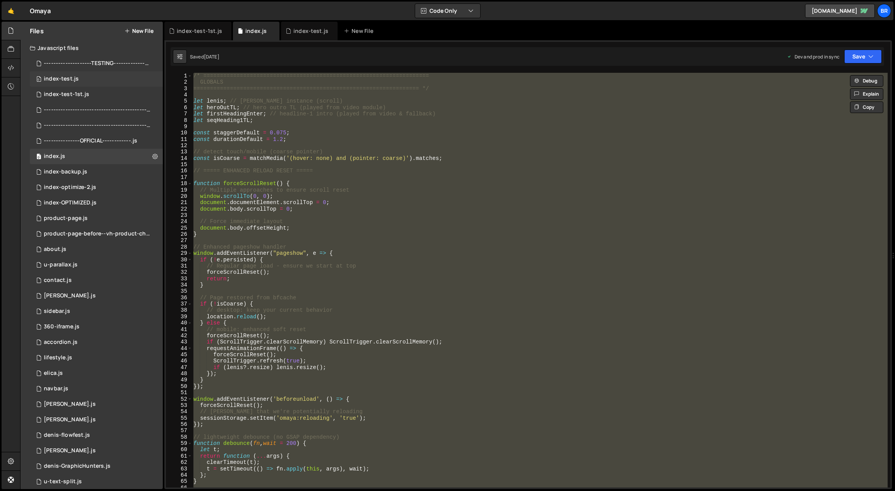
click at [86, 78] on div "0 index-test.js 0" at bounding box center [96, 78] width 133 height 15
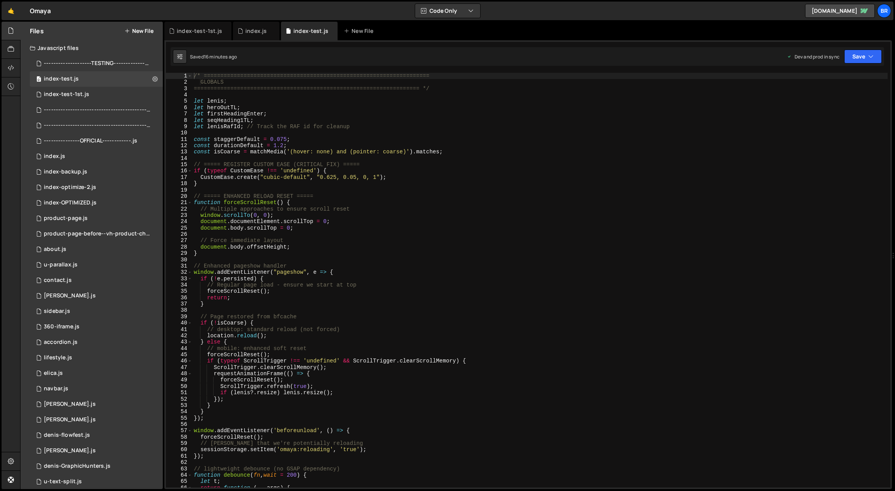
scroll to position [0, 0]
click at [427, 145] on div "/* ==================================================================== GLOBALS…" at bounding box center [540, 287] width 696 height 428
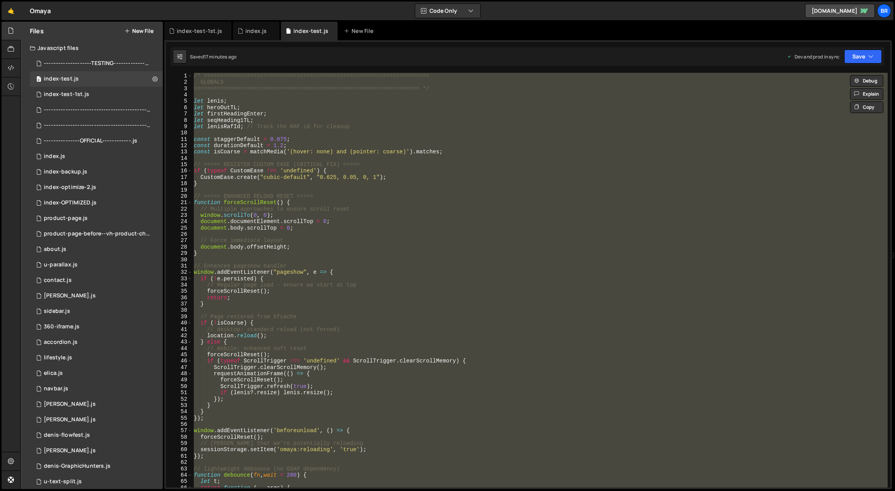
click at [288, 141] on div "/* ==================================================================== GLOBALS…" at bounding box center [539, 280] width 695 height 415
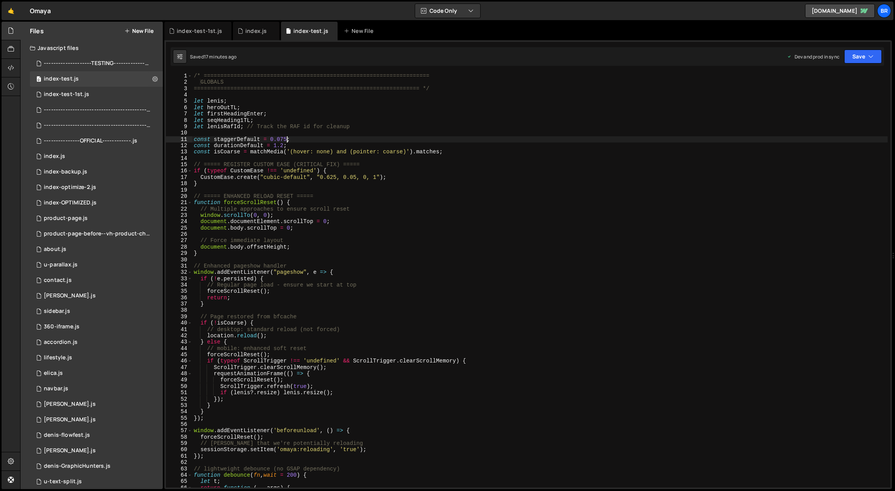
type textarea "});"
